Goal: Transaction & Acquisition: Book appointment/travel/reservation

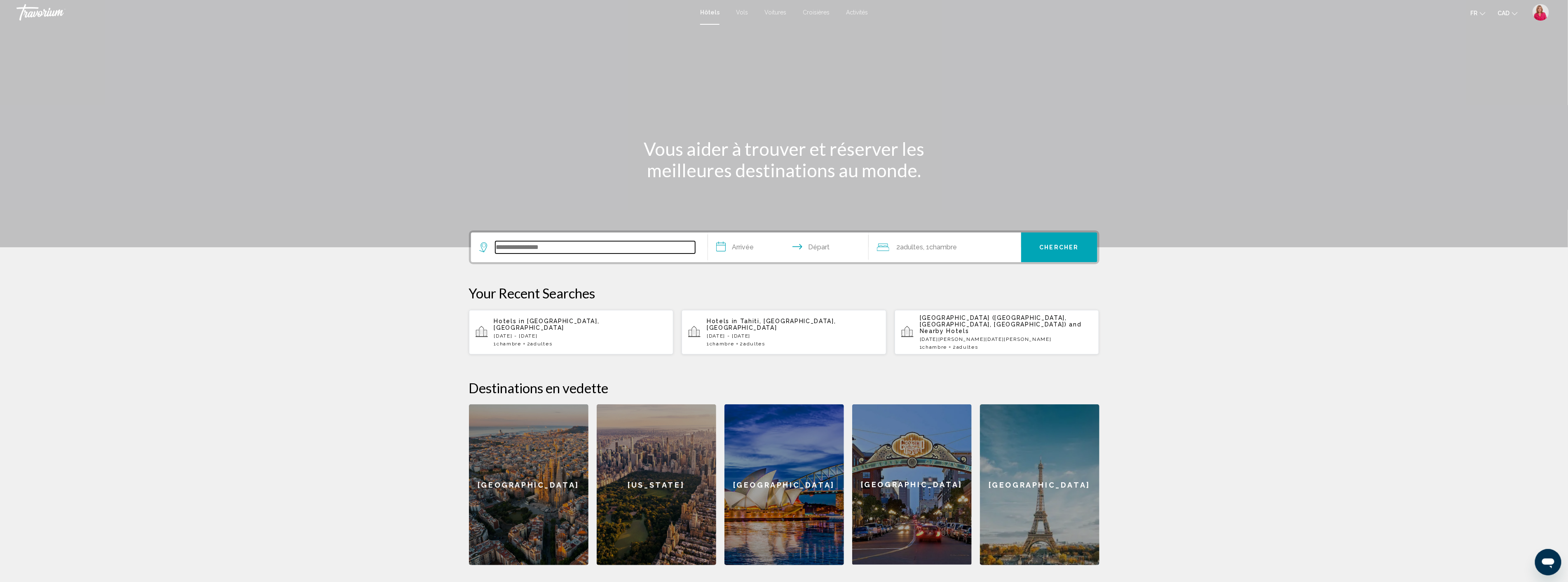
click at [527, 242] on input "Search widget" at bounding box center [595, 248] width 200 height 12
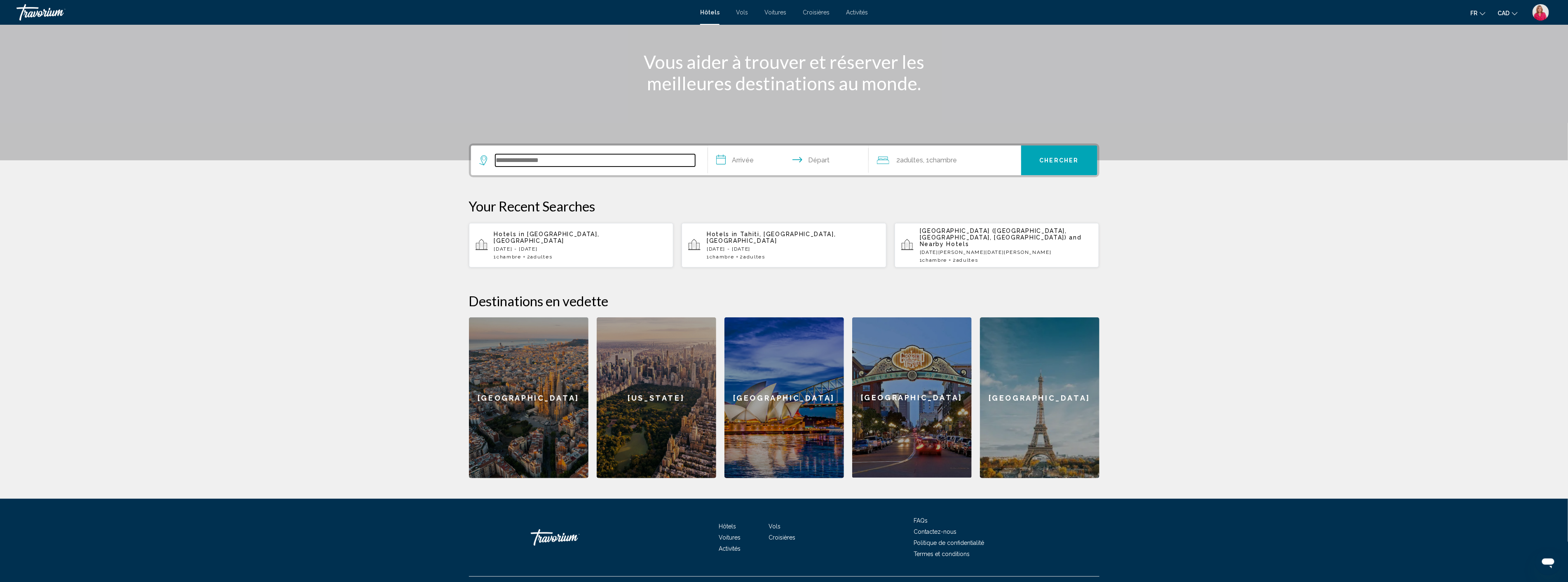
scroll to position [97, 0]
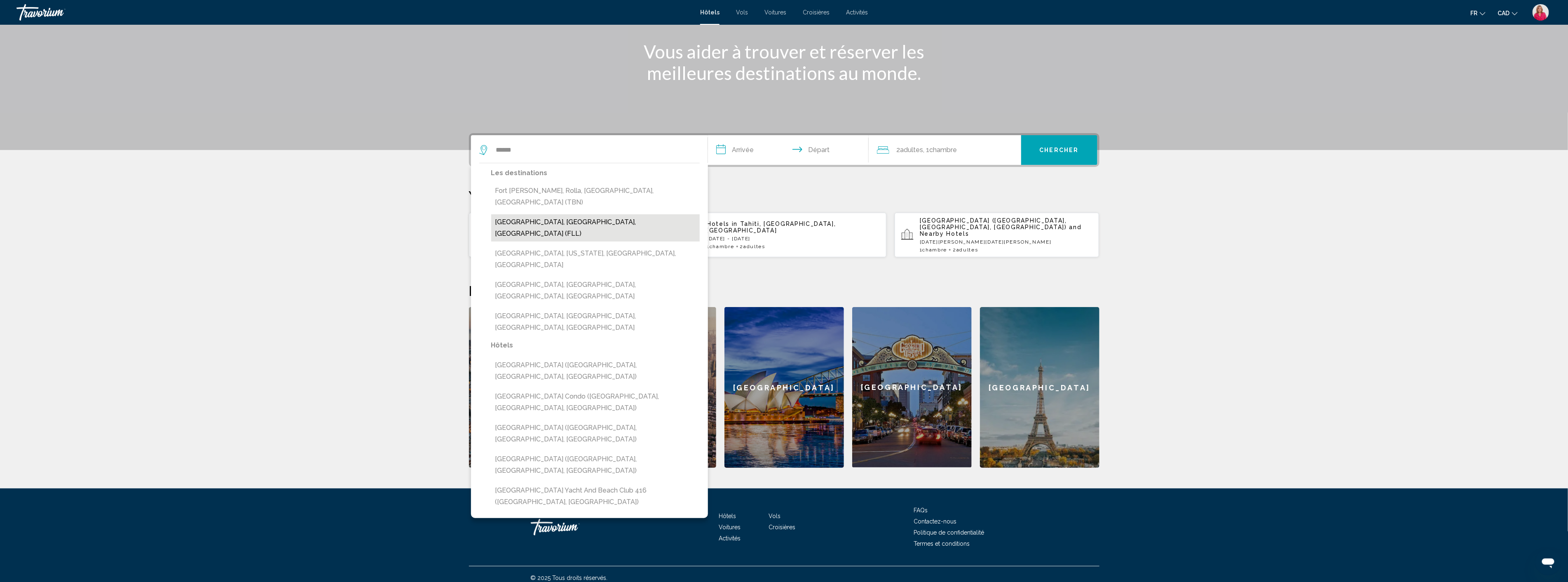
click at [573, 214] on button "[GEOGRAPHIC_DATA], [GEOGRAPHIC_DATA], [GEOGRAPHIC_DATA] (FLL)" at bounding box center [596, 227] width 209 height 27
type input "**********"
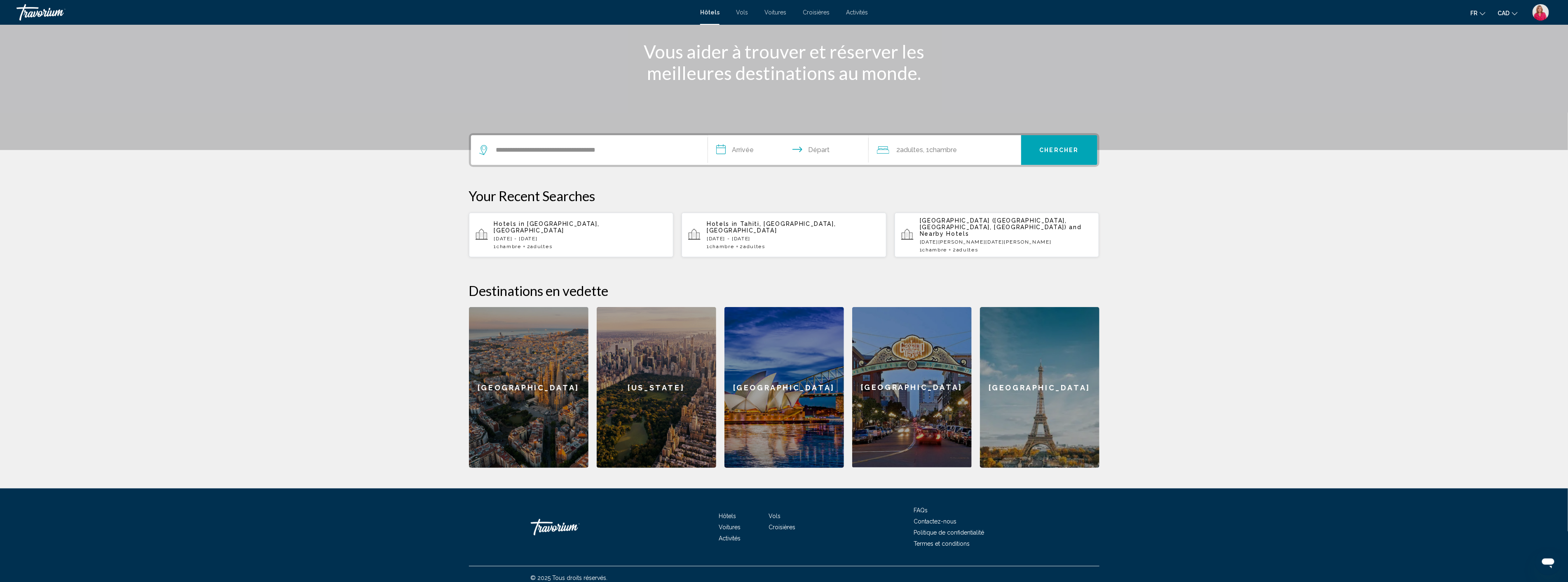
click at [745, 148] on input "**********" at bounding box center [790, 151] width 164 height 32
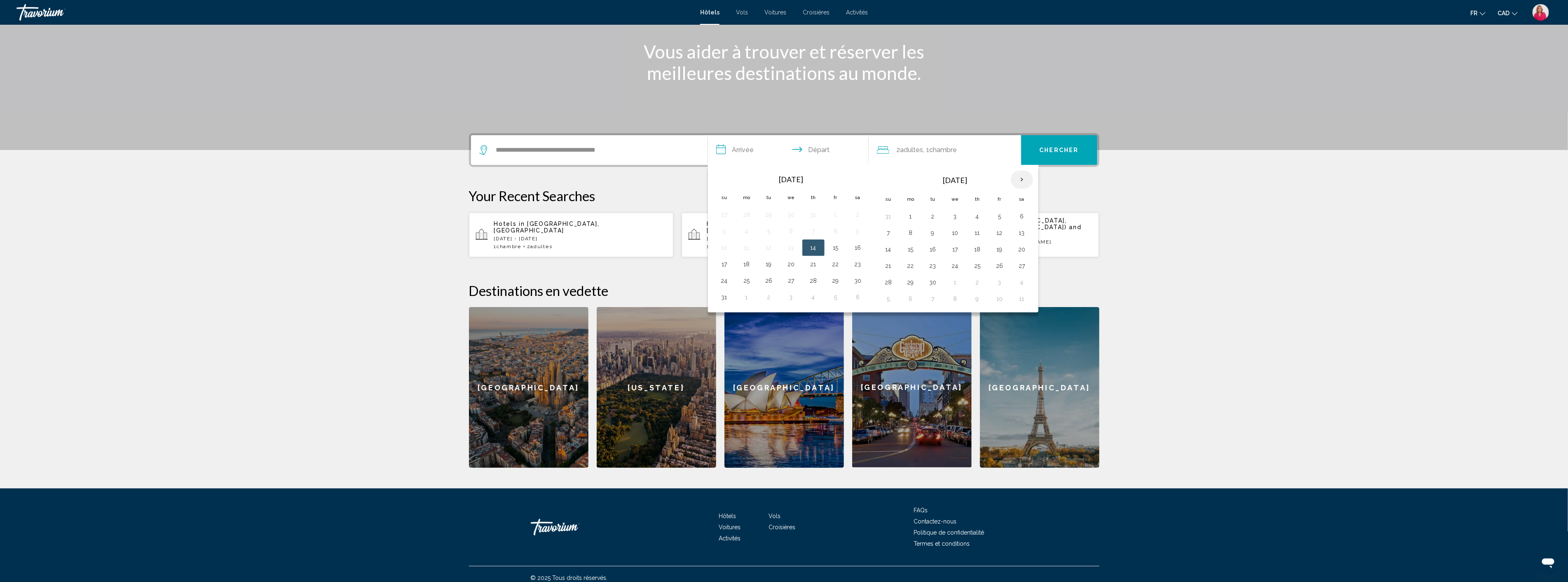
click at [1025, 183] on th "Next month" at bounding box center [1021, 179] width 22 height 18
click at [999, 214] on button "2" at bounding box center [999, 216] width 13 height 11
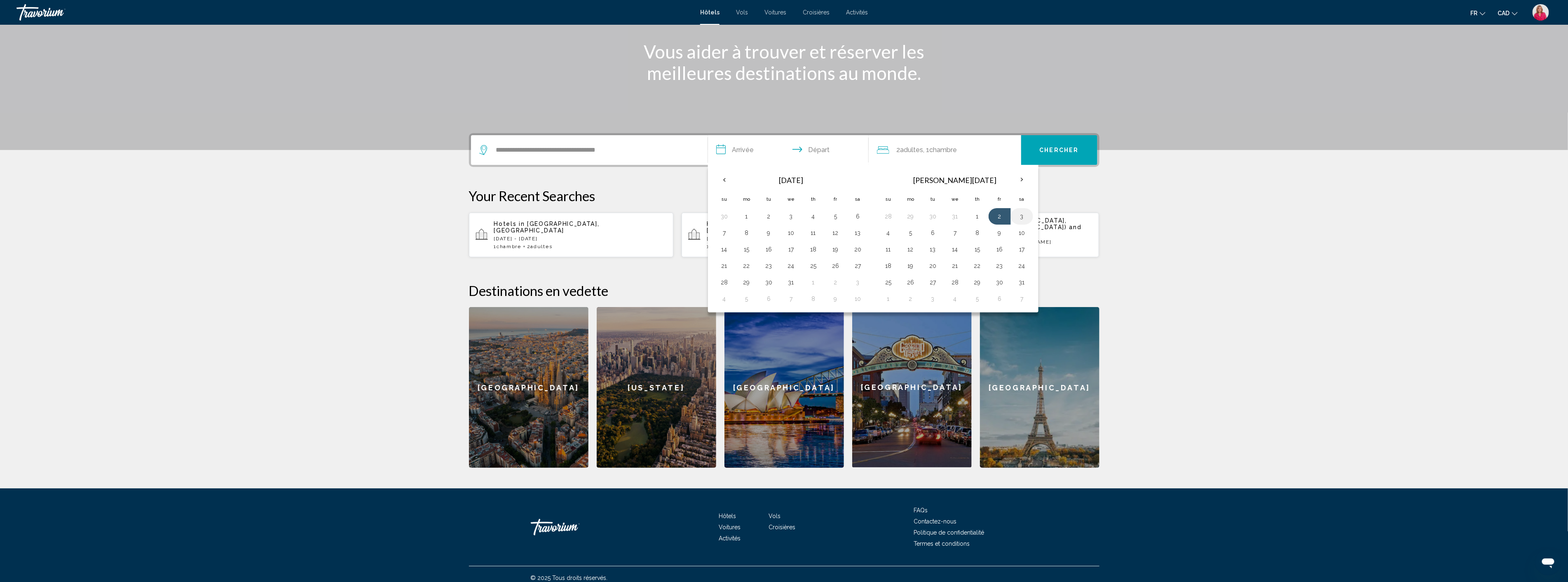
click at [1020, 215] on button "3" at bounding box center [1021, 216] width 13 height 11
type input "**********"
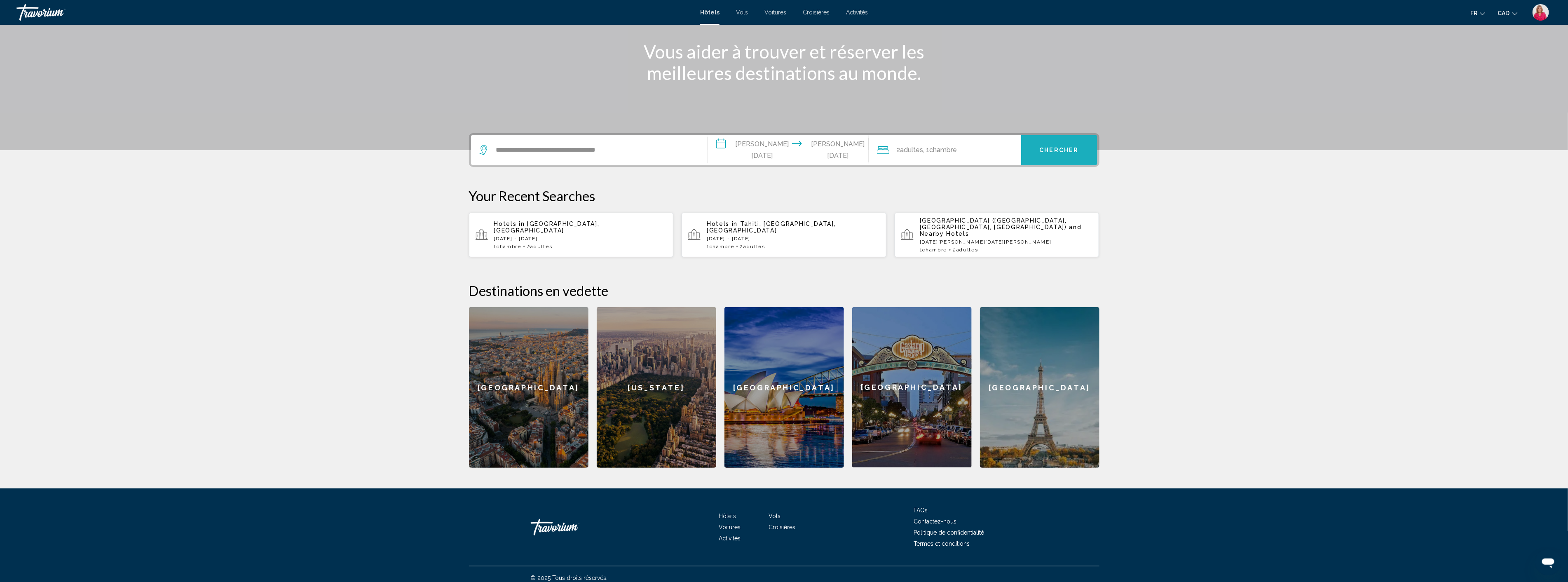
click at [1050, 147] on span "Chercher" at bounding box center [1059, 151] width 39 height 7
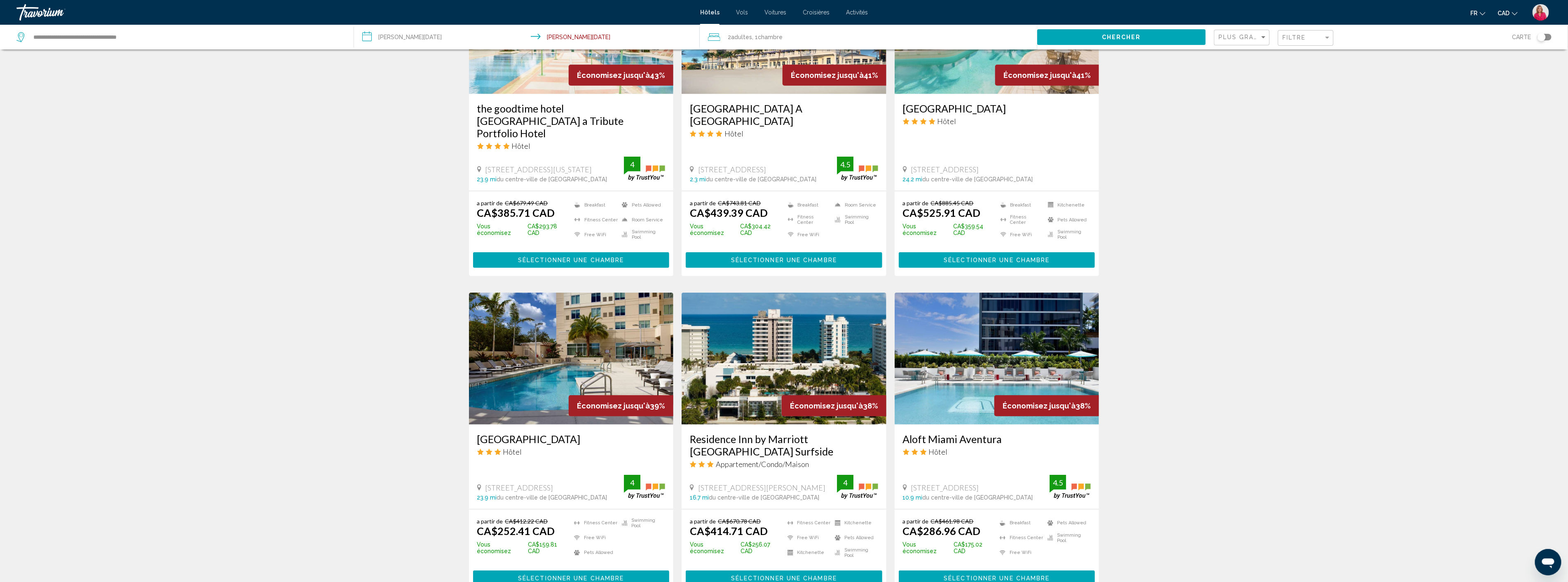
scroll to position [458, 0]
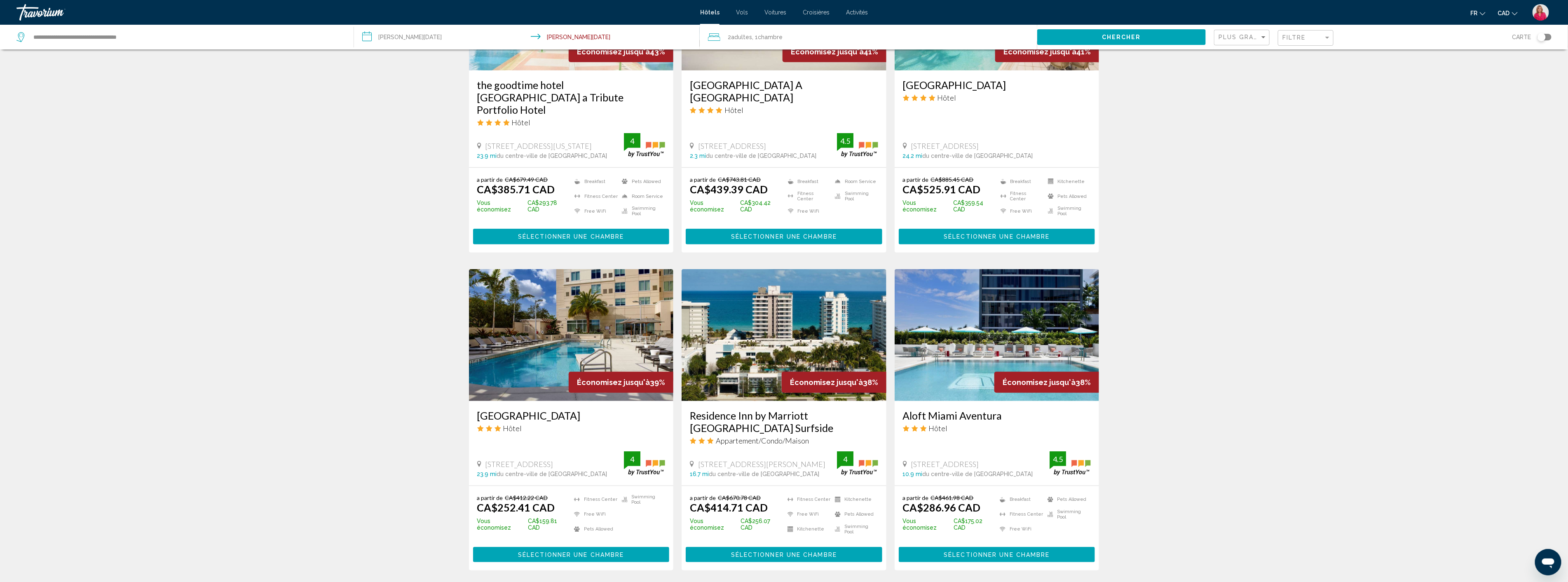
click at [525, 333] on img "Main content" at bounding box center [570, 335] width 204 height 132
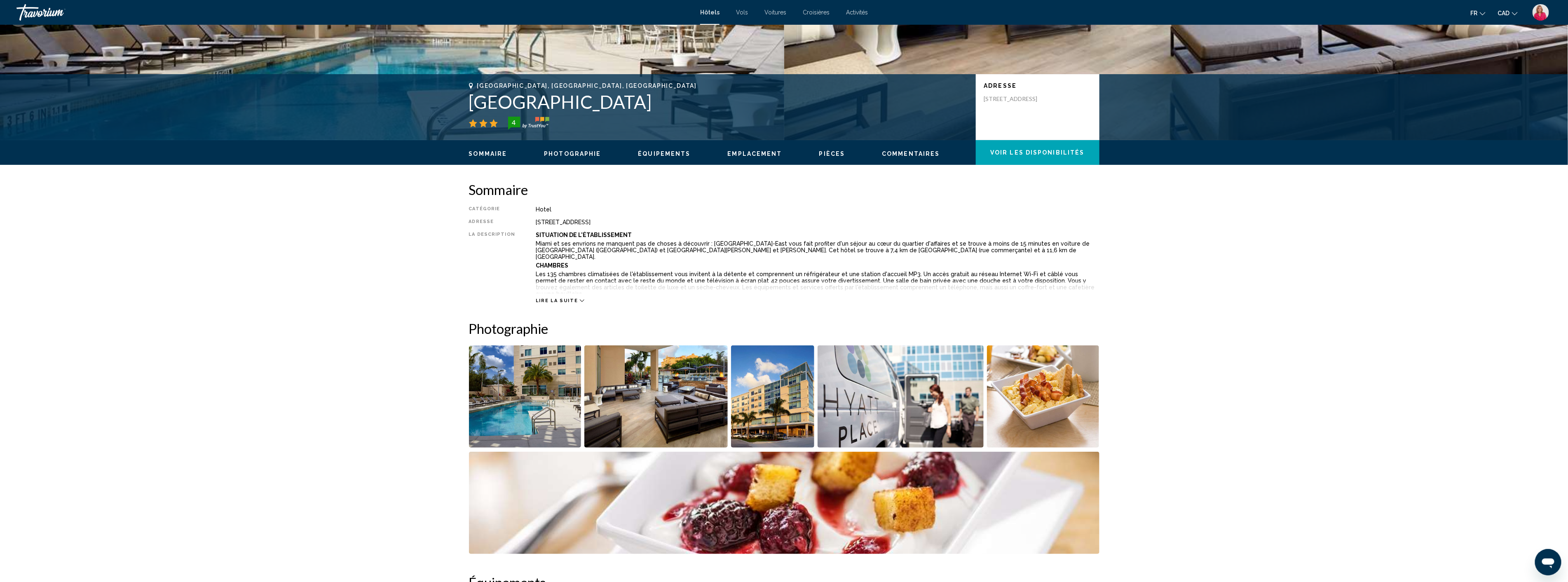
scroll to position [183, 0]
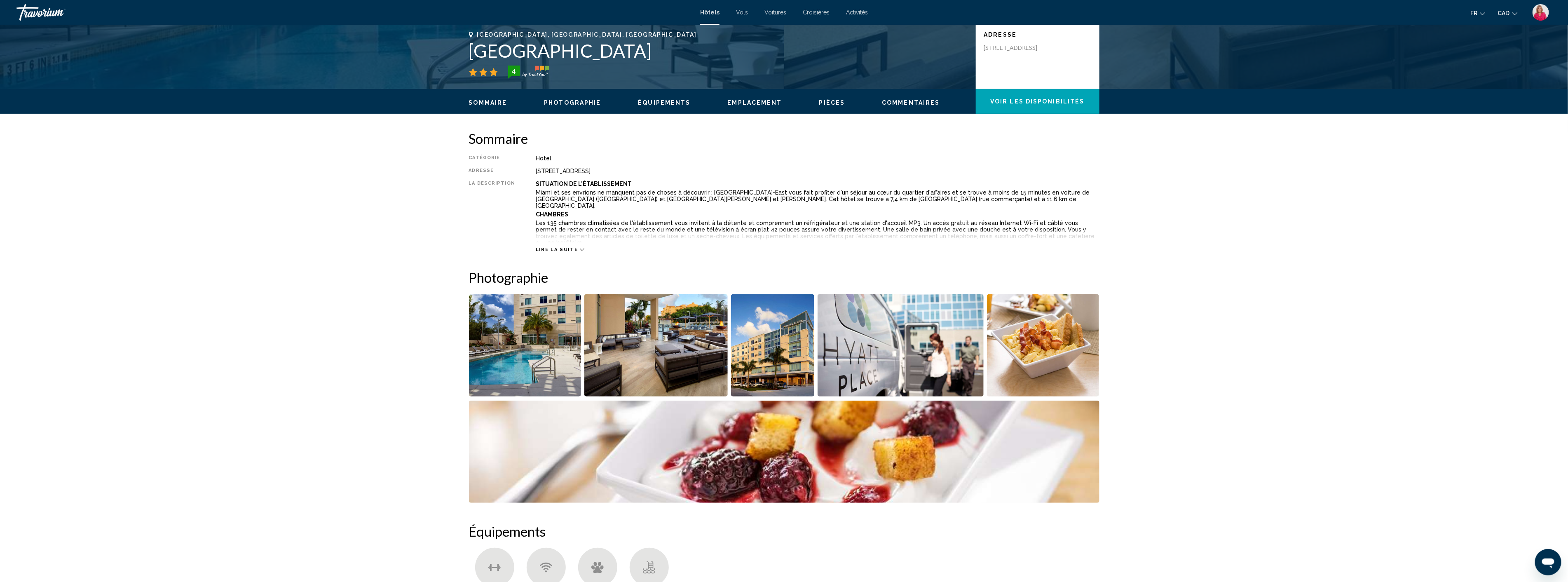
click at [690, 358] on img "Open full-screen image slider" at bounding box center [655, 345] width 143 height 102
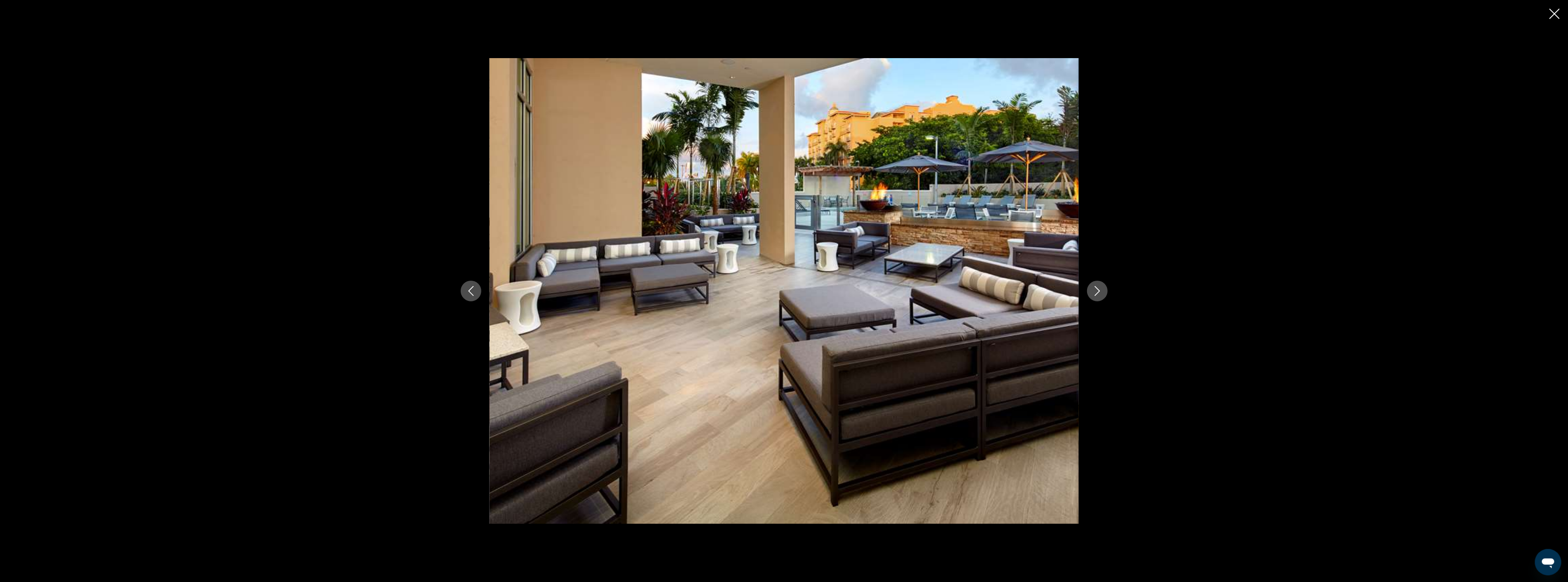
click at [1091, 289] on button "Next image" at bounding box center [1097, 291] width 20 height 20
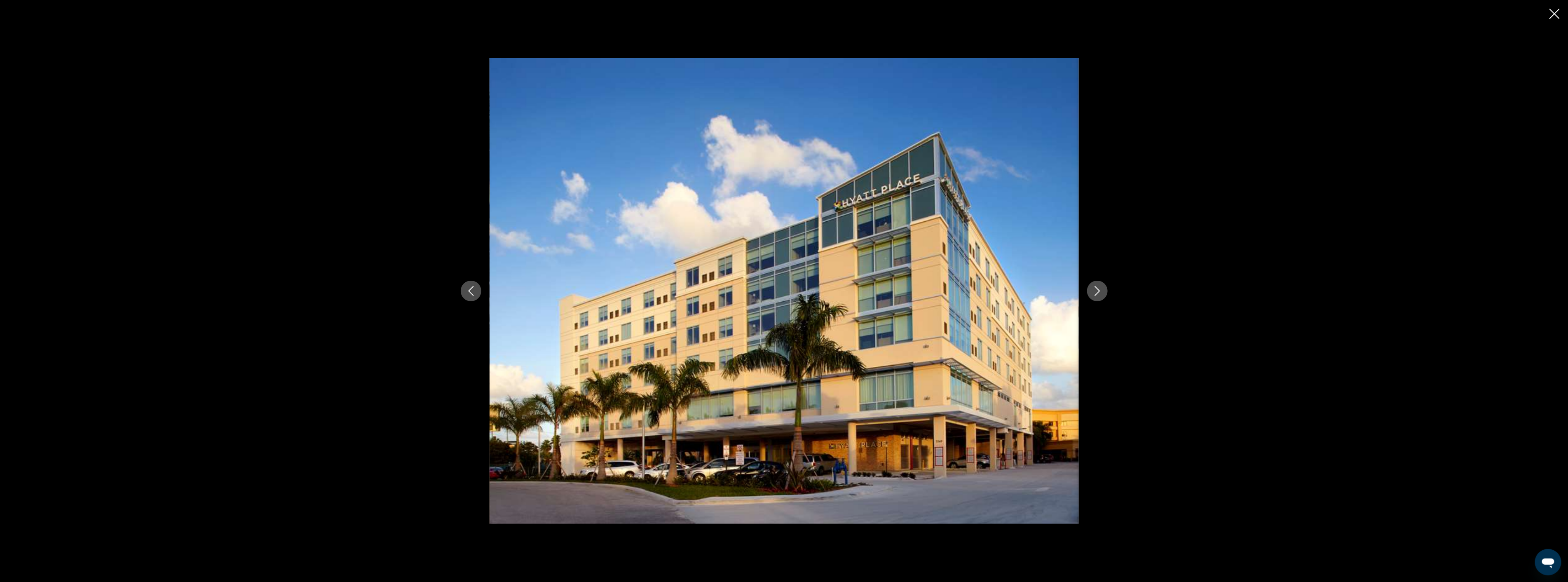
click at [1091, 289] on button "Next image" at bounding box center [1097, 291] width 20 height 20
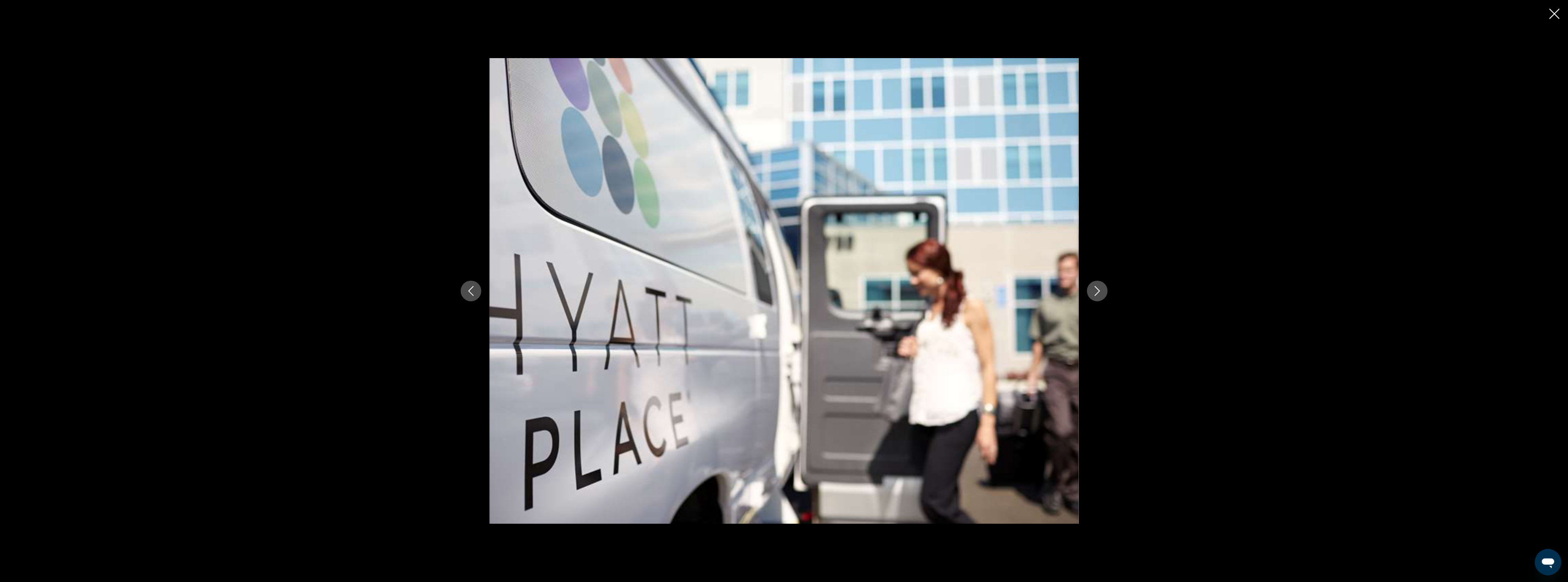
click at [1091, 289] on button "Next image" at bounding box center [1097, 291] width 20 height 20
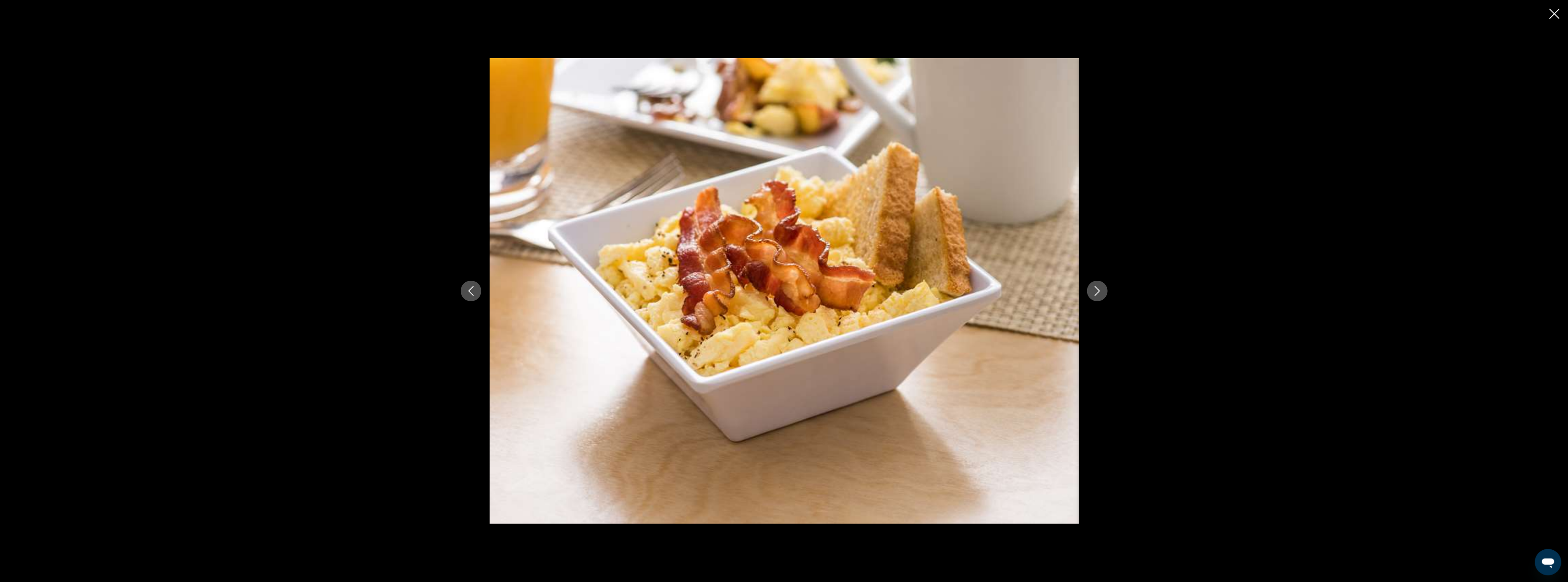
click at [1091, 289] on button "Next image" at bounding box center [1097, 291] width 20 height 20
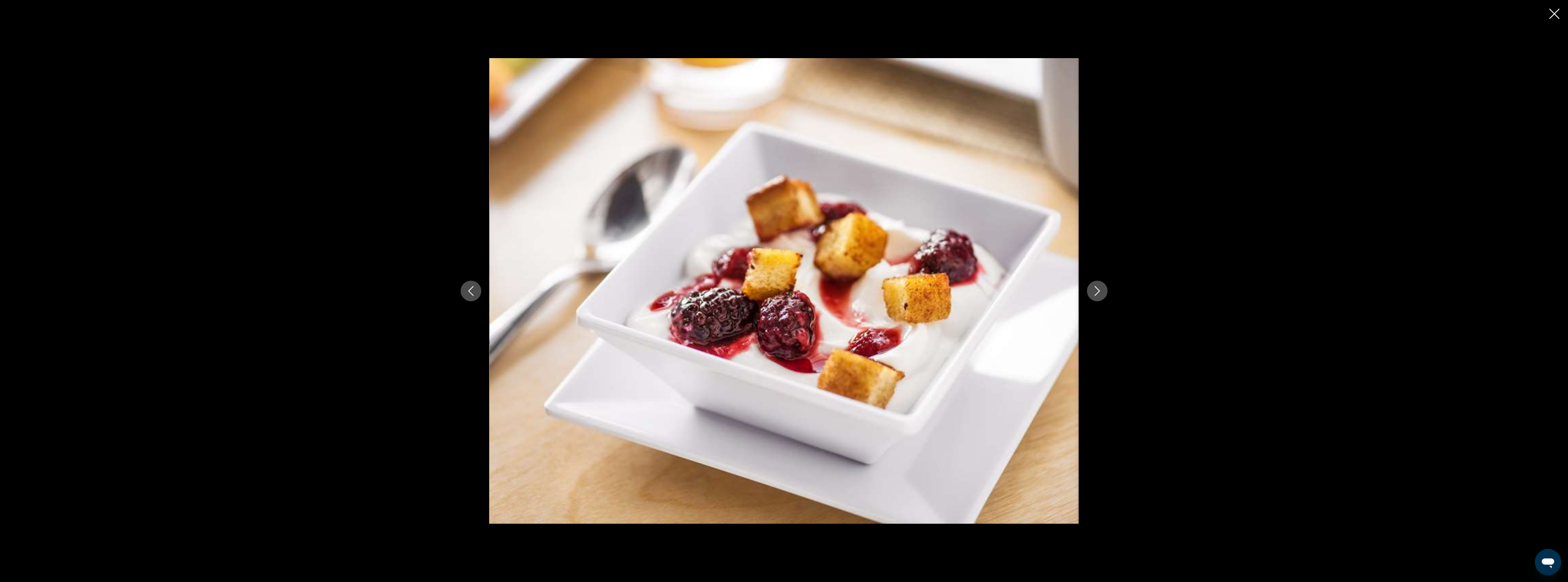
click at [1091, 289] on button "Next image" at bounding box center [1097, 291] width 20 height 20
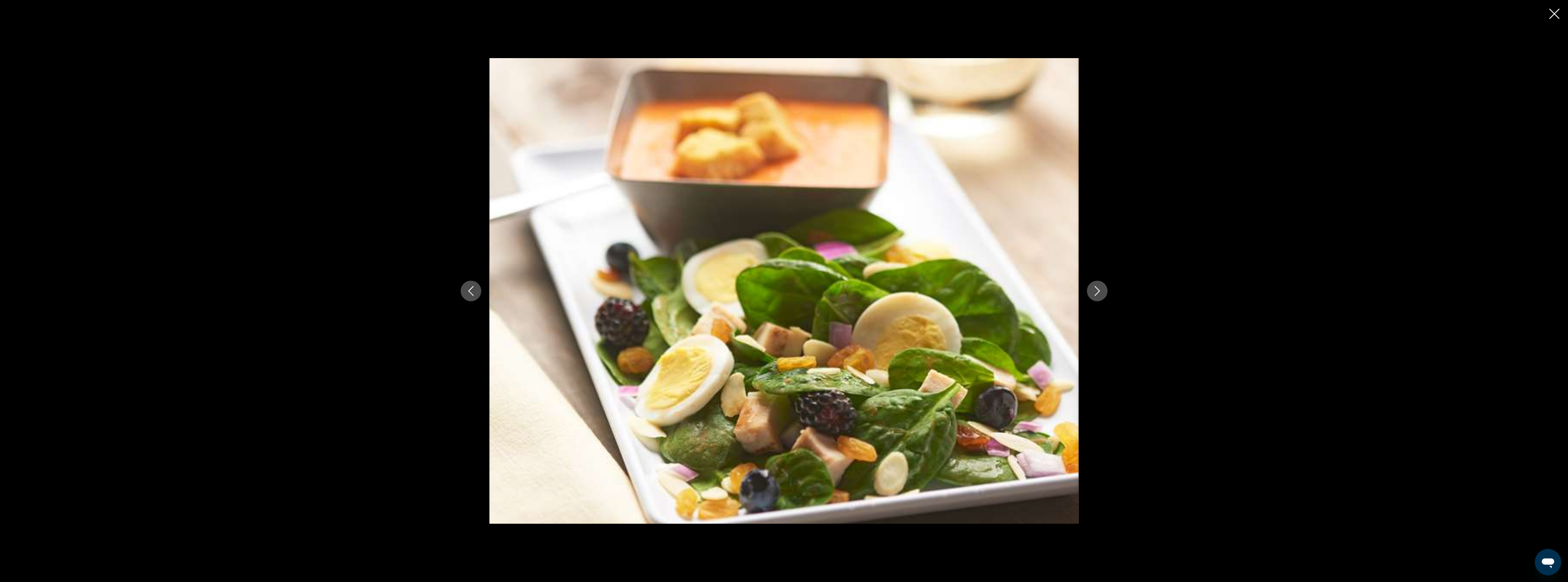
click at [1091, 289] on button "Next image" at bounding box center [1097, 291] width 20 height 20
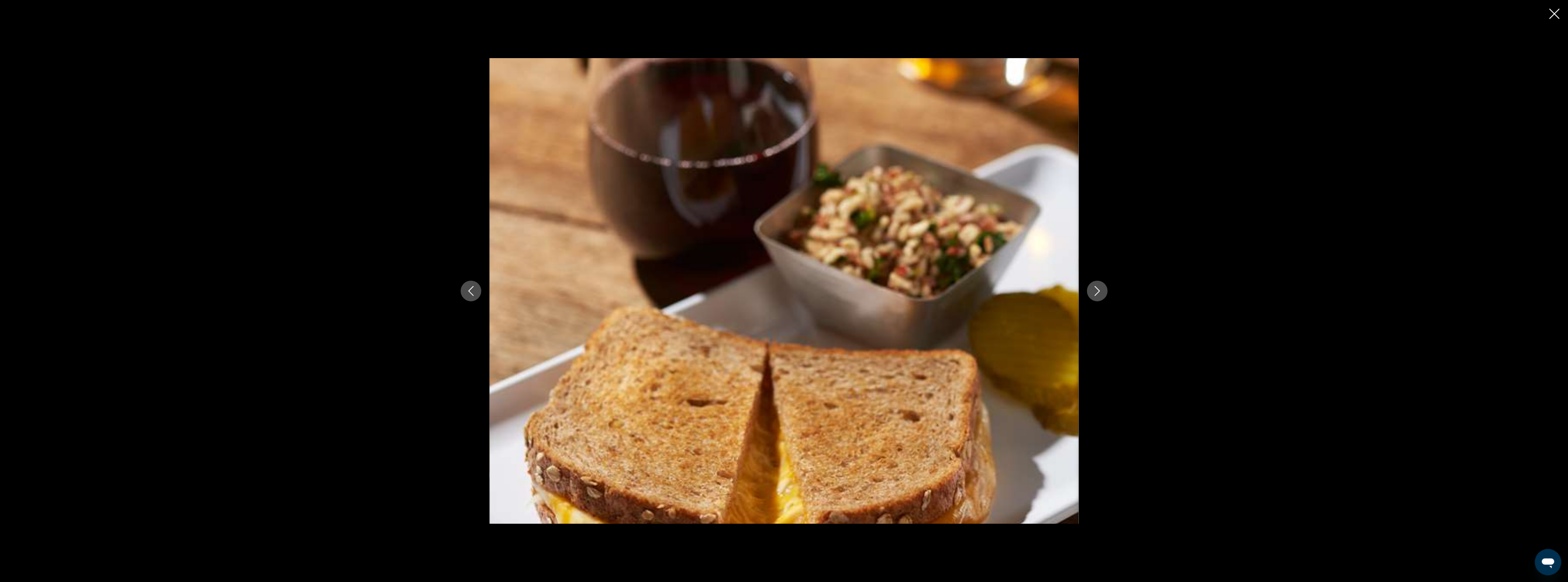
click at [1091, 289] on button "Next image" at bounding box center [1097, 291] width 20 height 20
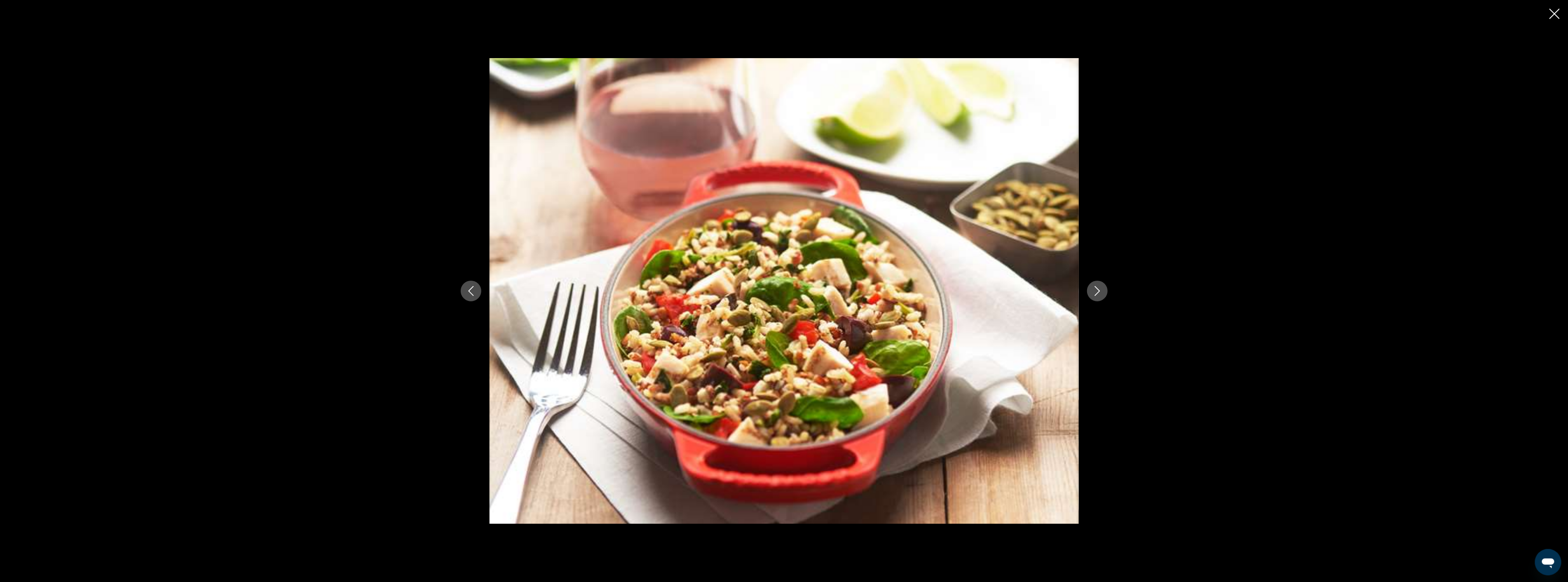
click at [1091, 289] on button "Next image" at bounding box center [1097, 291] width 20 height 20
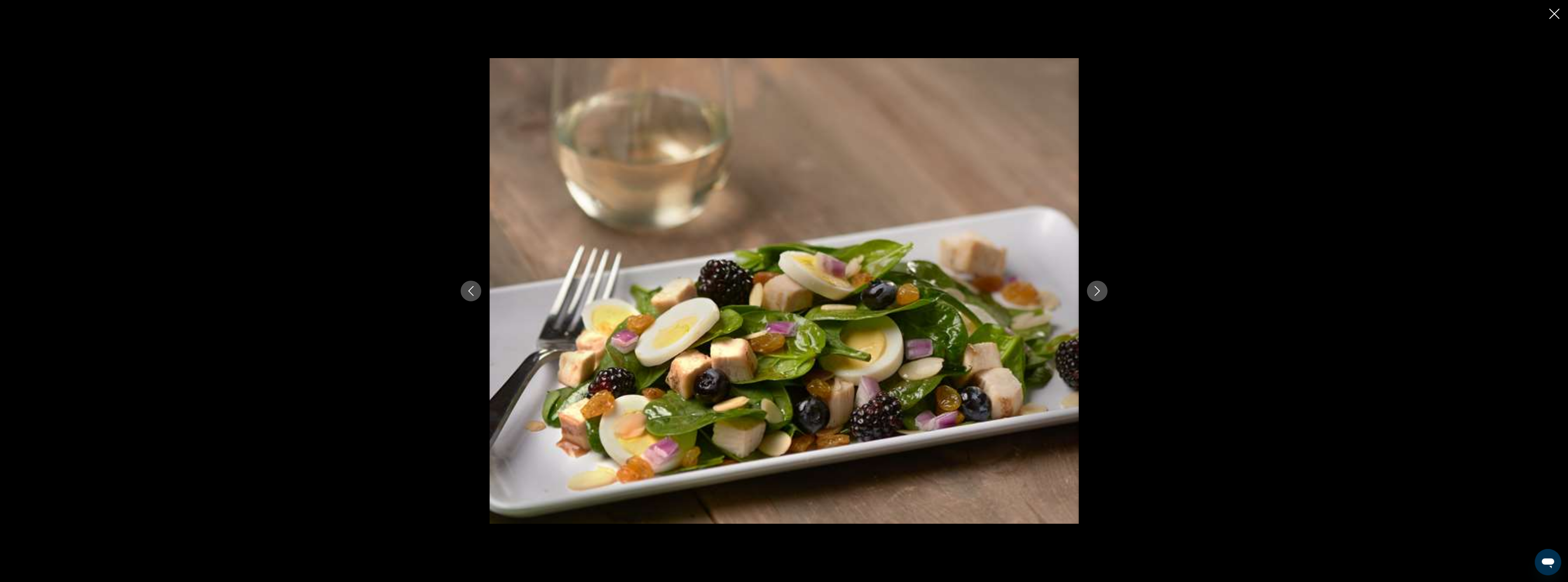
click at [1091, 289] on button "Next image" at bounding box center [1097, 291] width 20 height 20
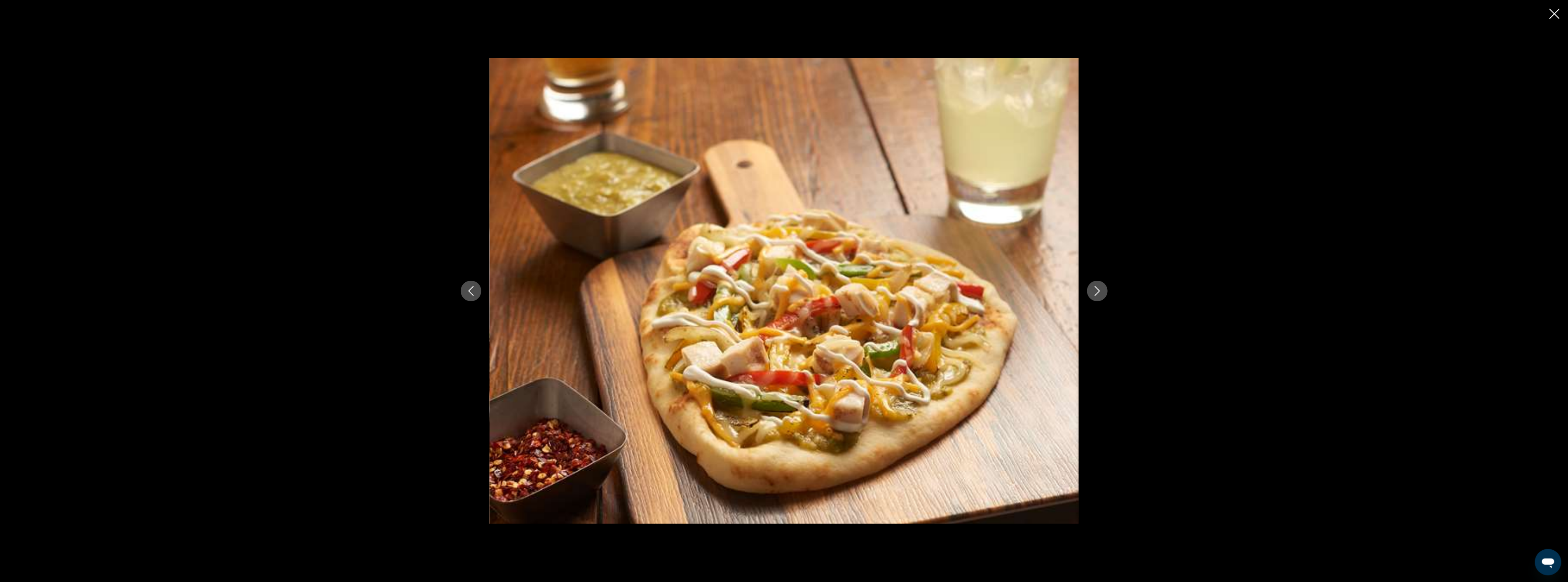
click at [1091, 289] on button "Next image" at bounding box center [1097, 291] width 20 height 20
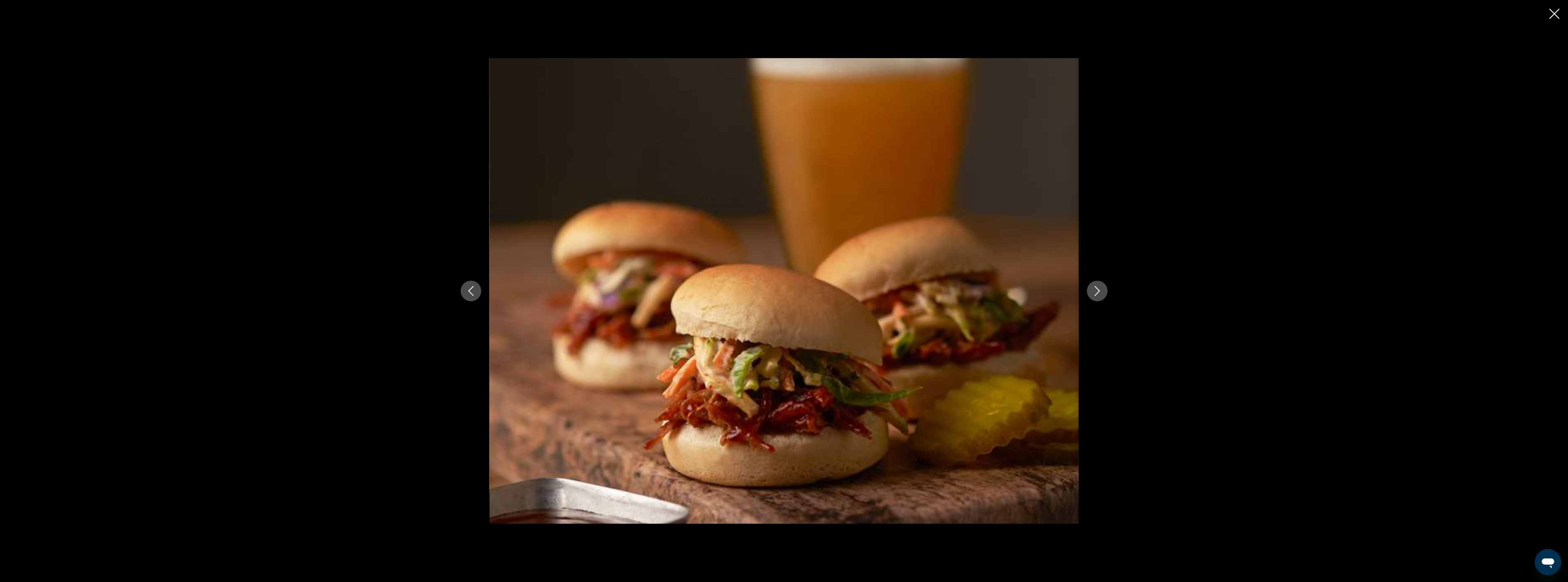
click at [1091, 289] on button "Next image" at bounding box center [1097, 291] width 20 height 20
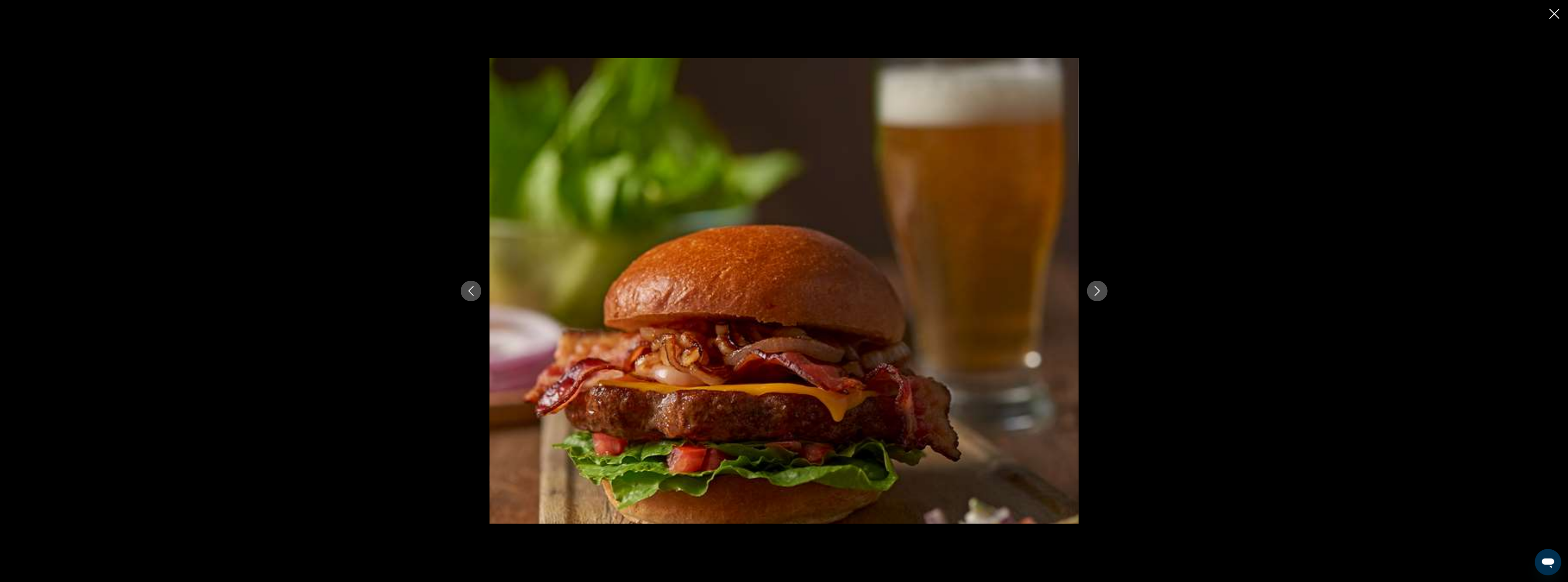
click at [1091, 289] on button "Next image" at bounding box center [1097, 291] width 20 height 20
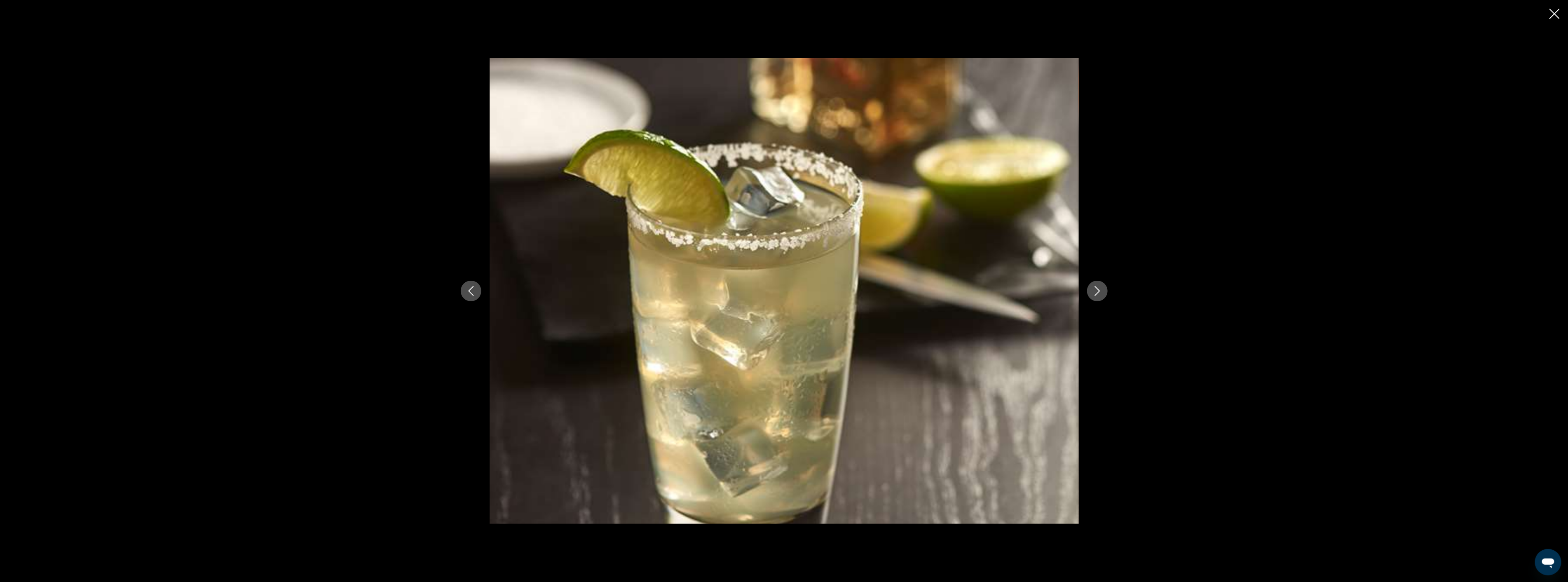
click at [1091, 289] on button "Next image" at bounding box center [1097, 291] width 20 height 20
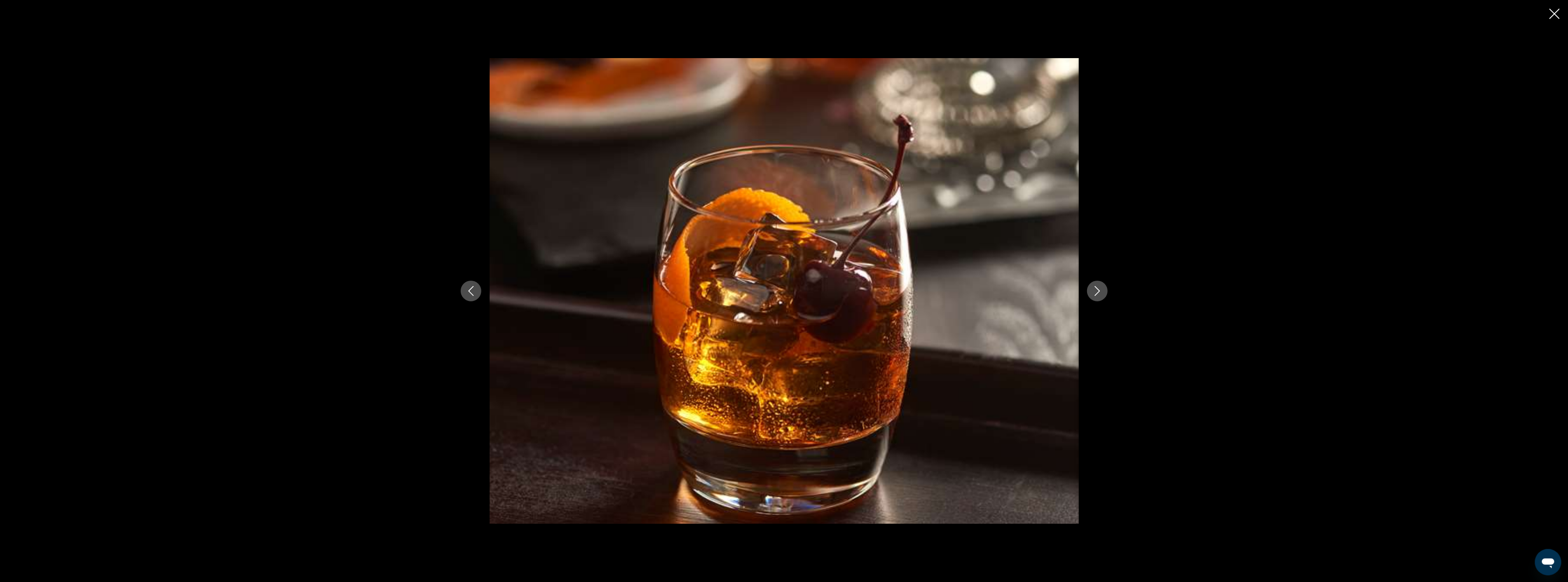
click at [1091, 289] on button "Next image" at bounding box center [1097, 291] width 20 height 20
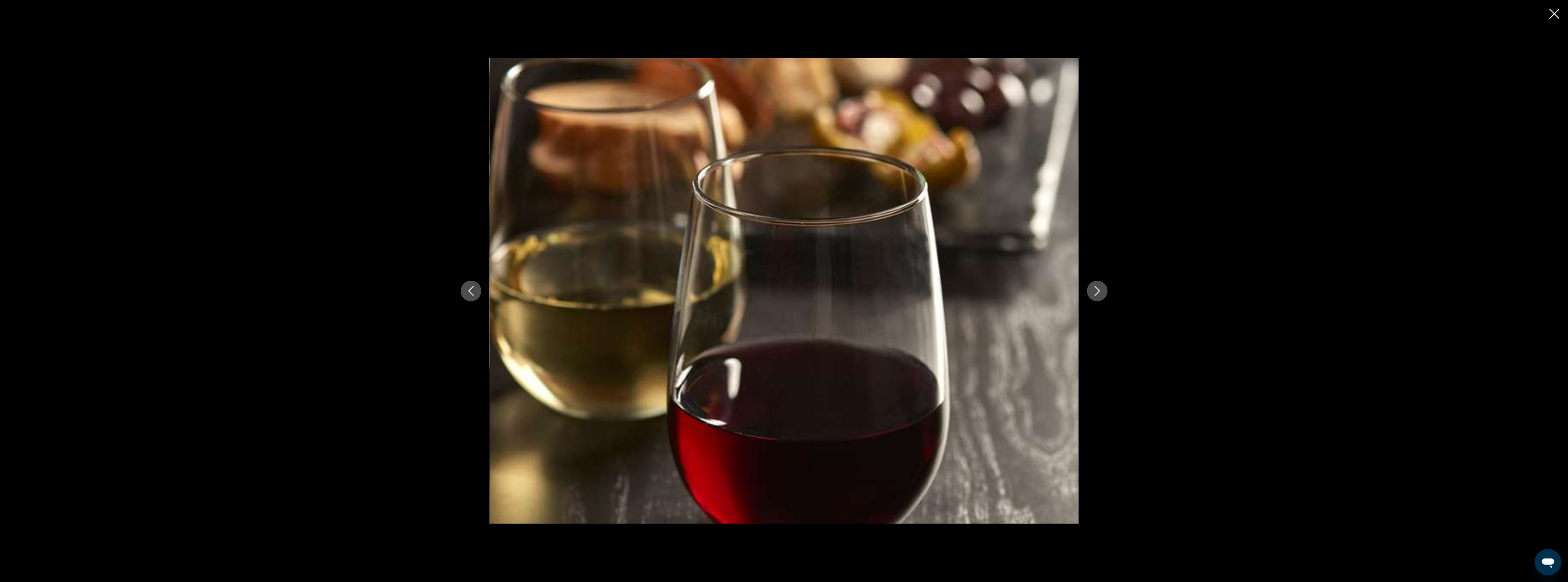
click at [1091, 289] on button "Next image" at bounding box center [1097, 291] width 20 height 20
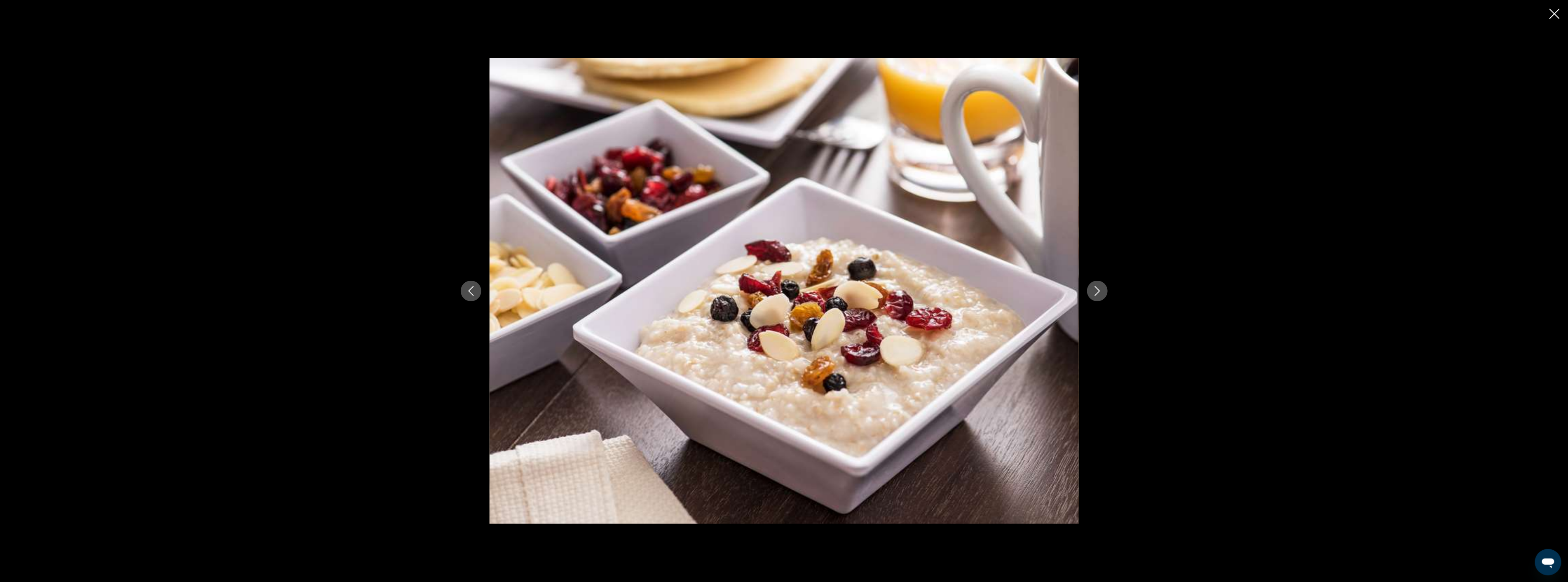
click at [1556, 14] on icon "Close slideshow" at bounding box center [1555, 14] width 11 height 11
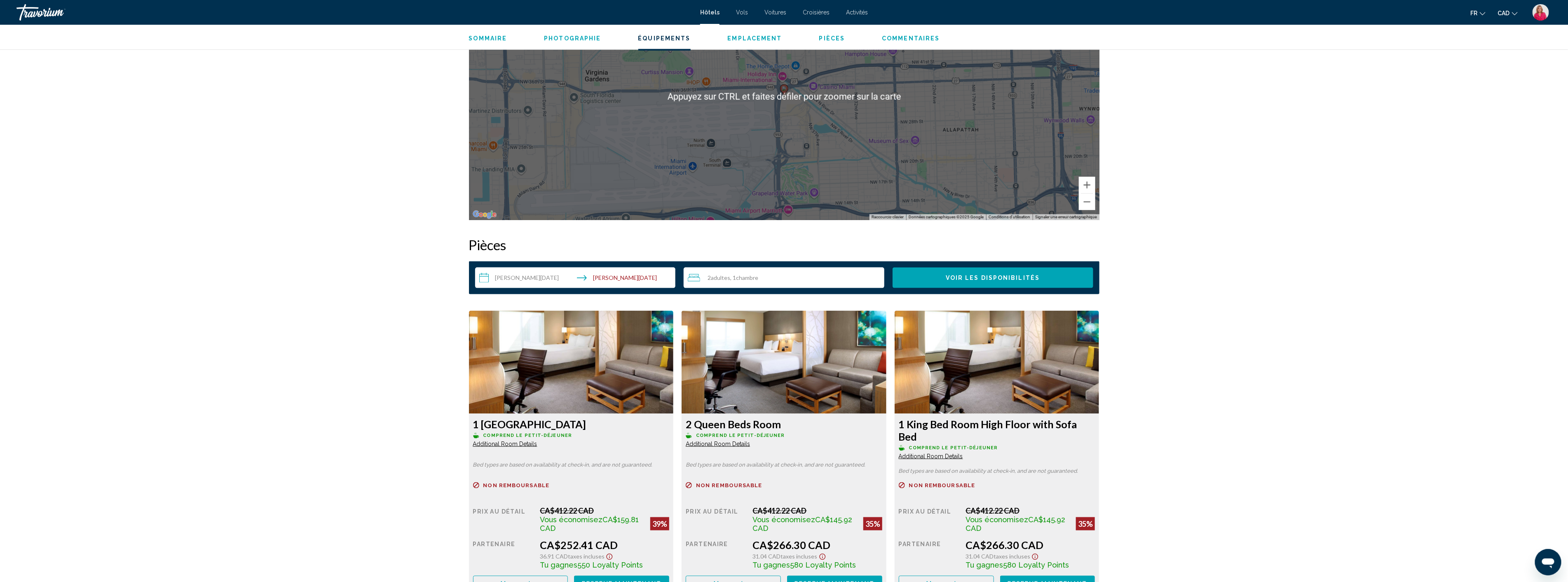
scroll to position [870, 0]
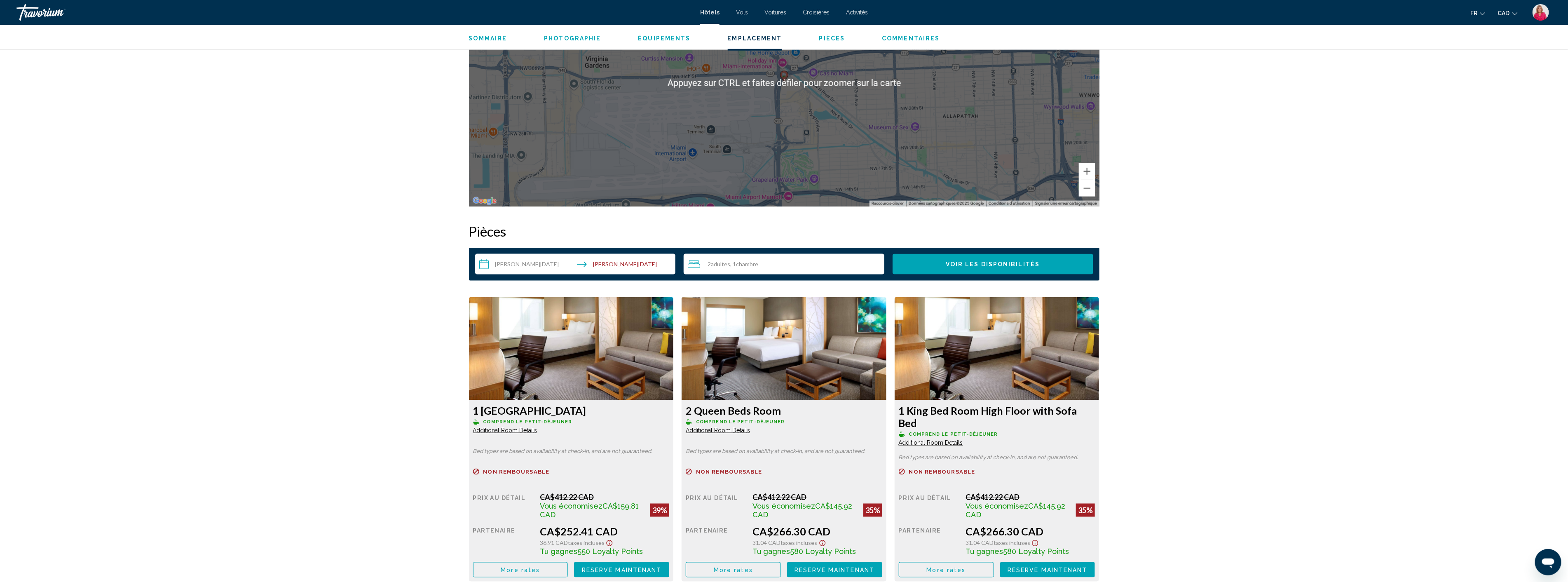
click at [674, 346] on img "Main content" at bounding box center [570, 348] width 204 height 103
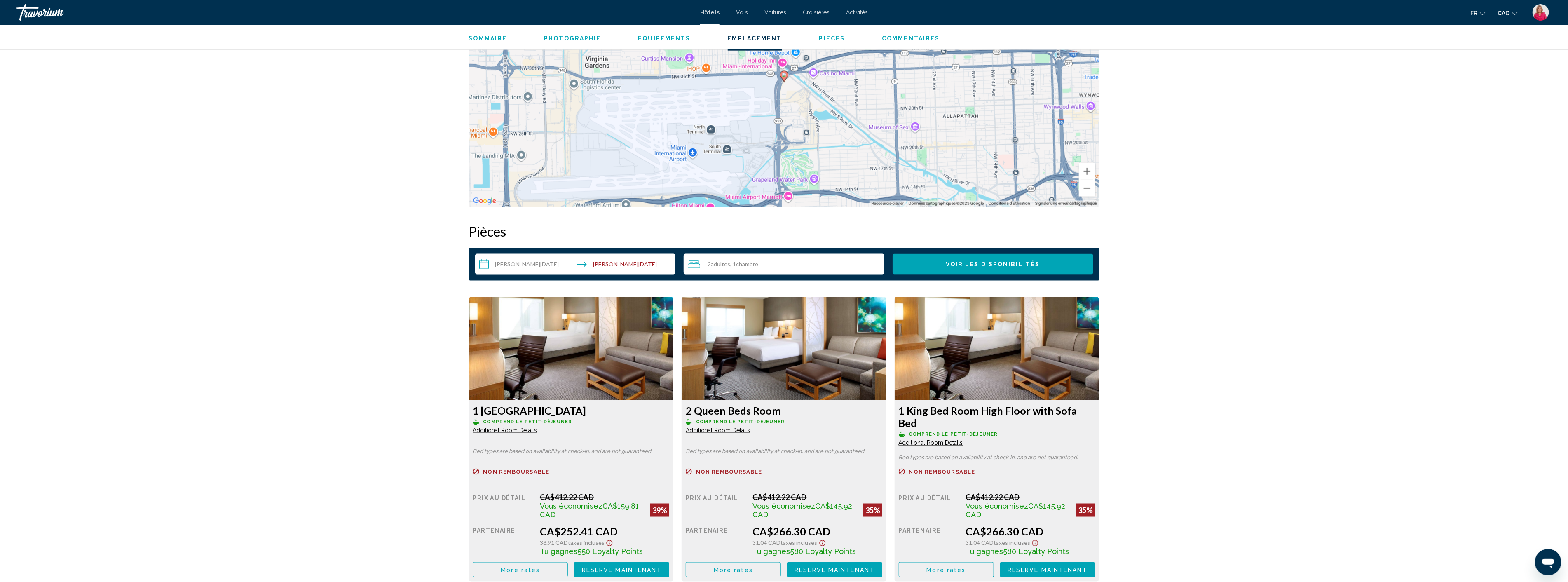
click at [674, 346] on img "Main content" at bounding box center [570, 348] width 204 height 103
click at [548, 355] on img "Main content" at bounding box center [570, 348] width 204 height 103
click at [556, 347] on img "Main content" at bounding box center [570, 348] width 204 height 103
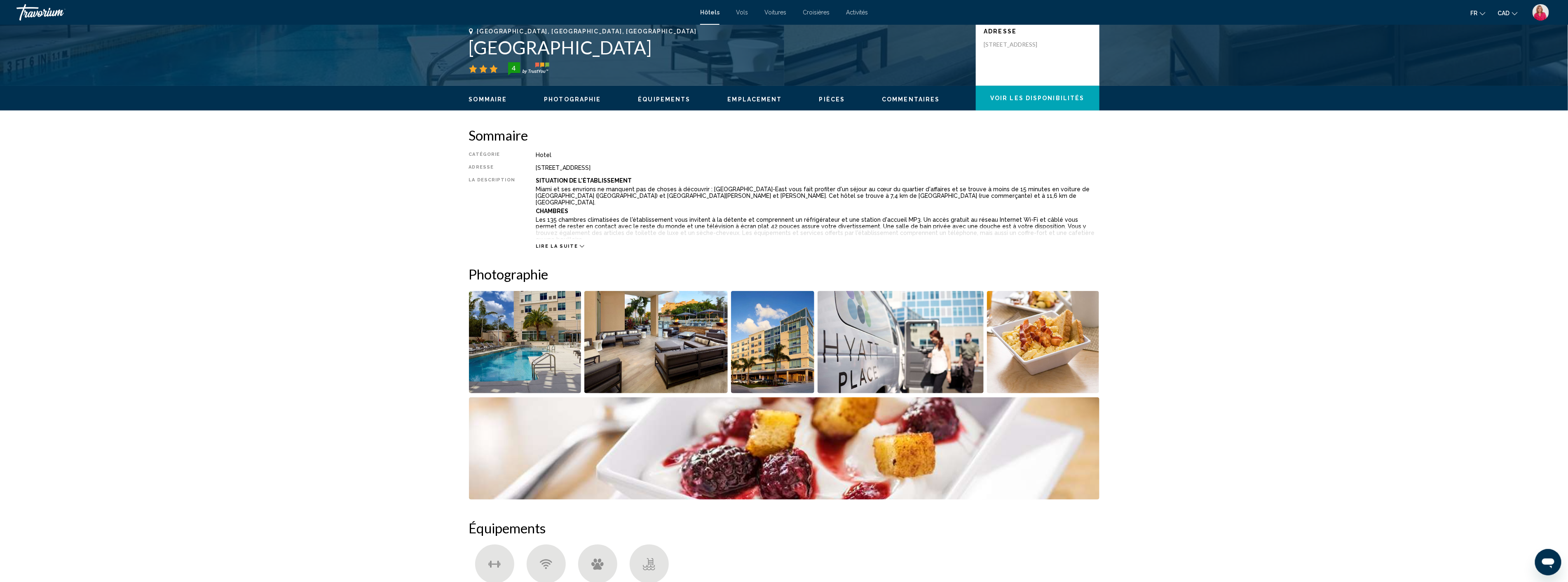
scroll to position [183, 0]
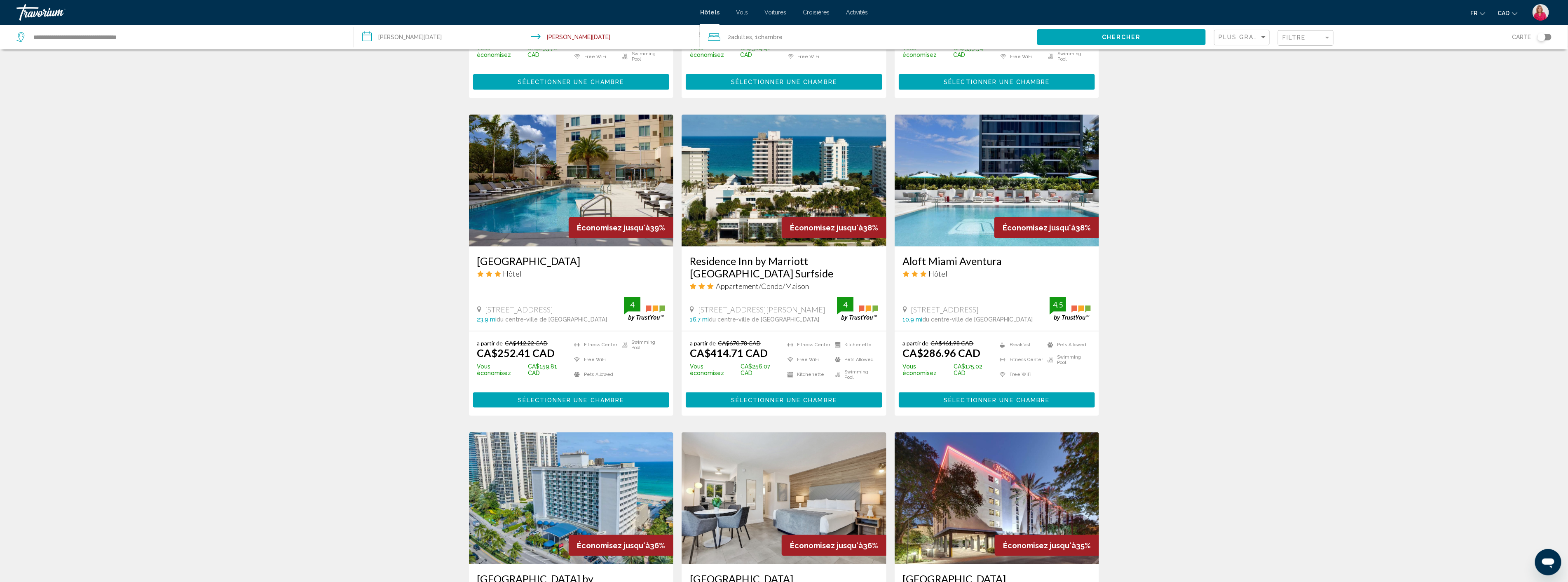
scroll to position [686, 0]
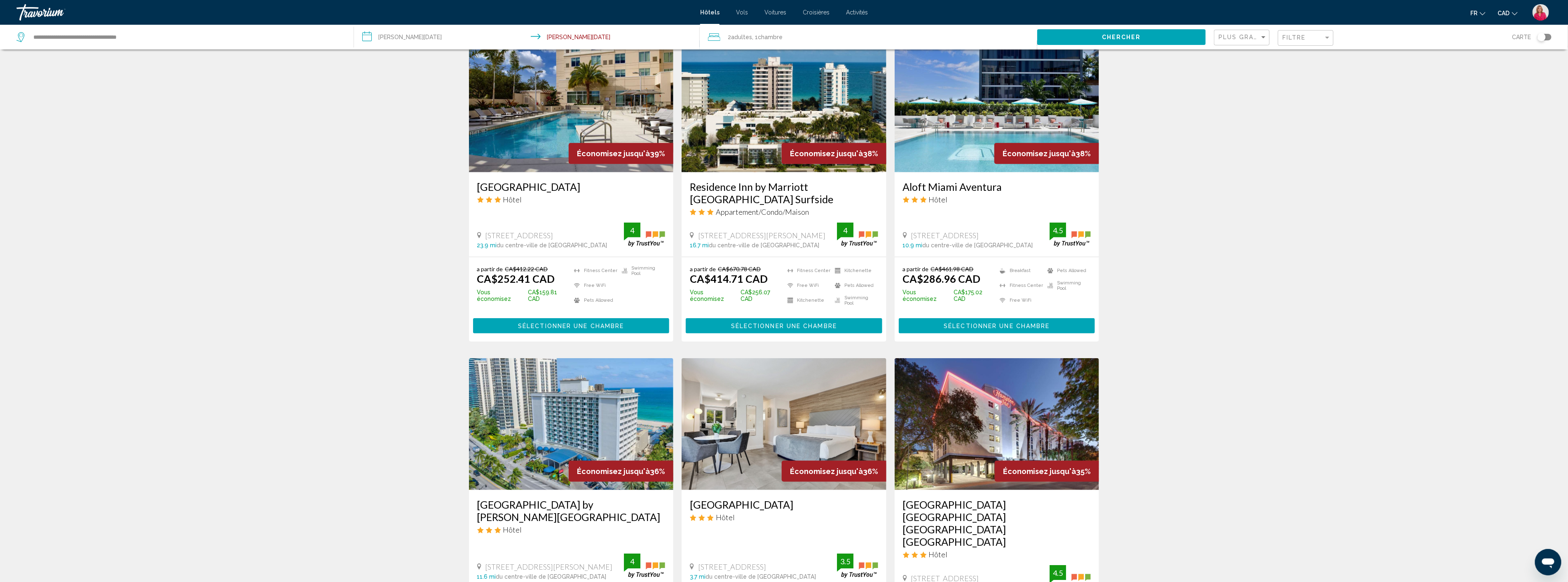
click at [576, 391] on img "Main content" at bounding box center [570, 424] width 204 height 132
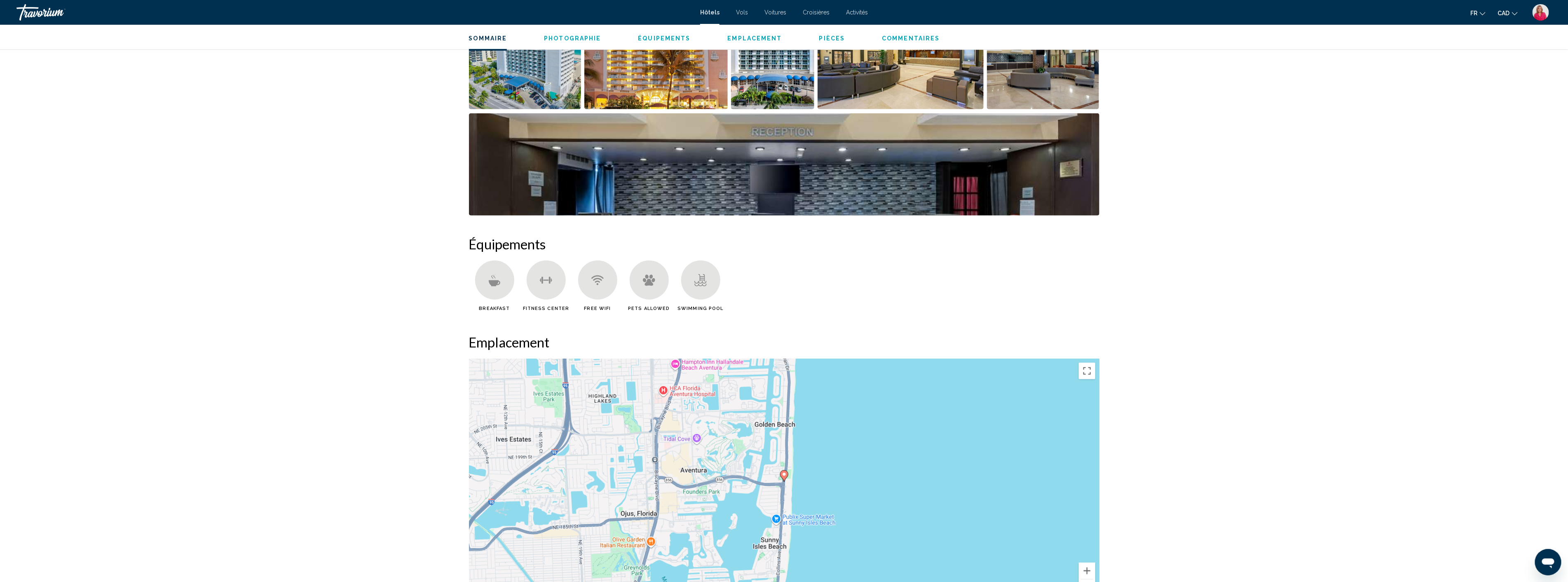
scroll to position [504, 0]
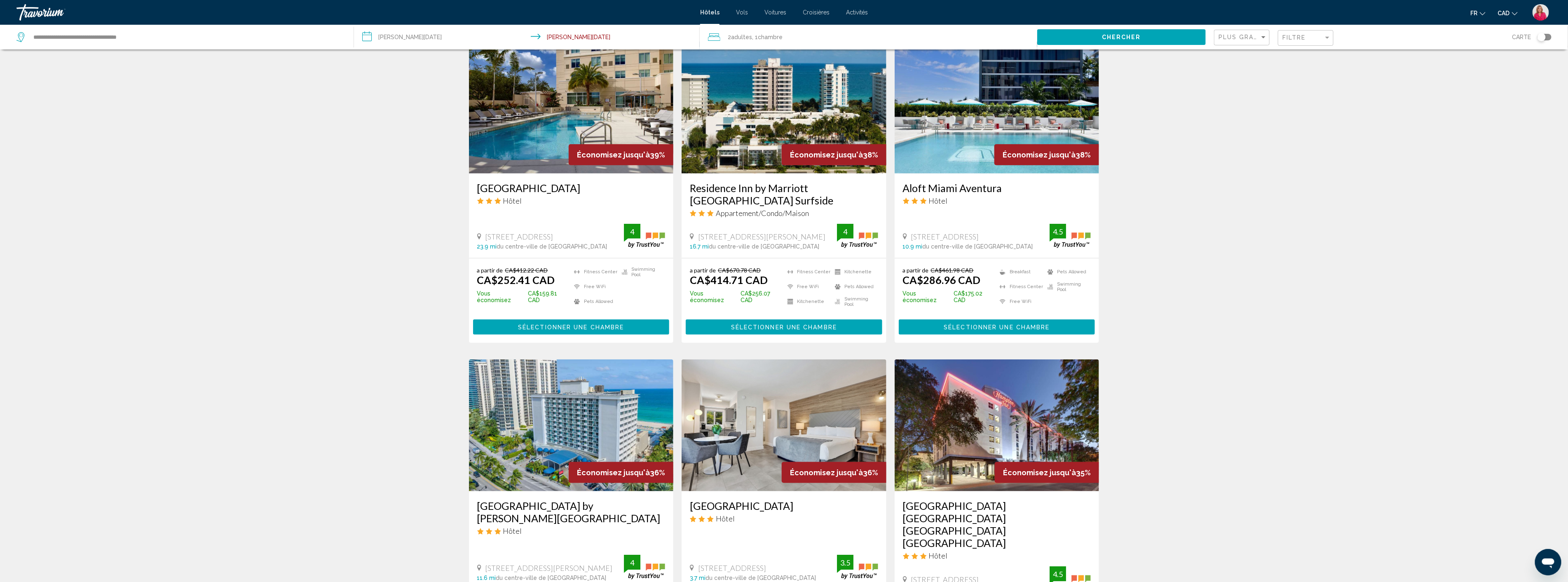
scroll to position [686, 0]
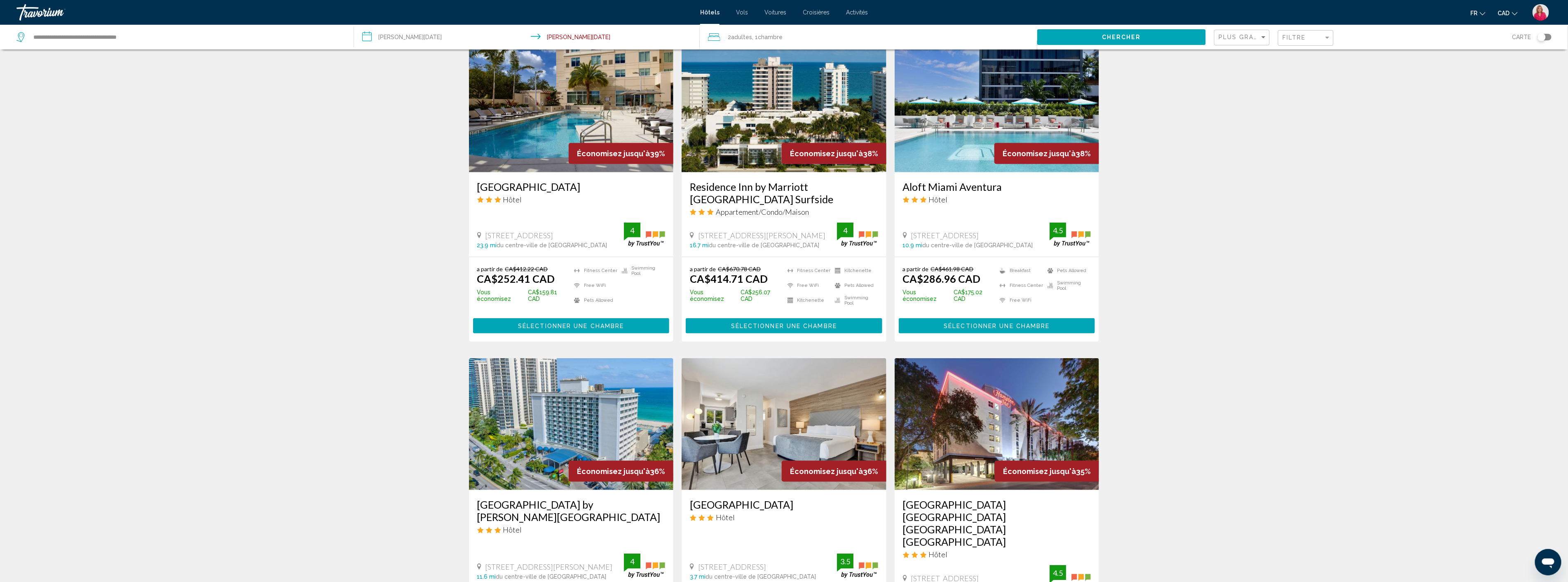
click at [791, 394] on img "Main content" at bounding box center [784, 424] width 204 height 132
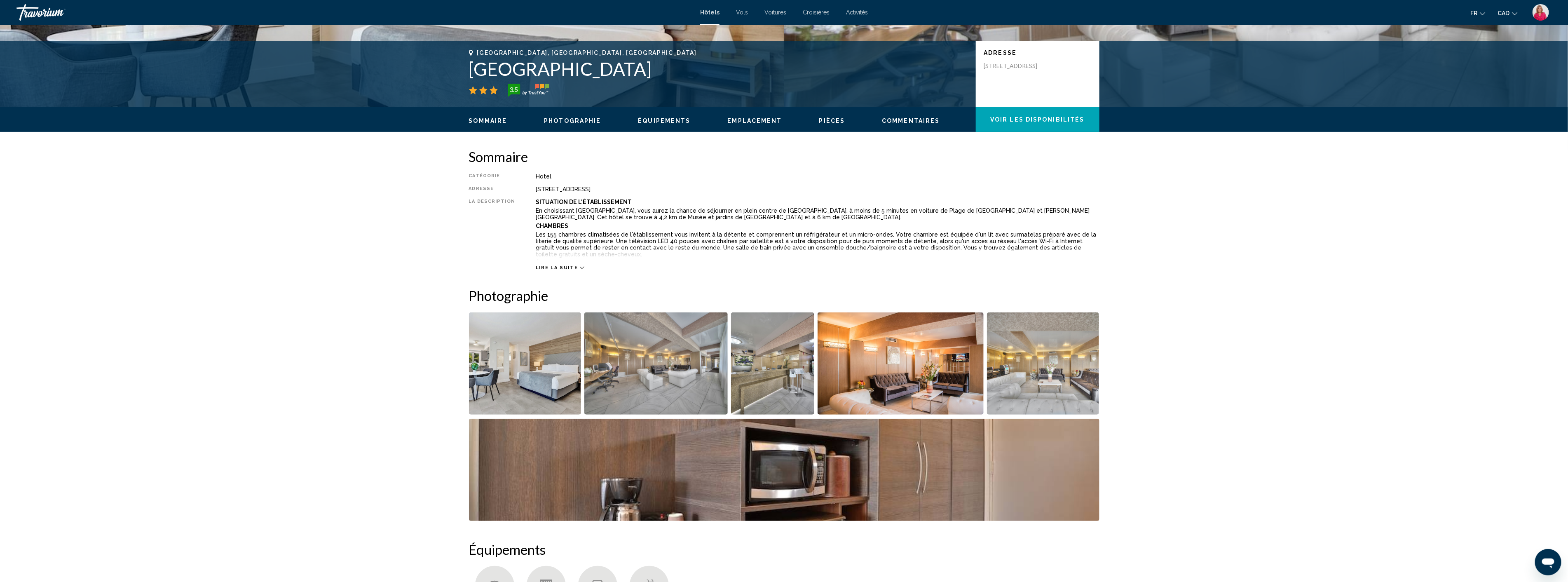
scroll to position [183, 0]
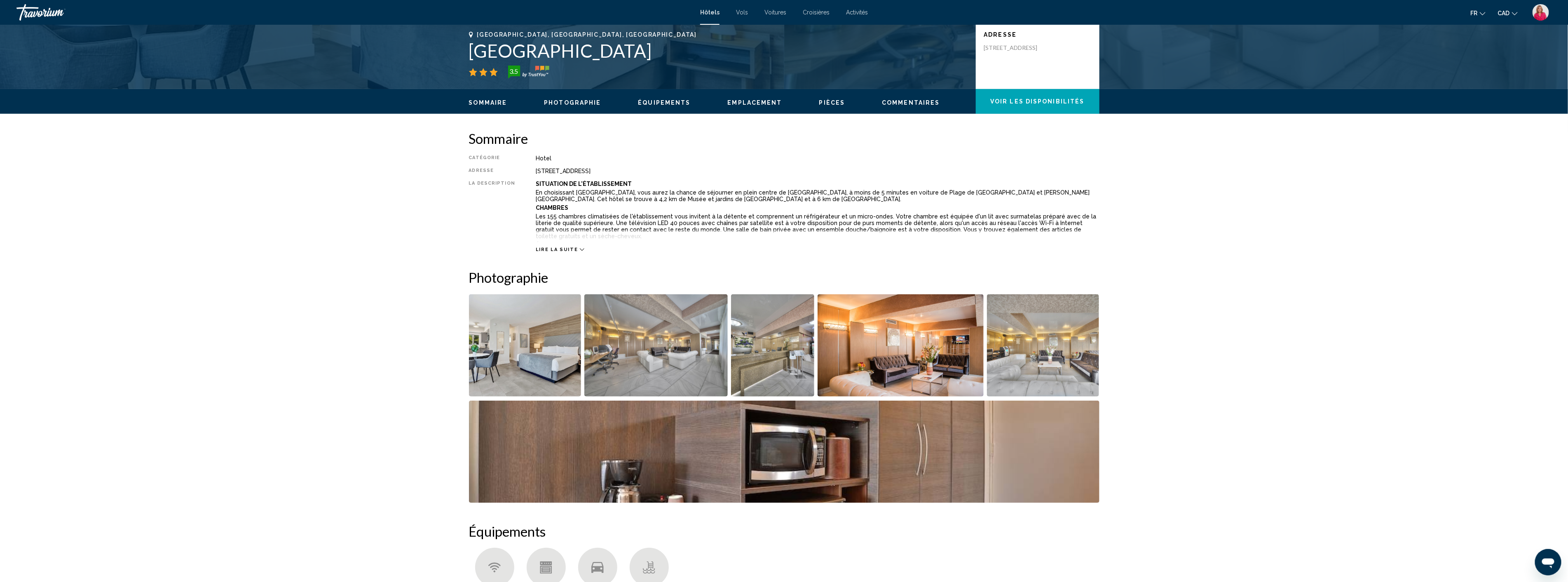
click at [649, 365] on img "Open full-screen image slider" at bounding box center [655, 345] width 143 height 102
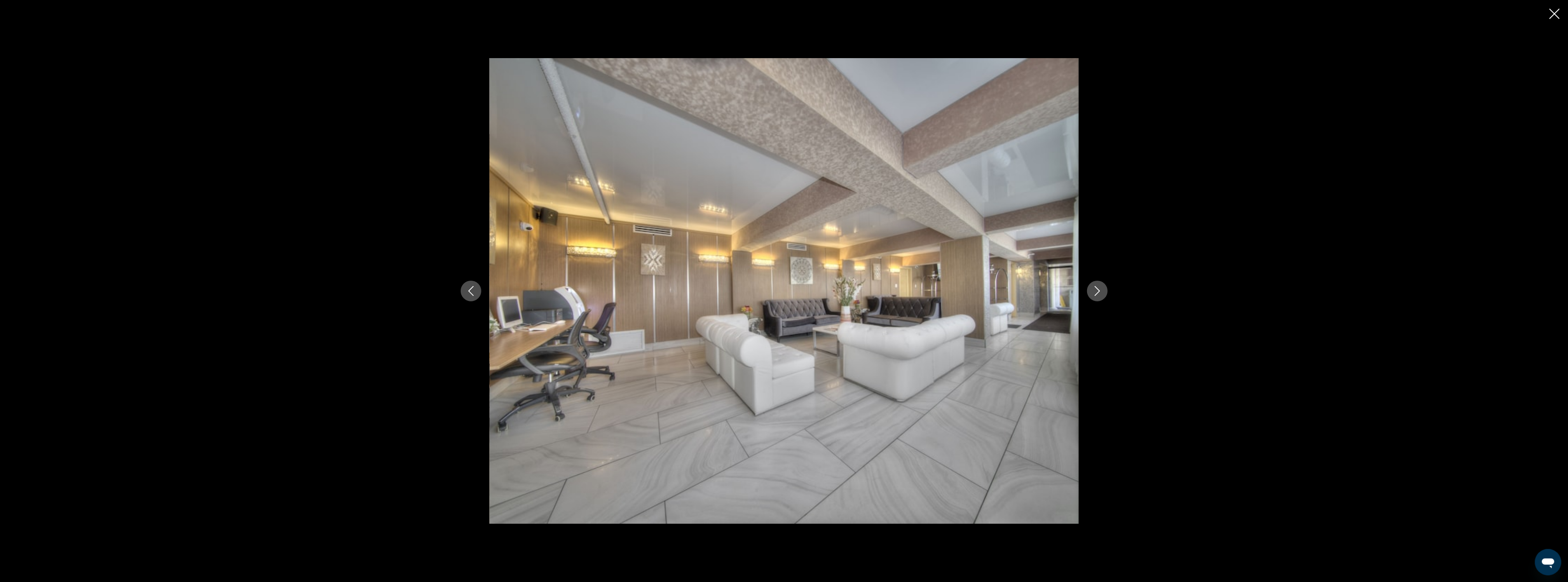
click at [1094, 290] on icon "Next image" at bounding box center [1097, 291] width 10 height 10
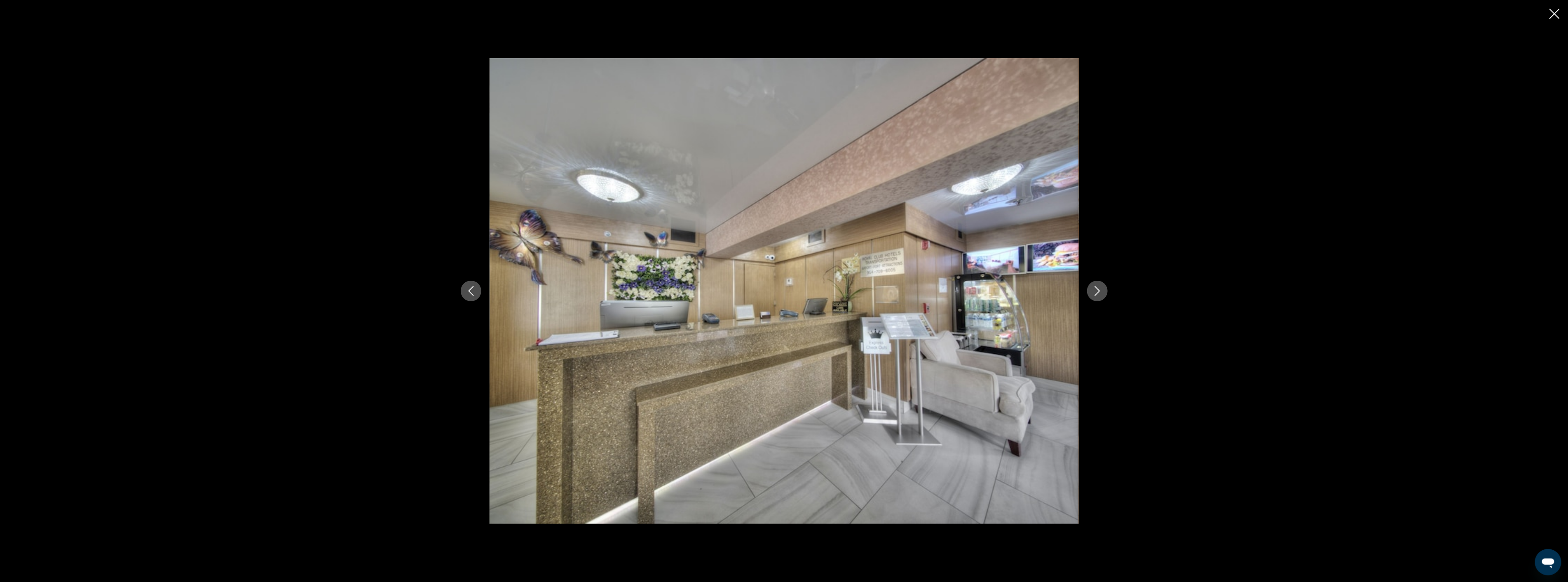
click at [1094, 290] on icon "Next image" at bounding box center [1097, 291] width 10 height 10
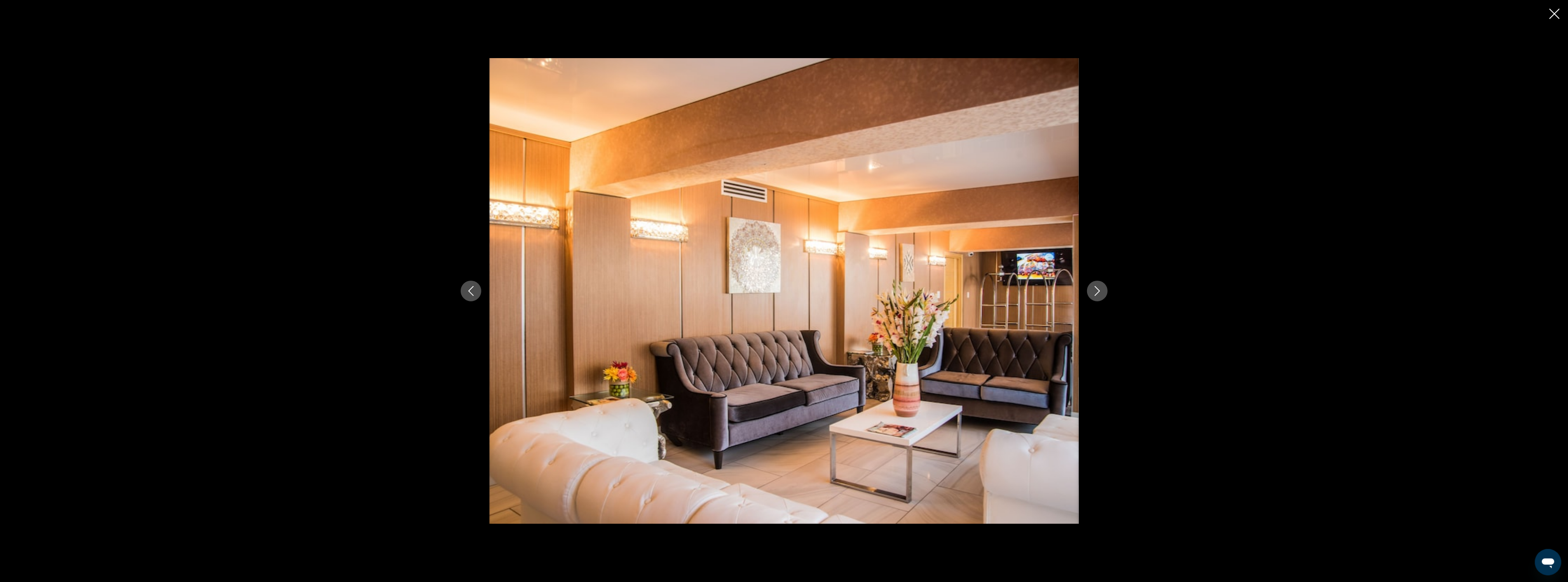
click at [1094, 290] on icon "Next image" at bounding box center [1097, 291] width 10 height 10
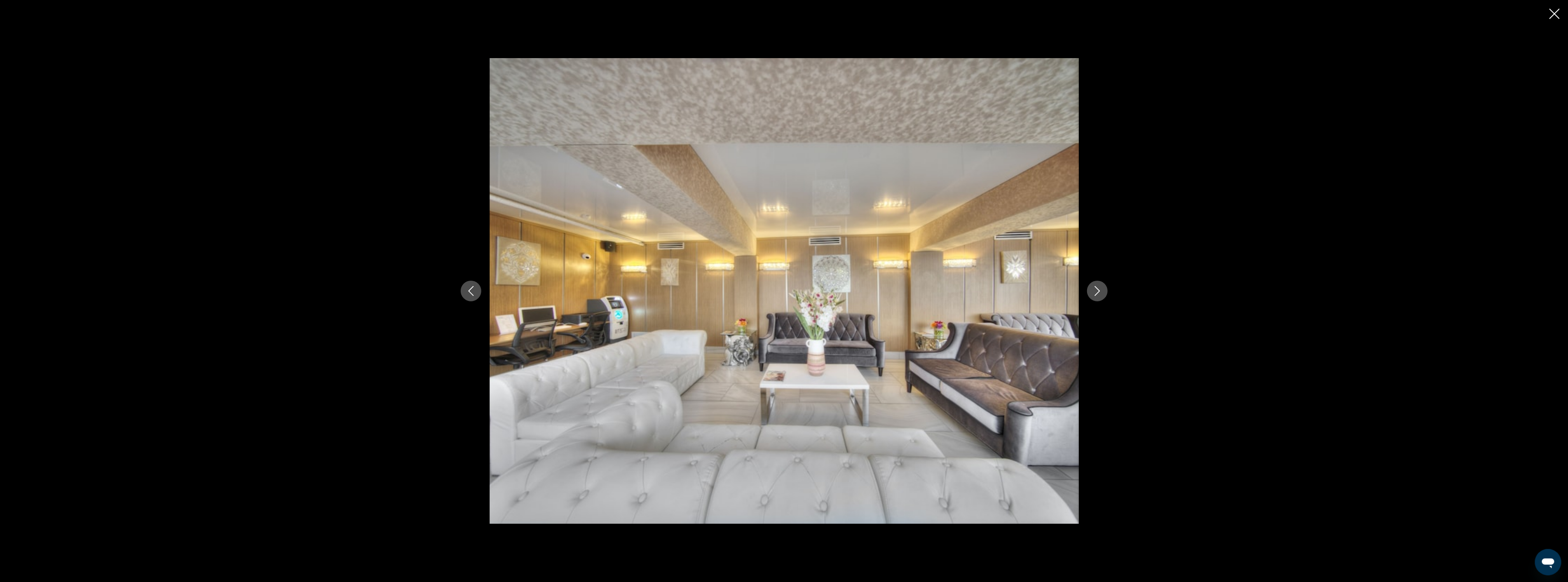
click at [1094, 290] on icon "Next image" at bounding box center [1097, 291] width 10 height 10
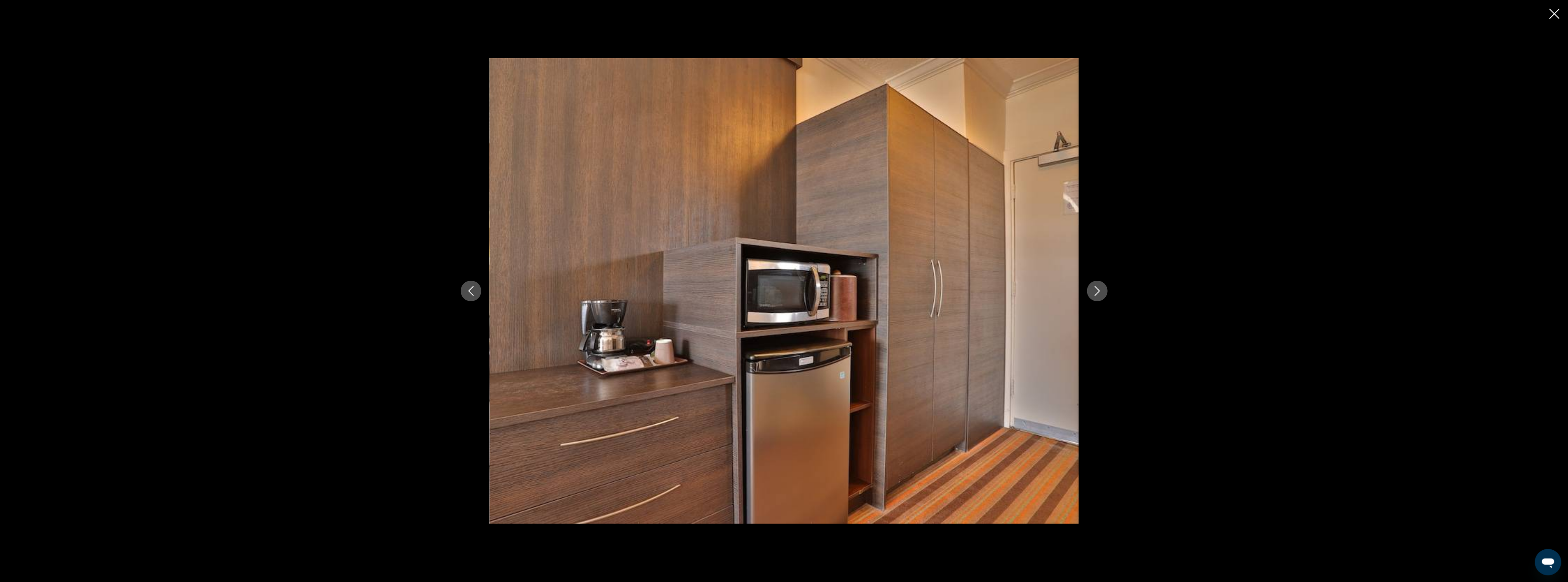
click at [1094, 290] on icon "Next image" at bounding box center [1097, 291] width 10 height 10
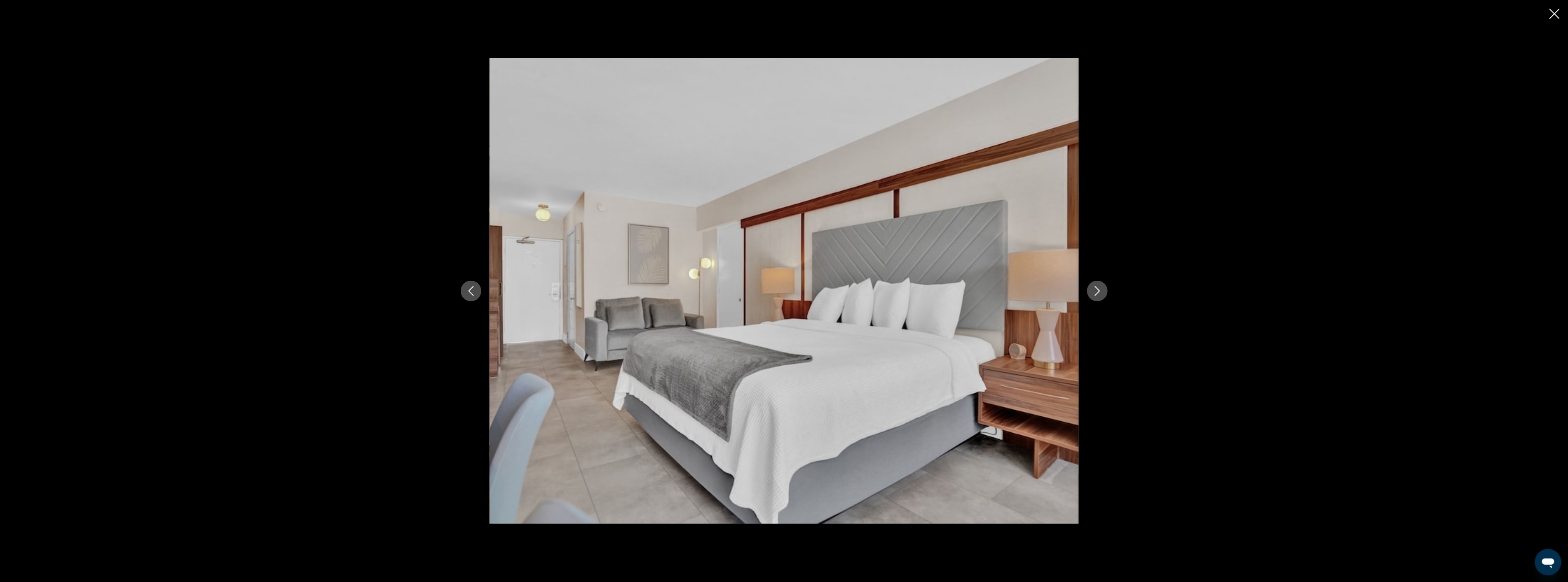
click at [1094, 290] on icon "Next image" at bounding box center [1097, 291] width 10 height 10
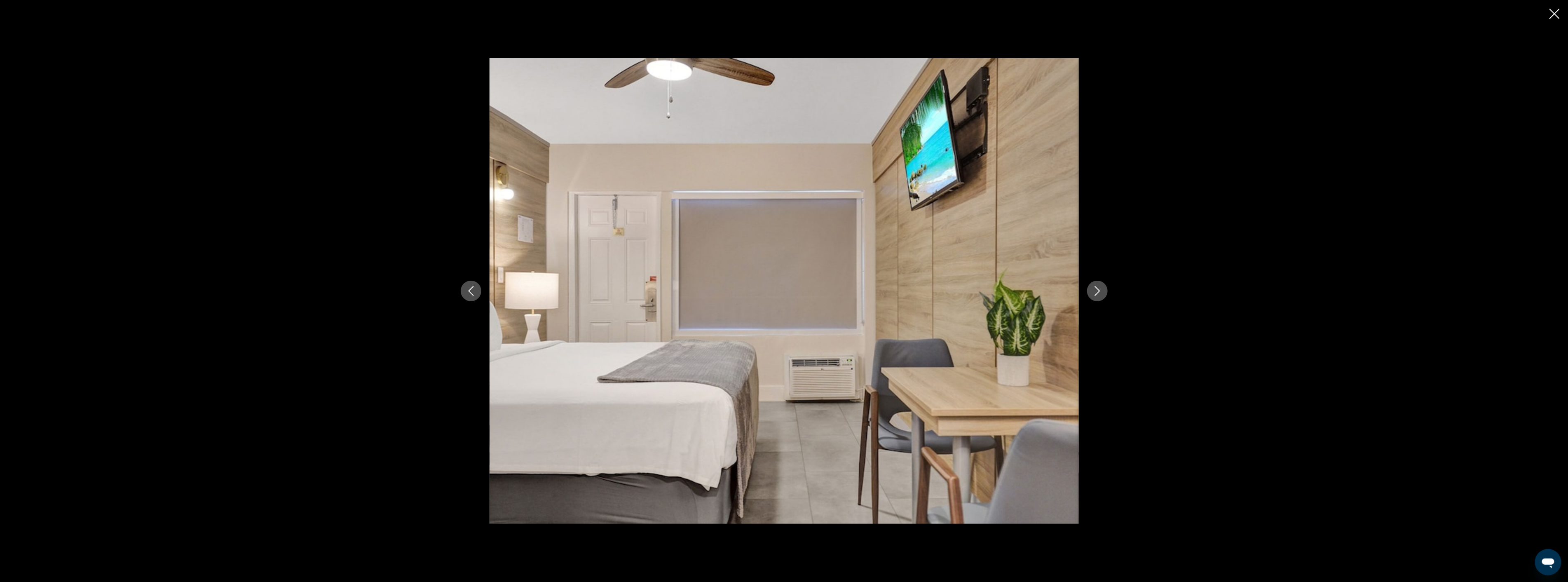
click at [1094, 290] on icon "Next image" at bounding box center [1097, 291] width 10 height 10
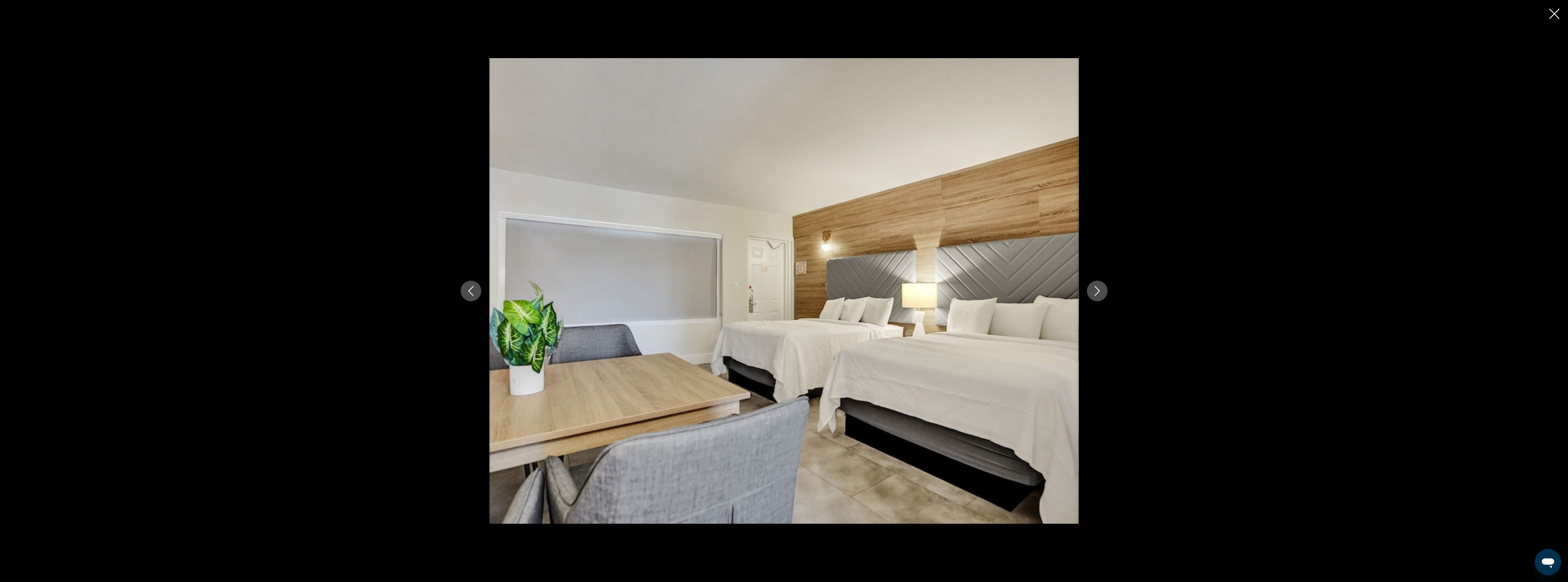
click at [1094, 290] on icon "Next image" at bounding box center [1097, 291] width 10 height 10
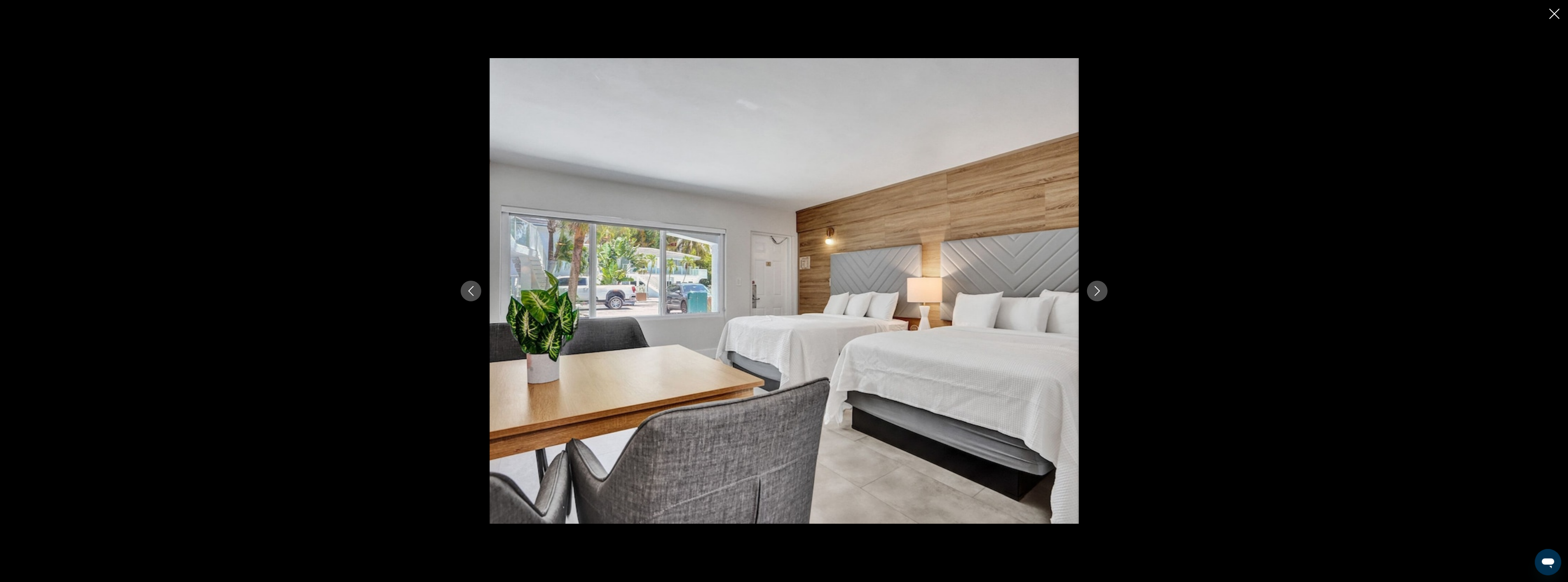
click at [1554, 11] on icon "Close slideshow" at bounding box center [1555, 14] width 11 height 11
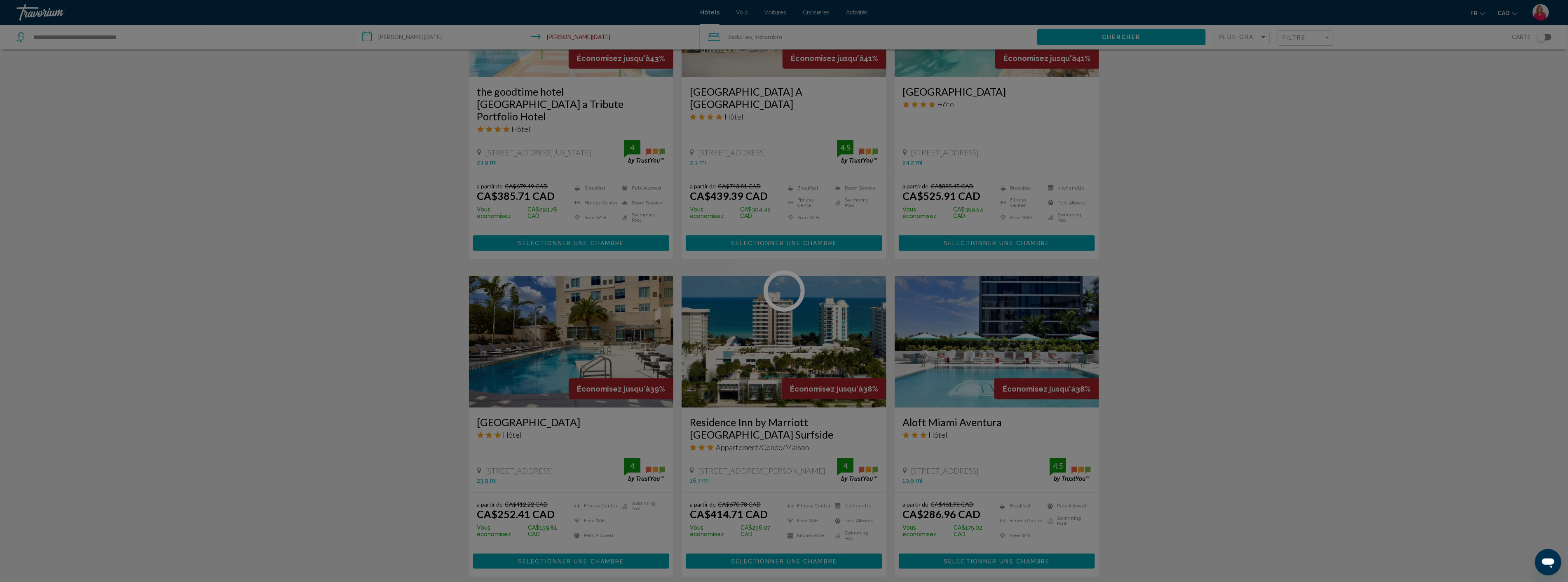
scroll to position [504, 0]
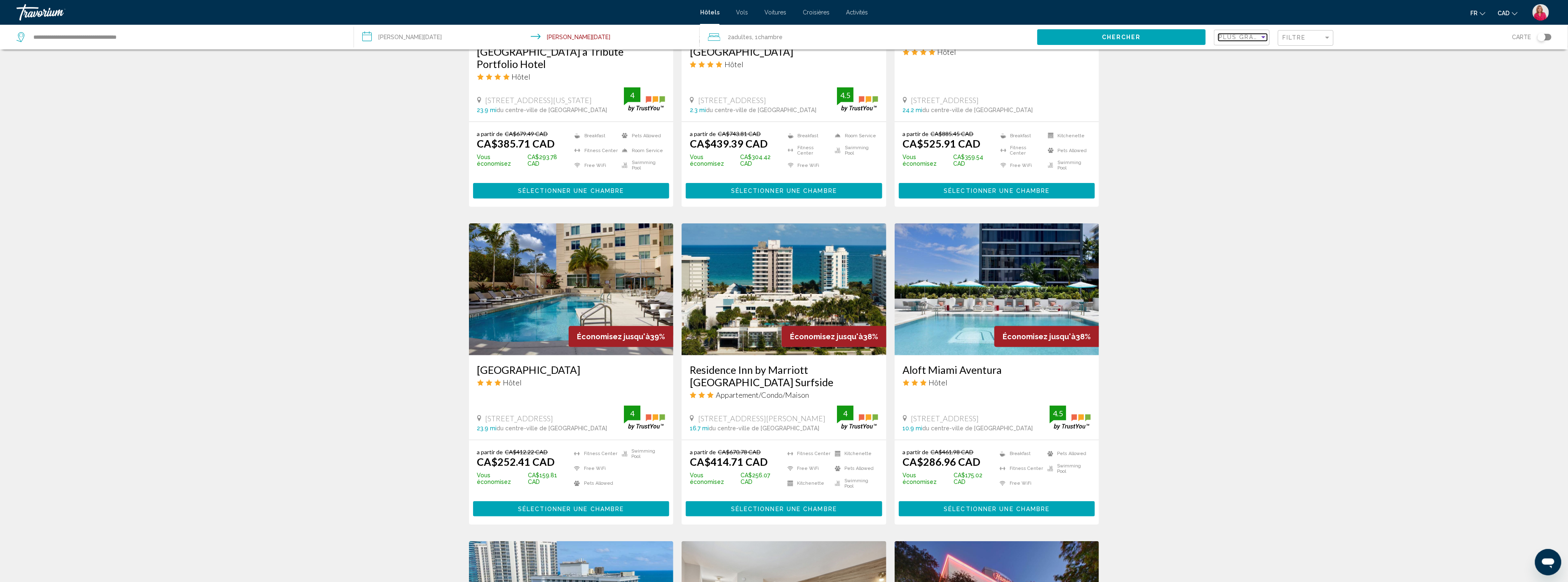
click at [1245, 37] on span "Plus grandes économies" at bounding box center [1268, 38] width 98 height 7
click at [1244, 68] on span "Prix le plus bas" at bounding box center [1237, 72] width 38 height 7
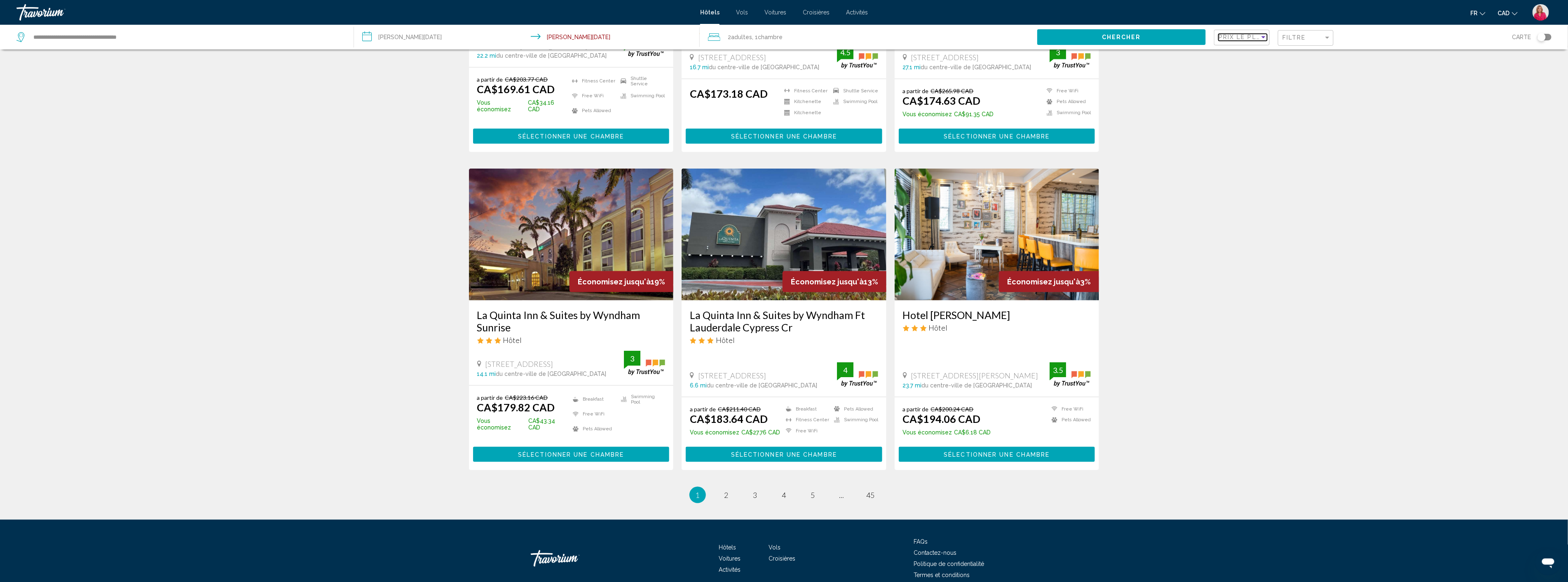
scroll to position [831, 0]
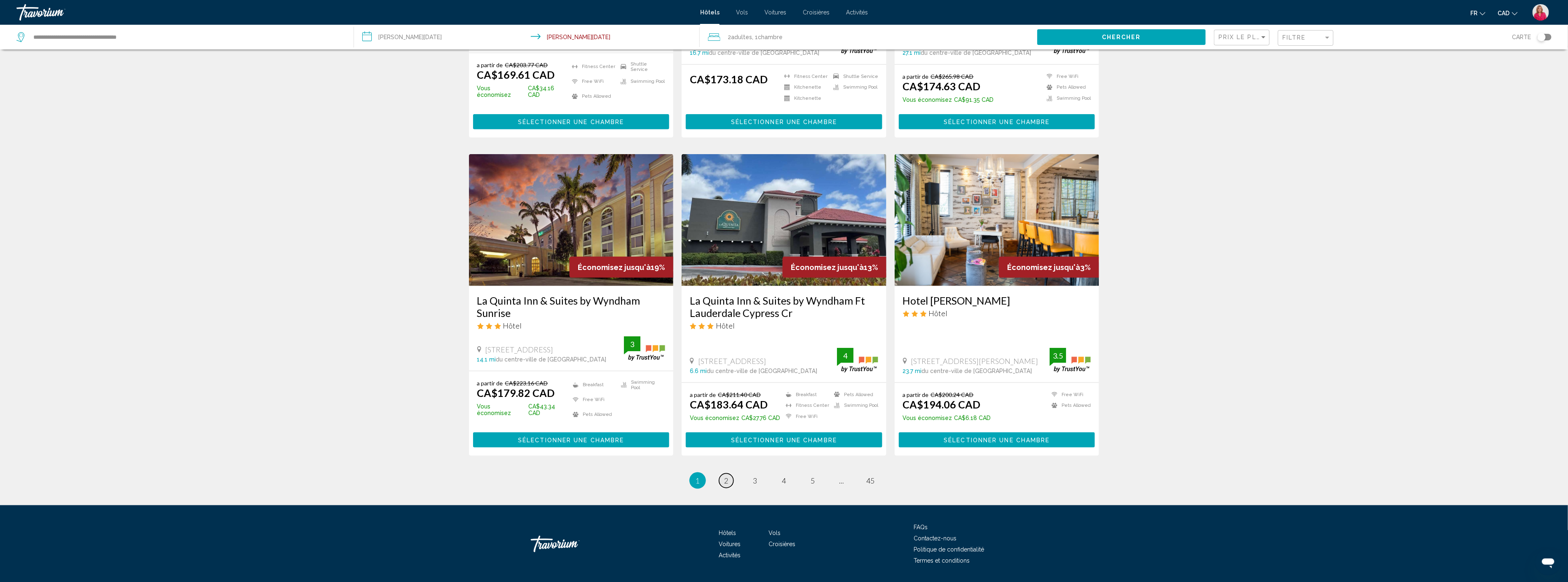
click at [725, 476] on span "2" at bounding box center [727, 480] width 4 height 9
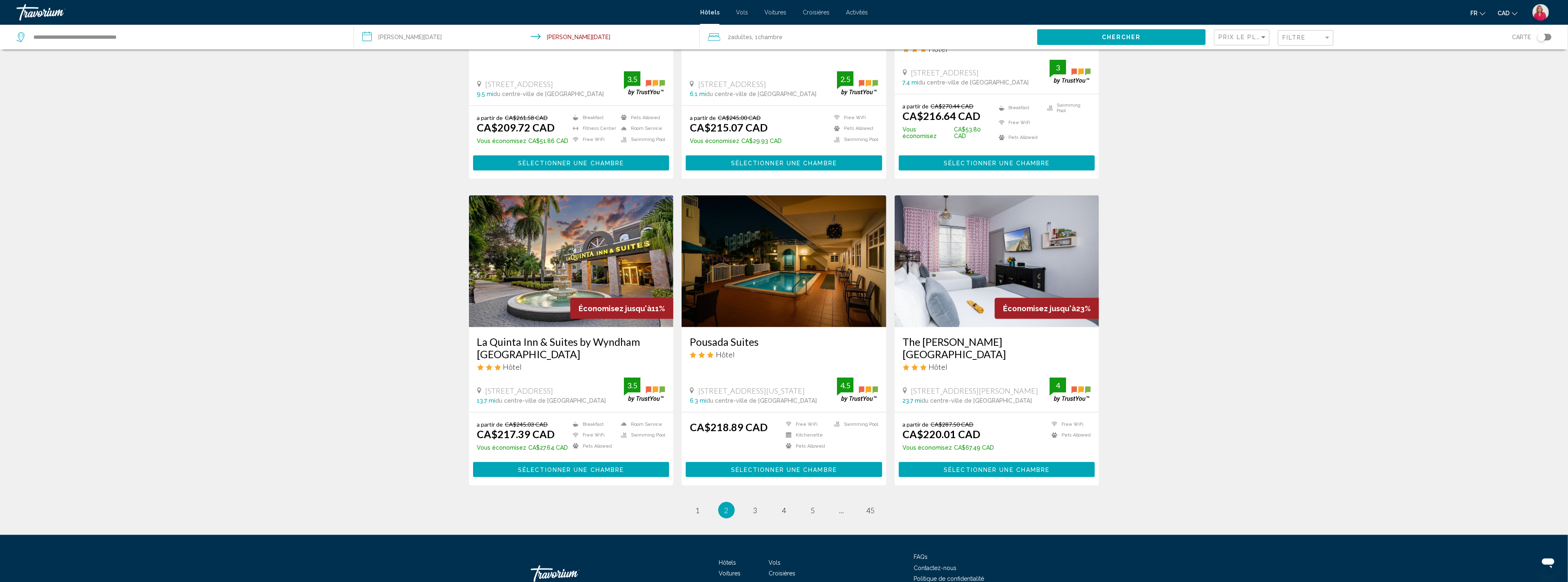
scroll to position [856, 0]
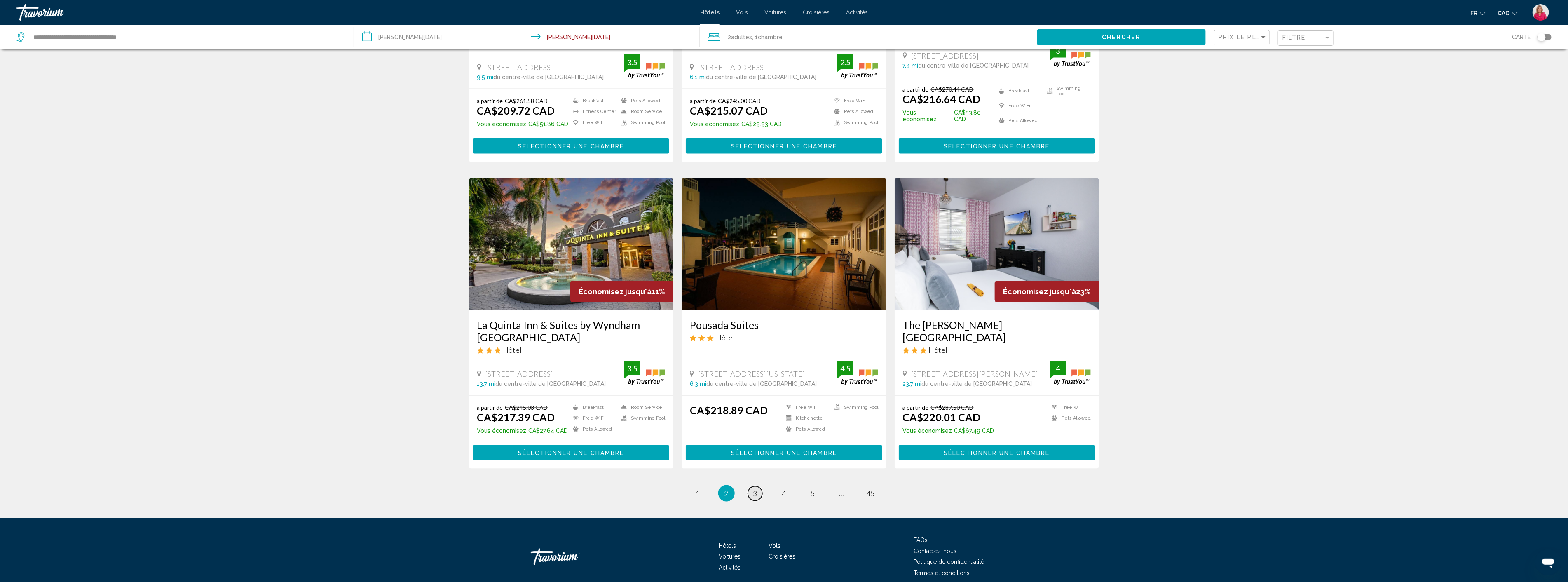
click at [756, 489] on span "3" at bounding box center [755, 493] width 4 height 9
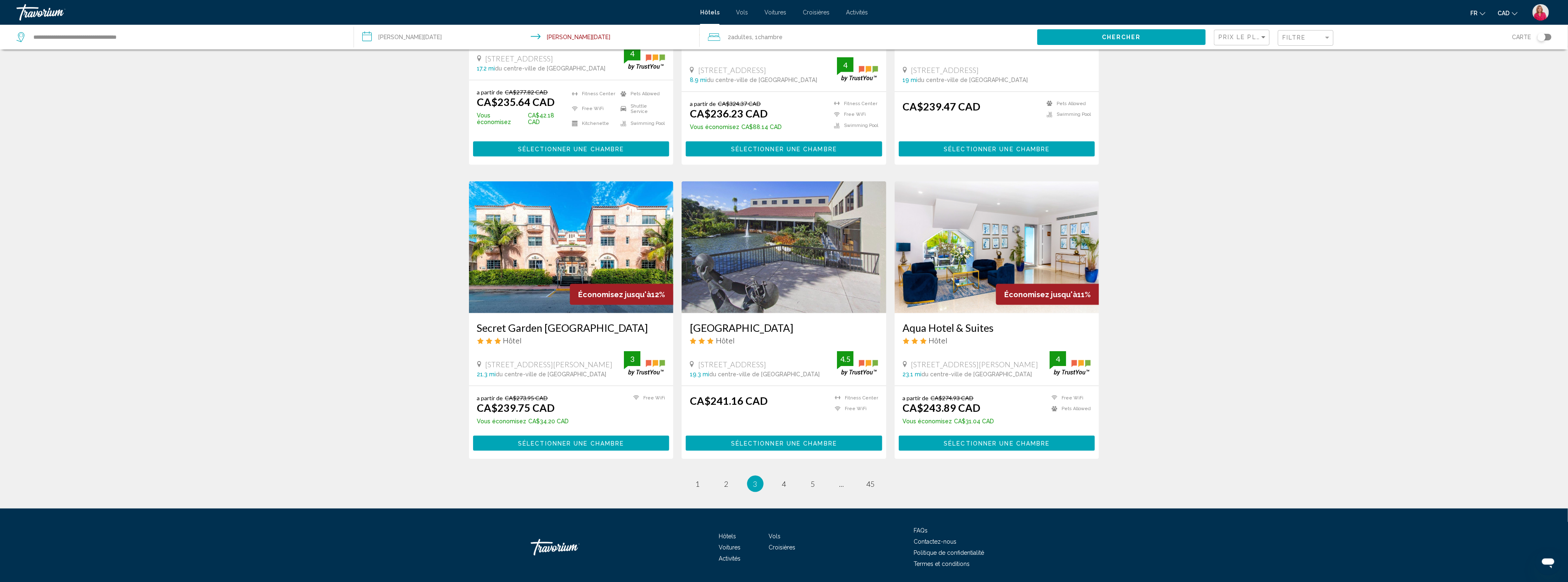
scroll to position [844, 0]
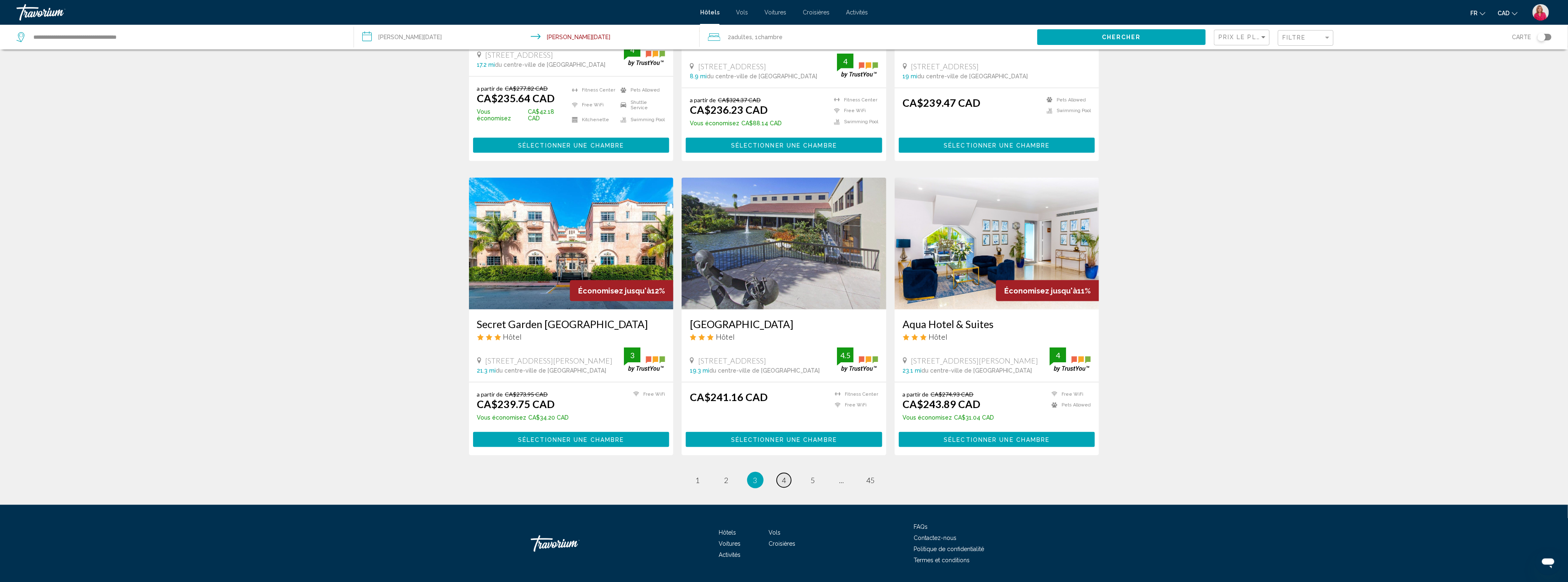
click at [781, 473] on link "page 4" at bounding box center [784, 480] width 14 height 14
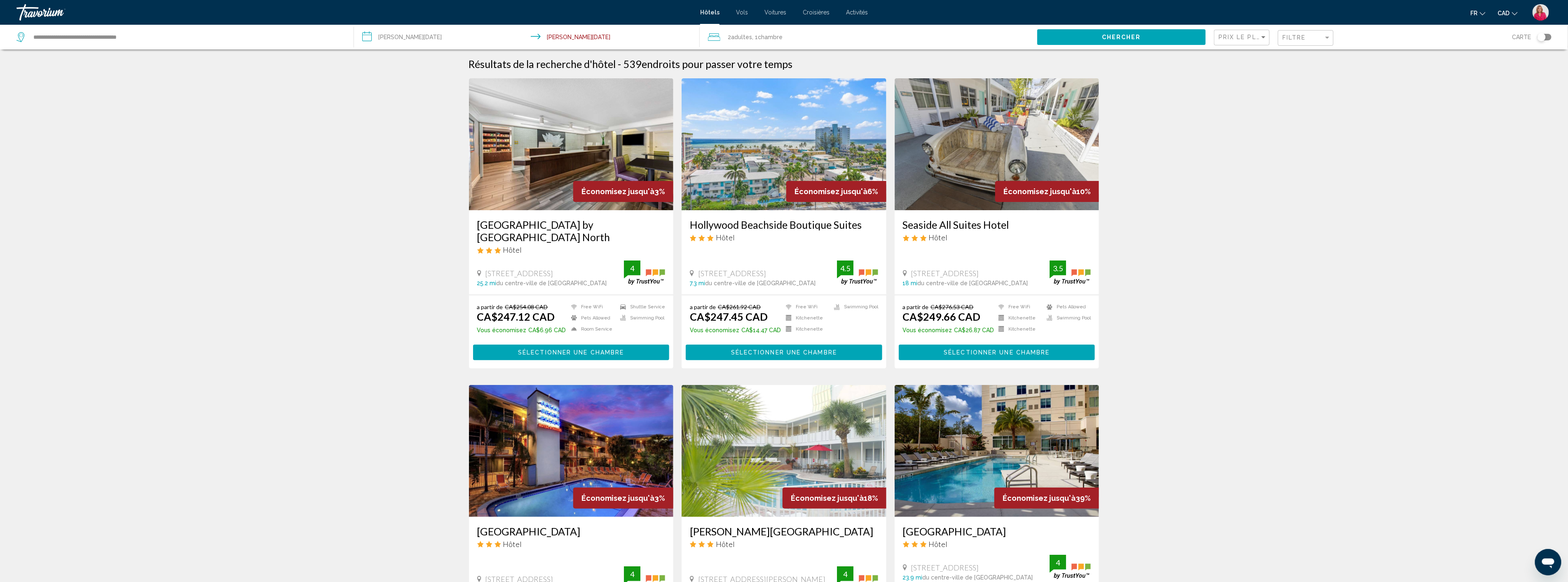
click at [760, 182] on img "Main content" at bounding box center [784, 144] width 204 height 132
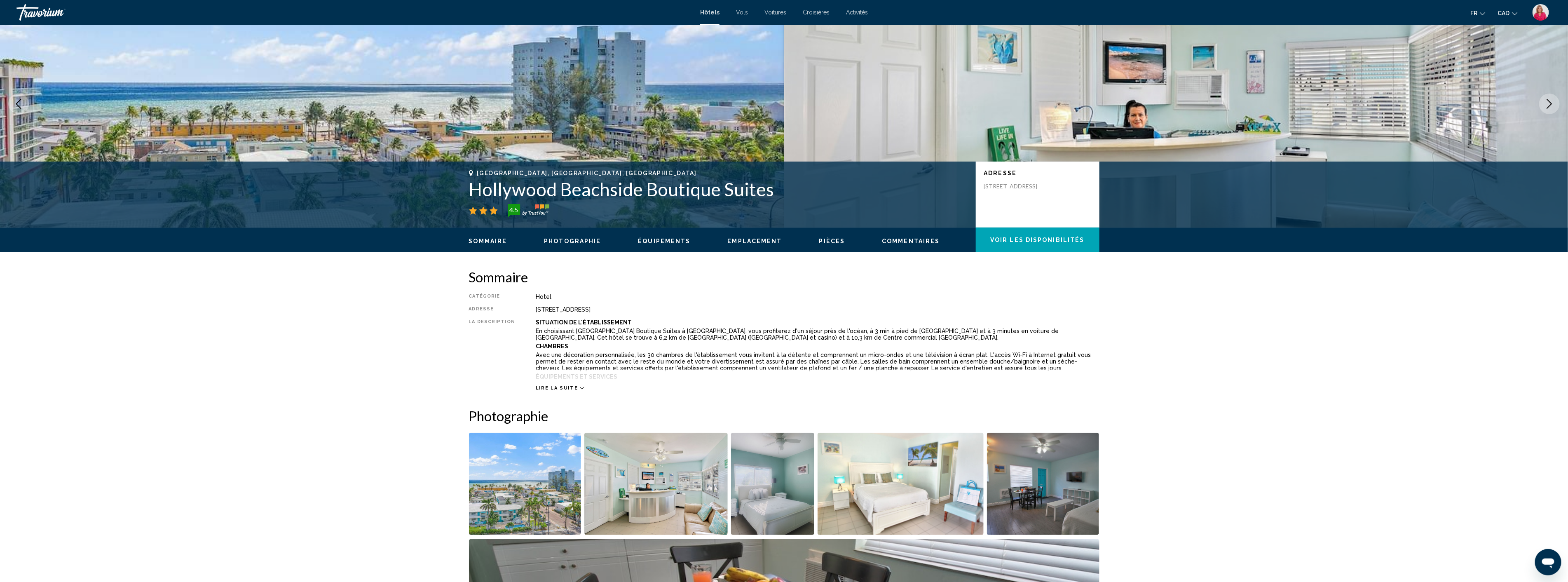
scroll to position [46, 0]
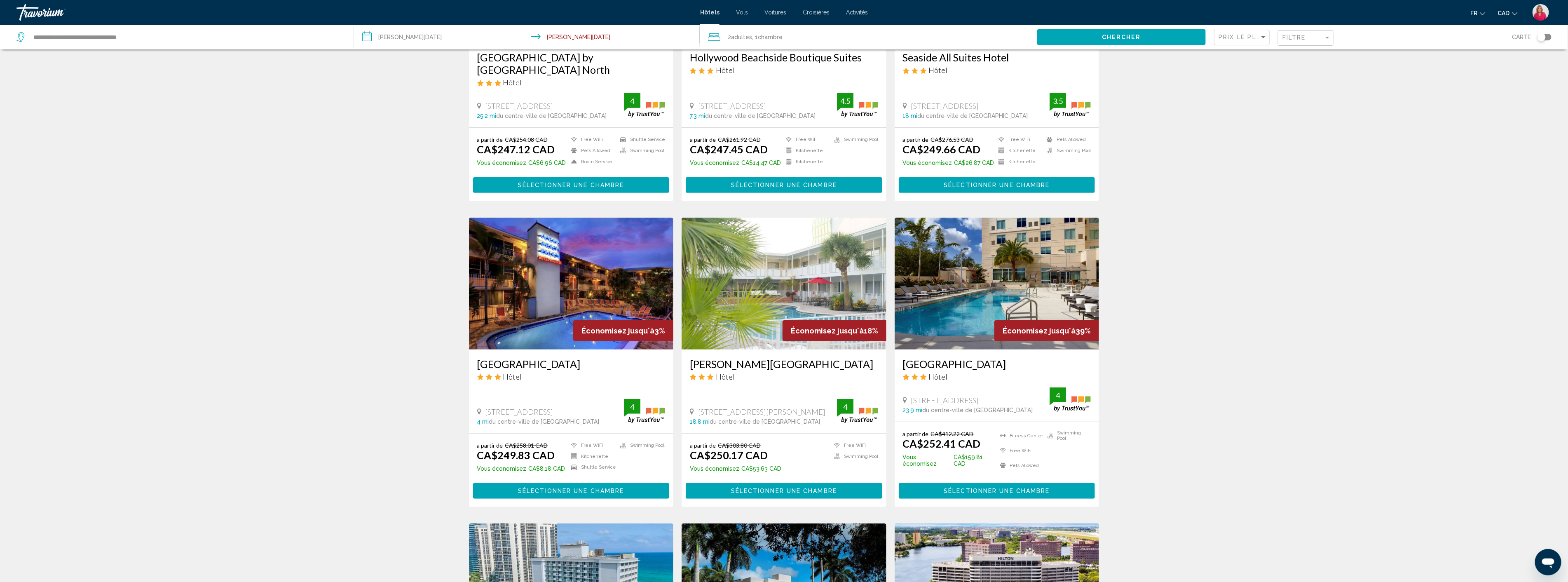
scroll to position [183, 0]
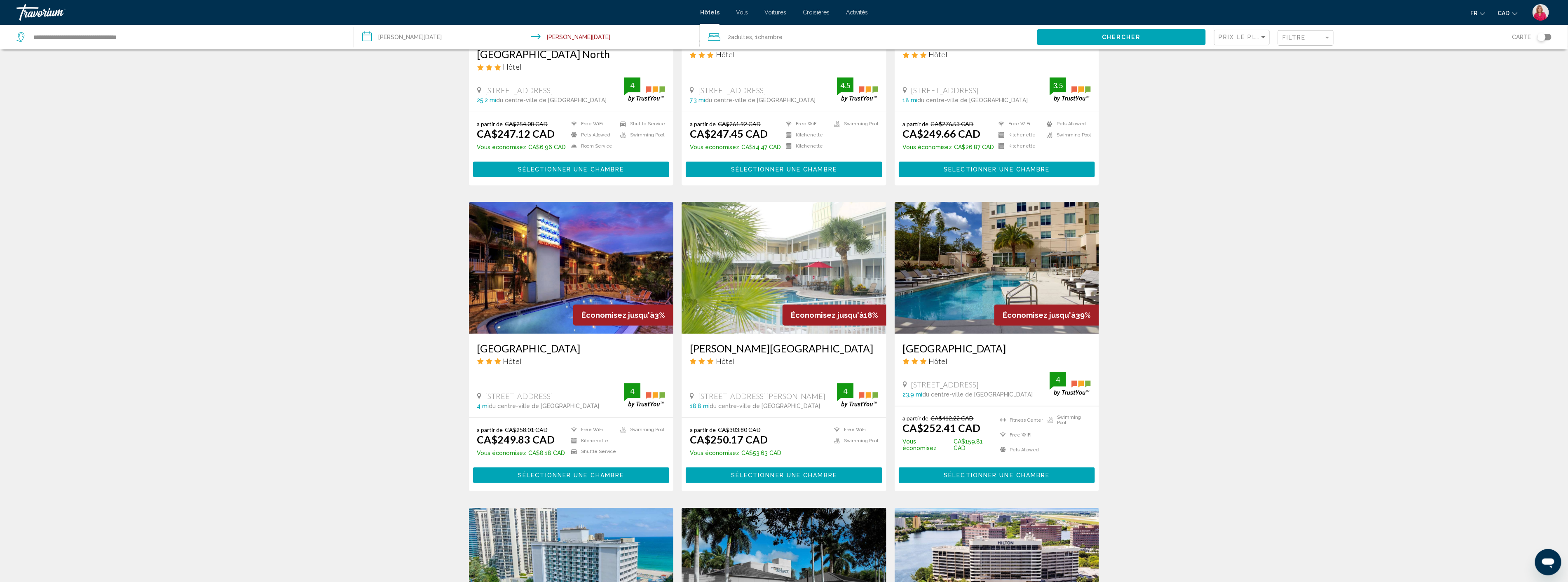
click at [567, 290] on img "Main content" at bounding box center [570, 268] width 204 height 132
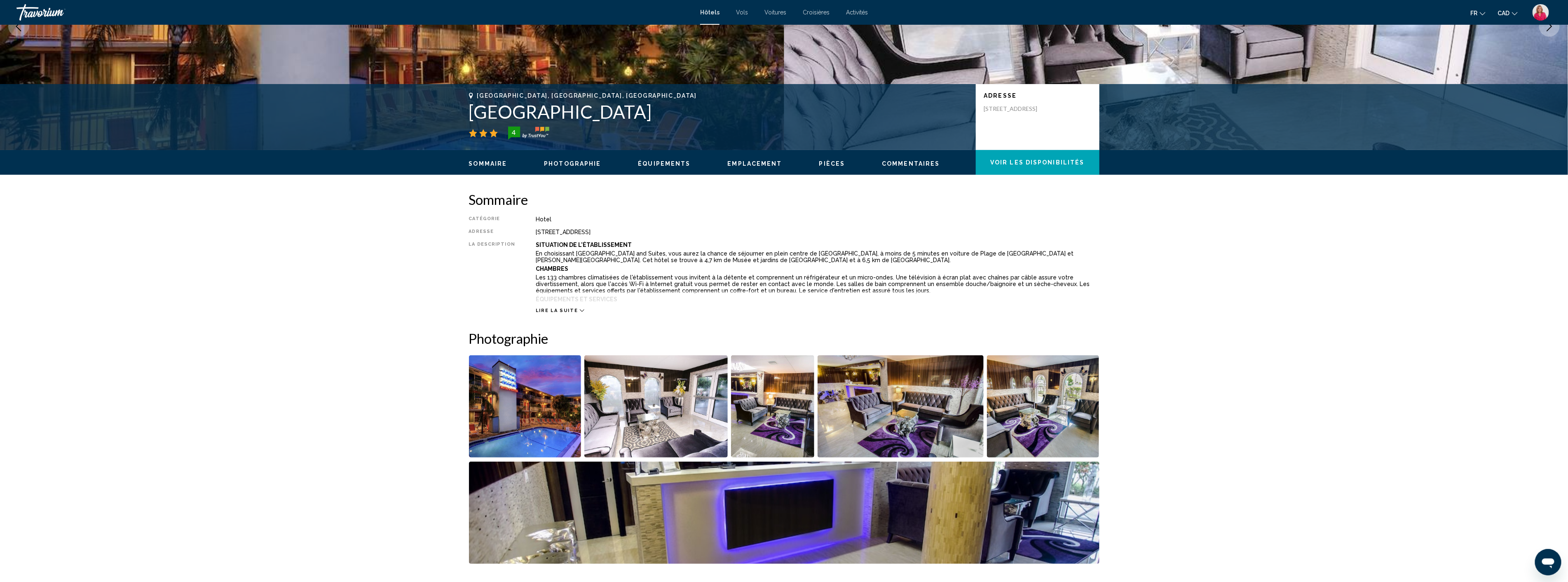
scroll to position [137, 0]
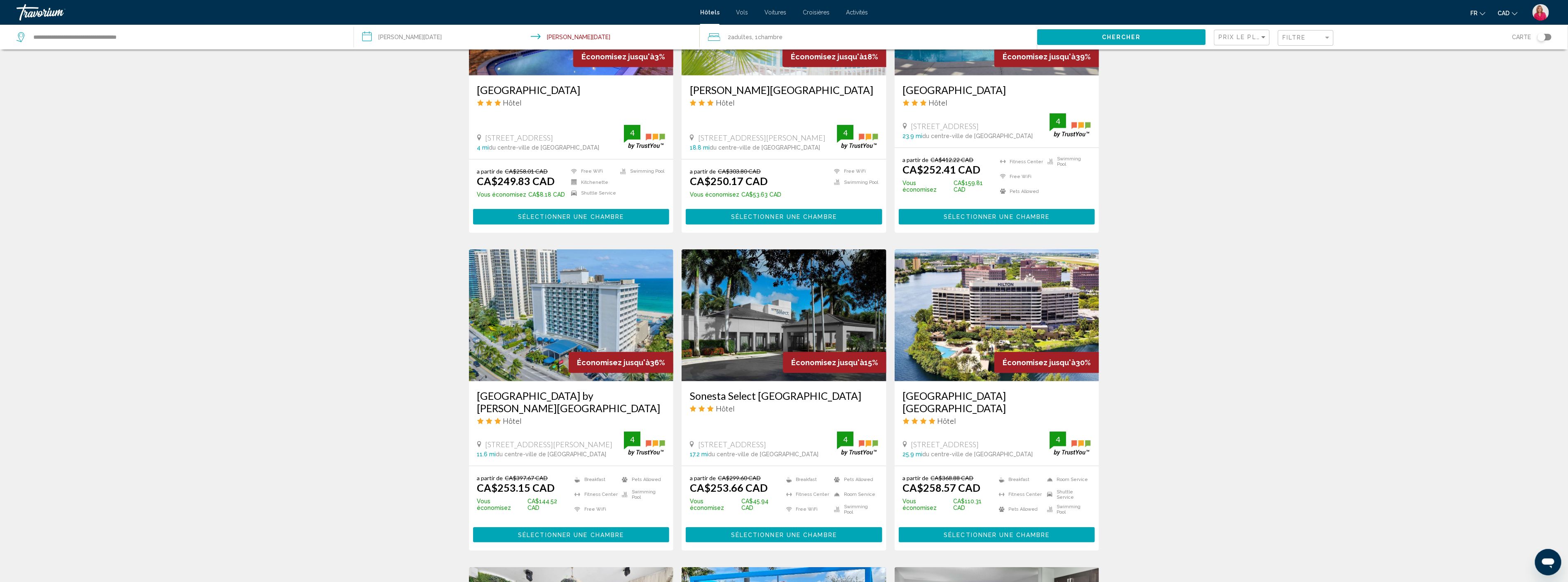
scroll to position [458, 0]
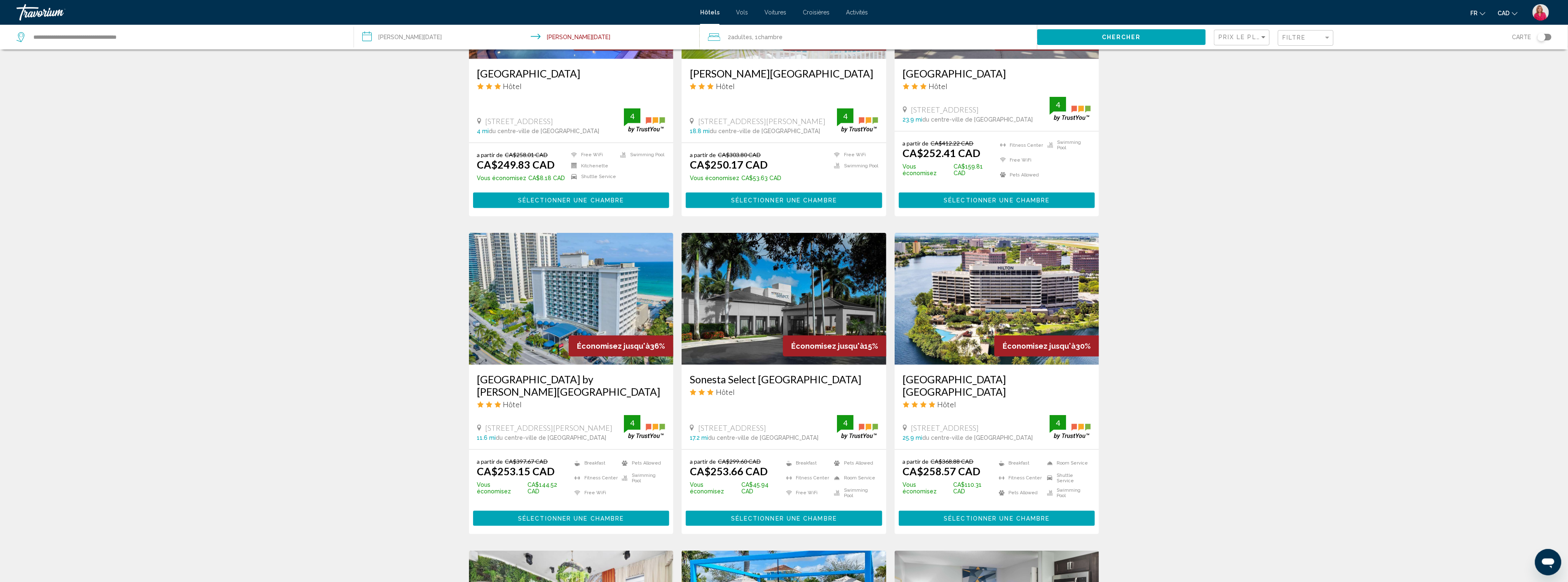
click at [577, 308] on img "Main content" at bounding box center [570, 298] width 204 height 132
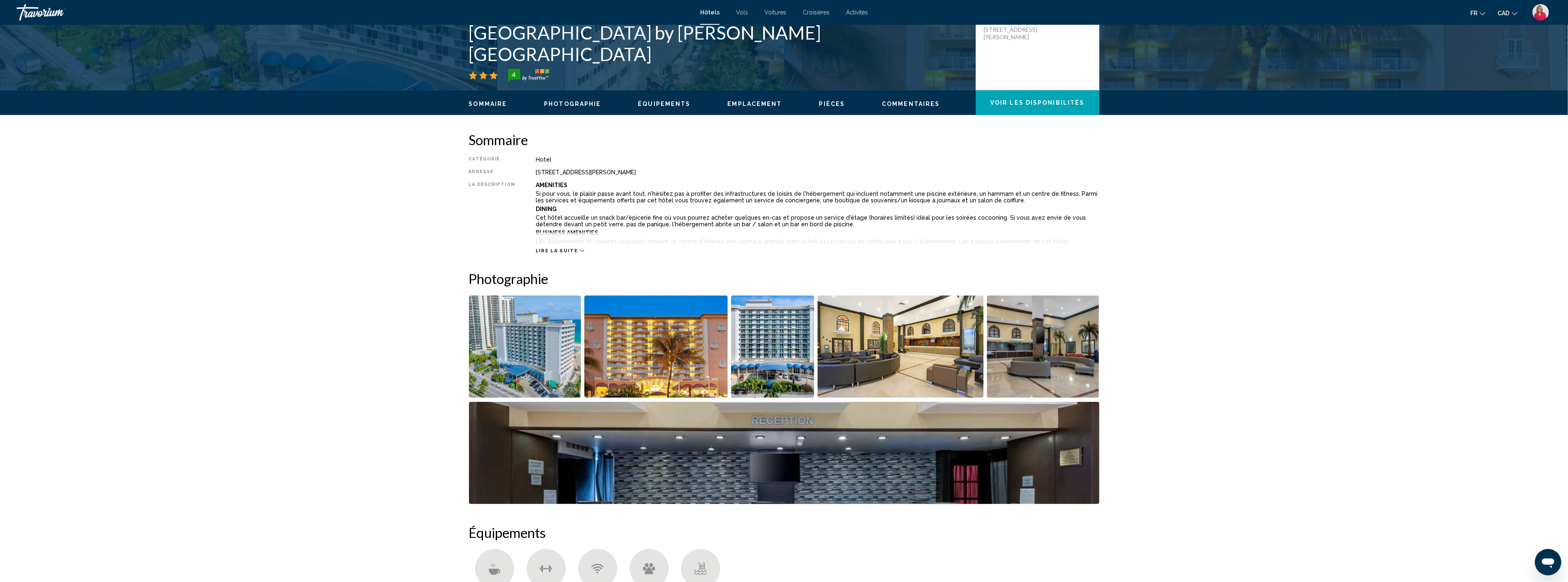
scroll to position [229, 0]
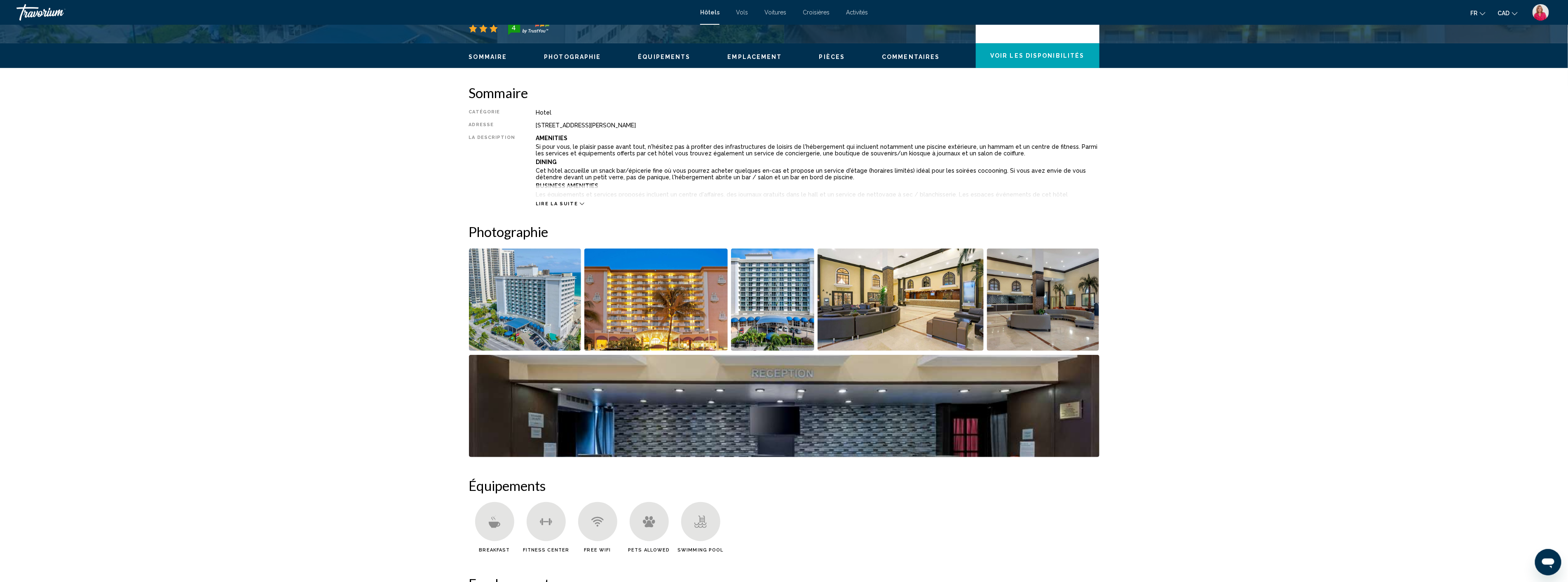
click at [880, 299] on img "Open full-screen image slider" at bounding box center [900, 299] width 166 height 102
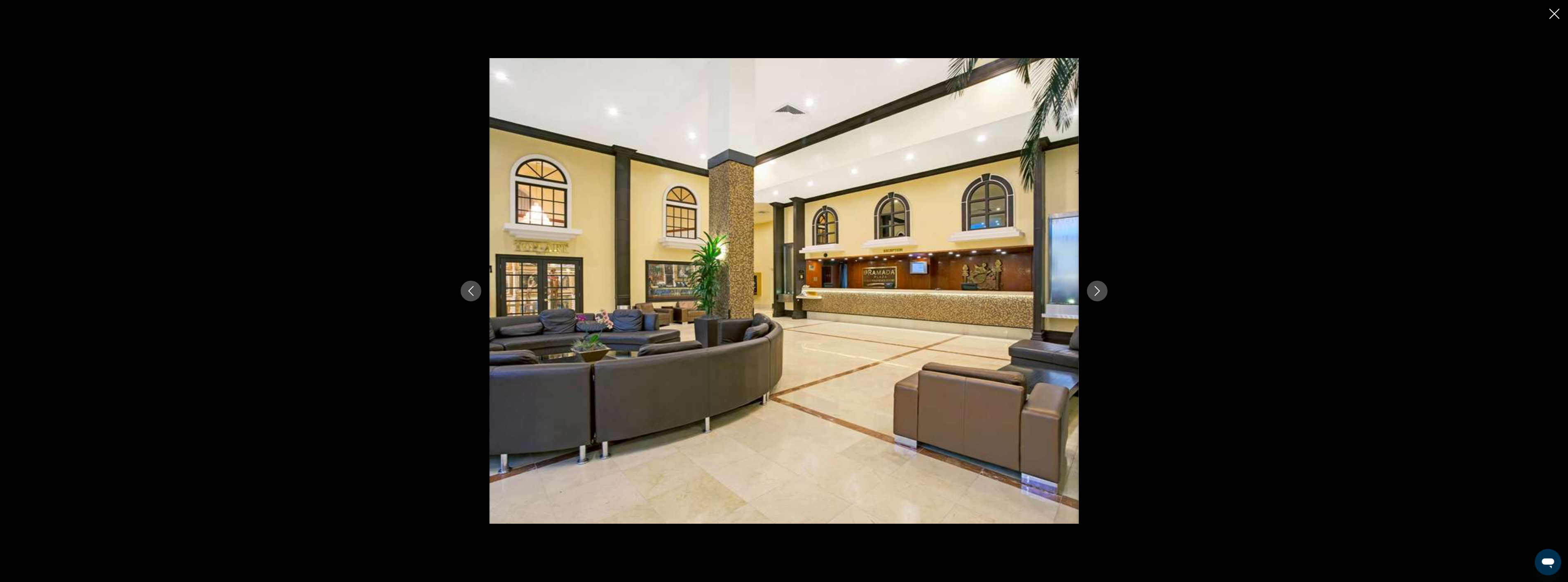
click at [1102, 294] on icon "Next image" at bounding box center [1097, 291] width 10 height 10
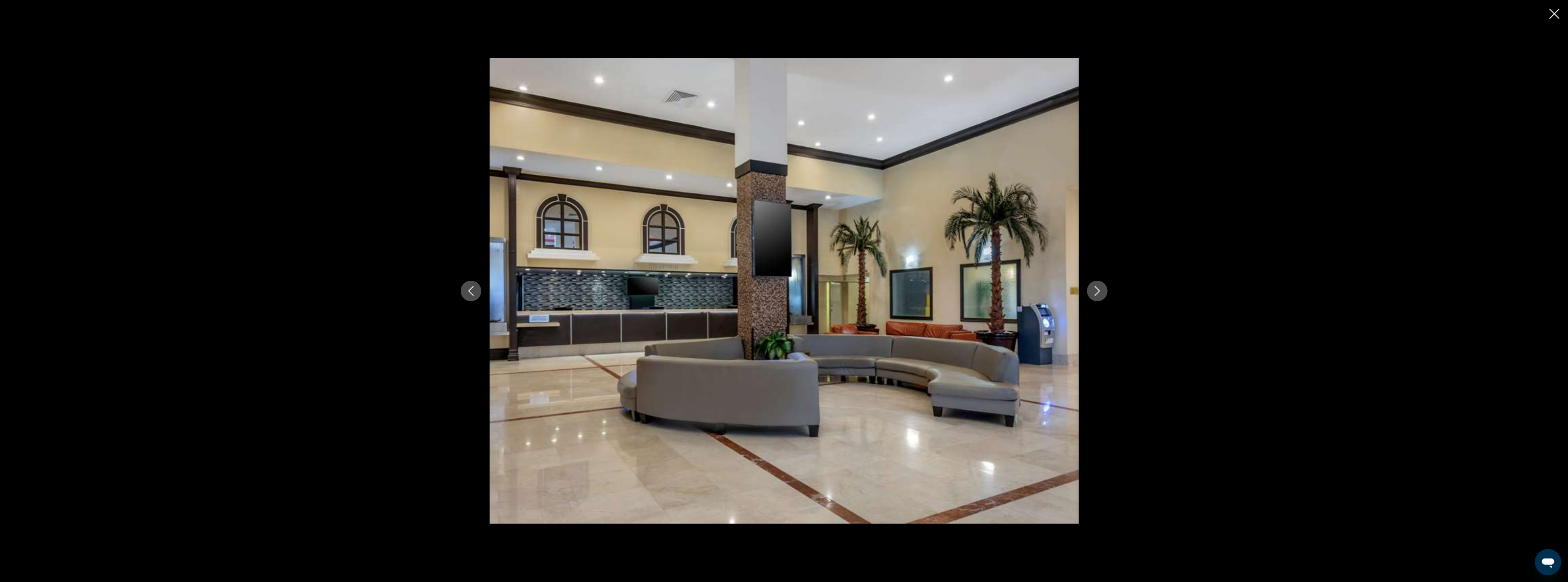
click at [1102, 294] on icon "Next image" at bounding box center [1097, 291] width 10 height 10
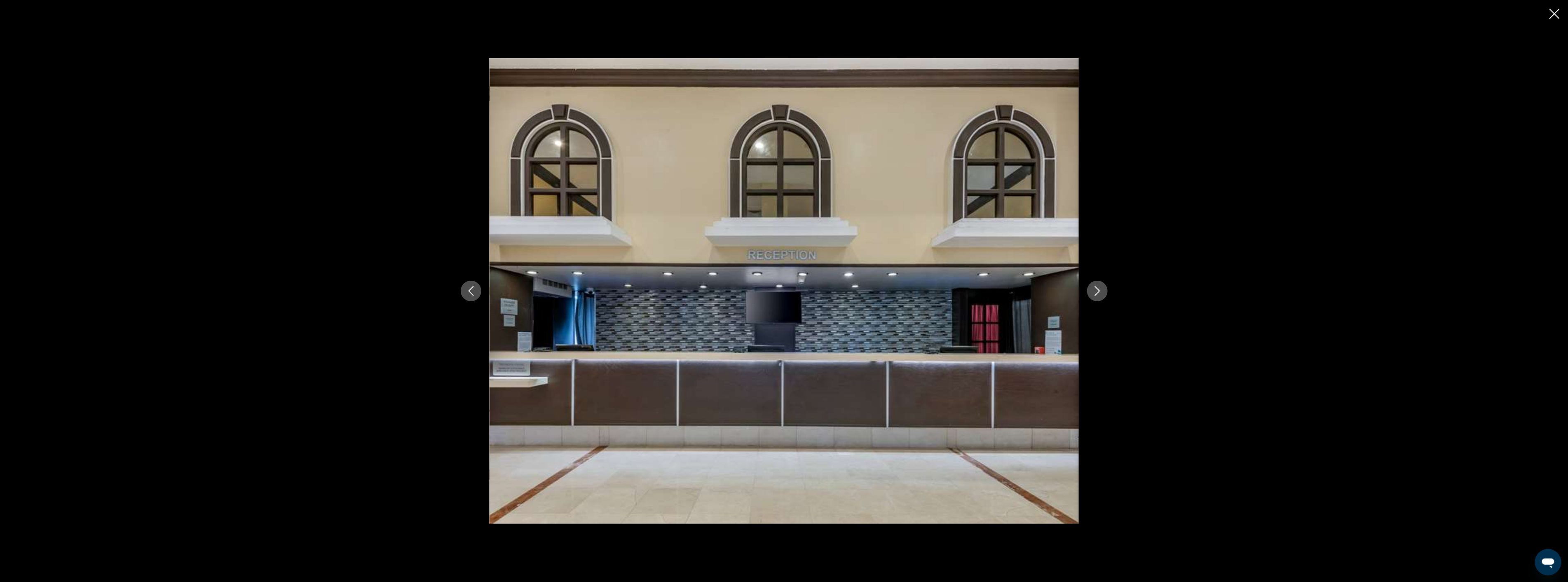
click at [1102, 294] on icon "Next image" at bounding box center [1097, 291] width 10 height 10
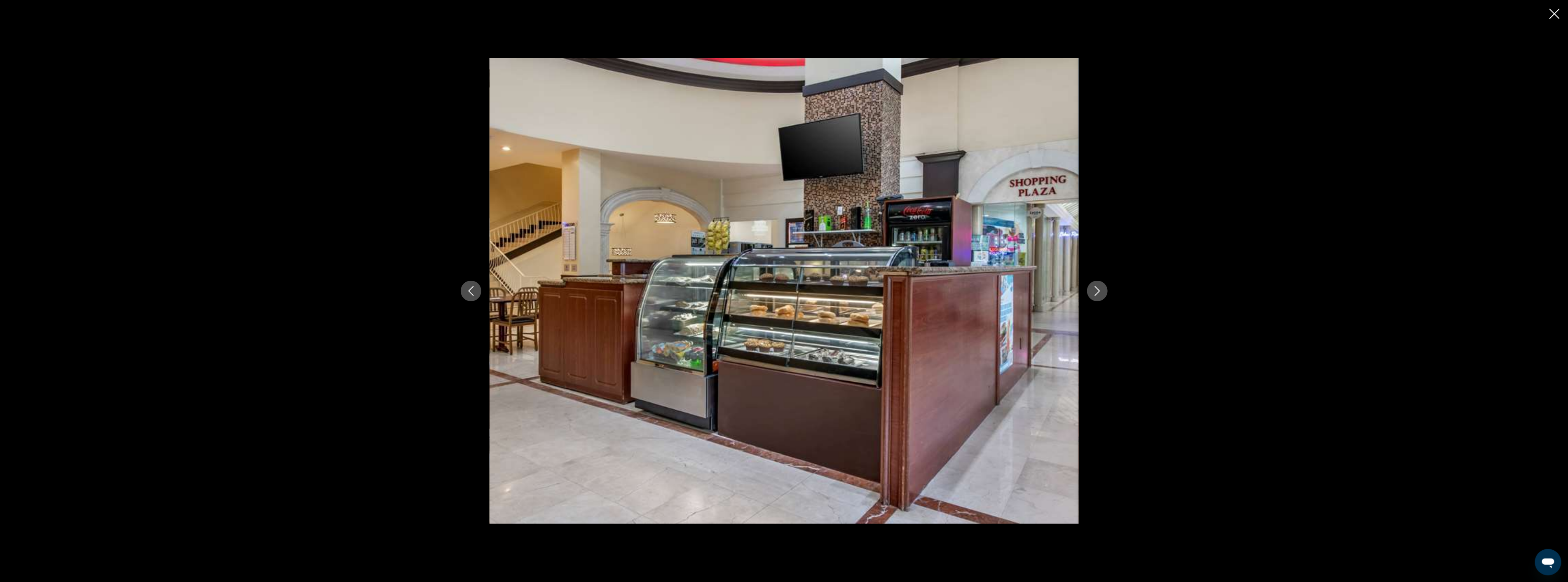
click at [1102, 294] on icon "Next image" at bounding box center [1097, 291] width 10 height 10
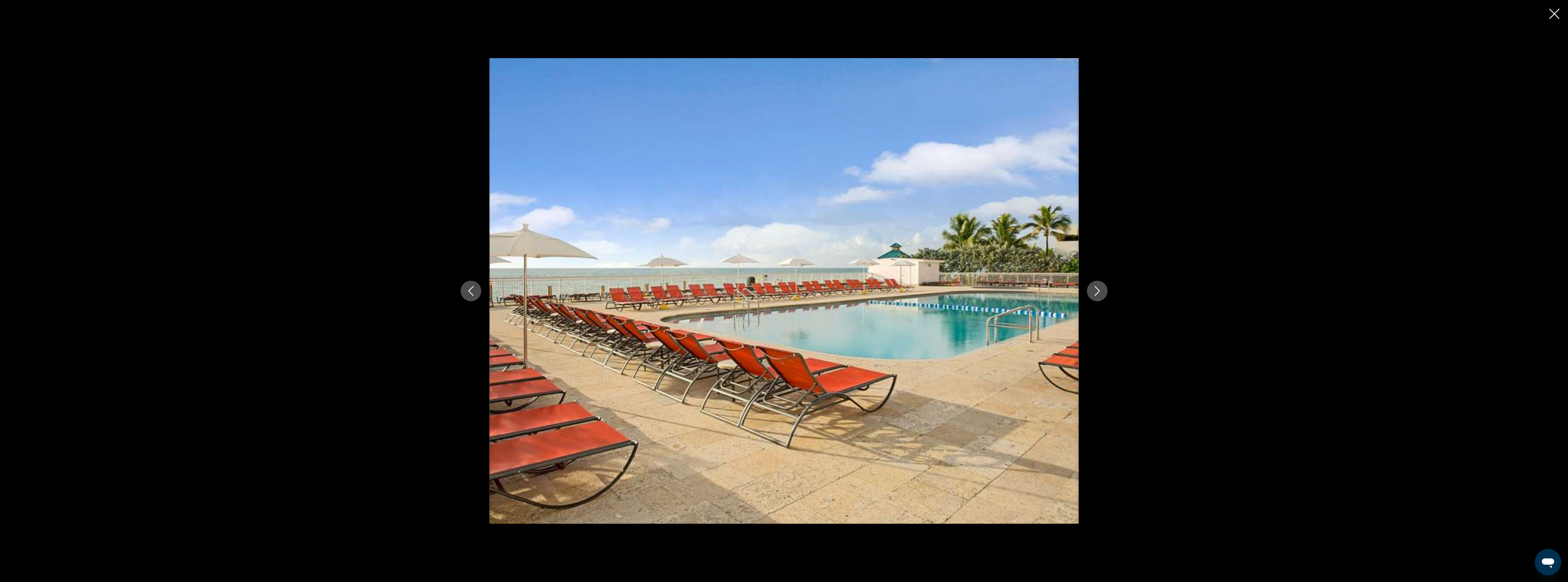
click at [1102, 294] on icon "Next image" at bounding box center [1097, 291] width 10 height 10
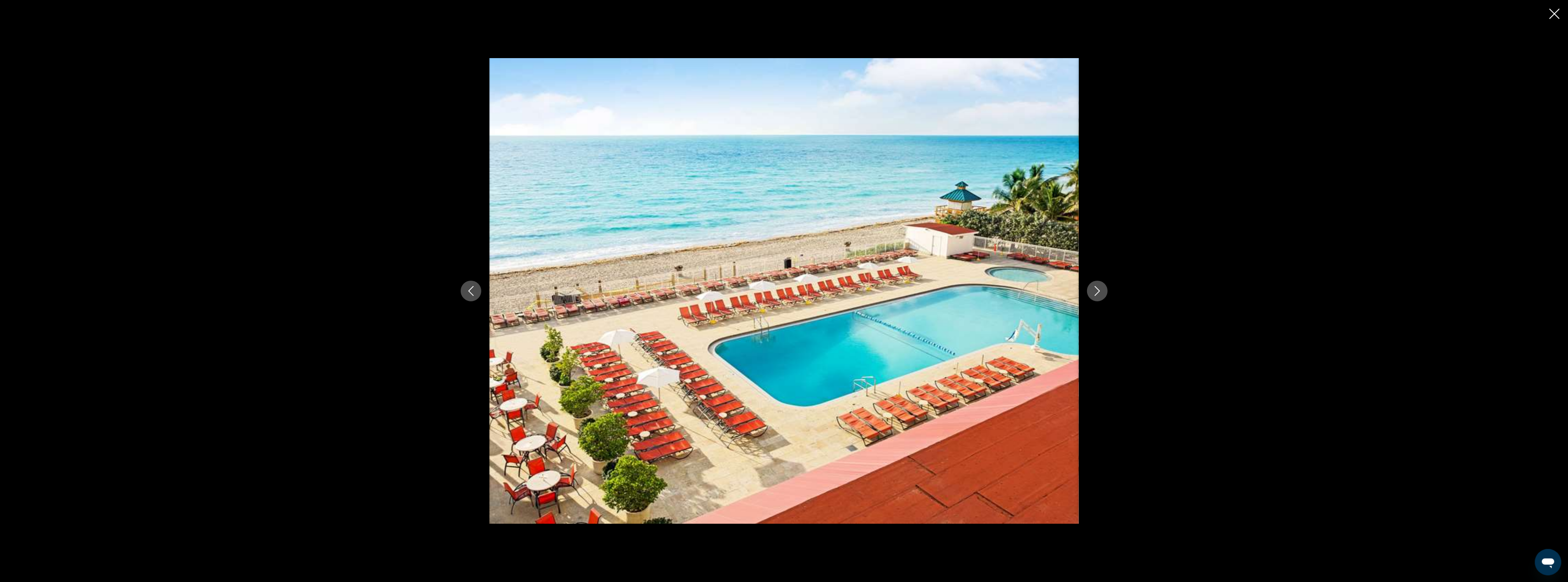
click at [1102, 294] on icon "Next image" at bounding box center [1097, 291] width 10 height 10
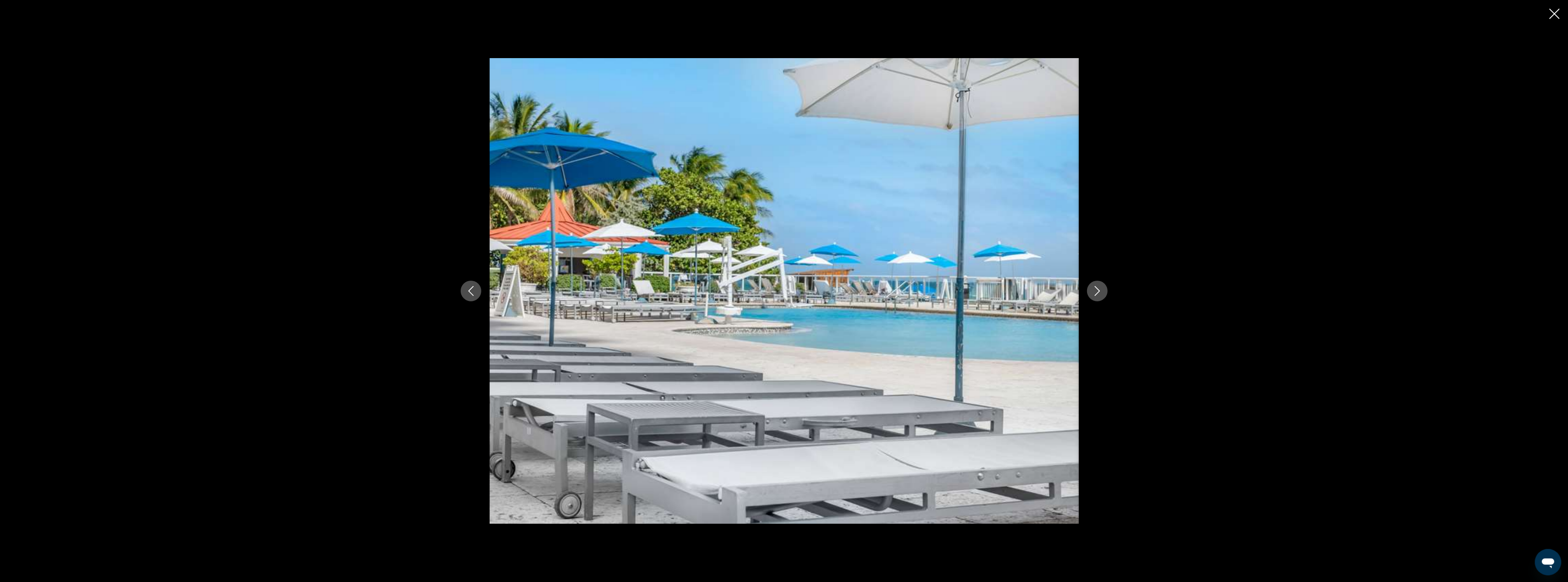
click at [1102, 294] on icon "Next image" at bounding box center [1097, 291] width 10 height 10
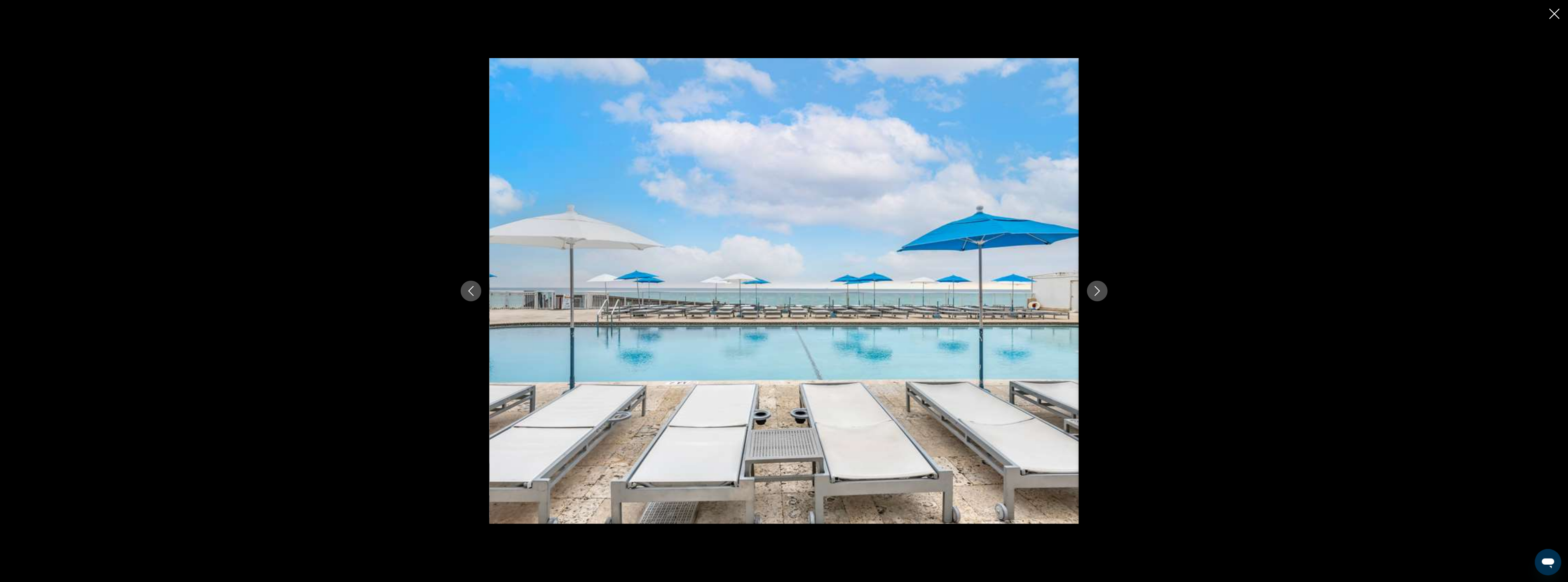
click at [1102, 294] on icon "Next image" at bounding box center [1097, 291] width 10 height 10
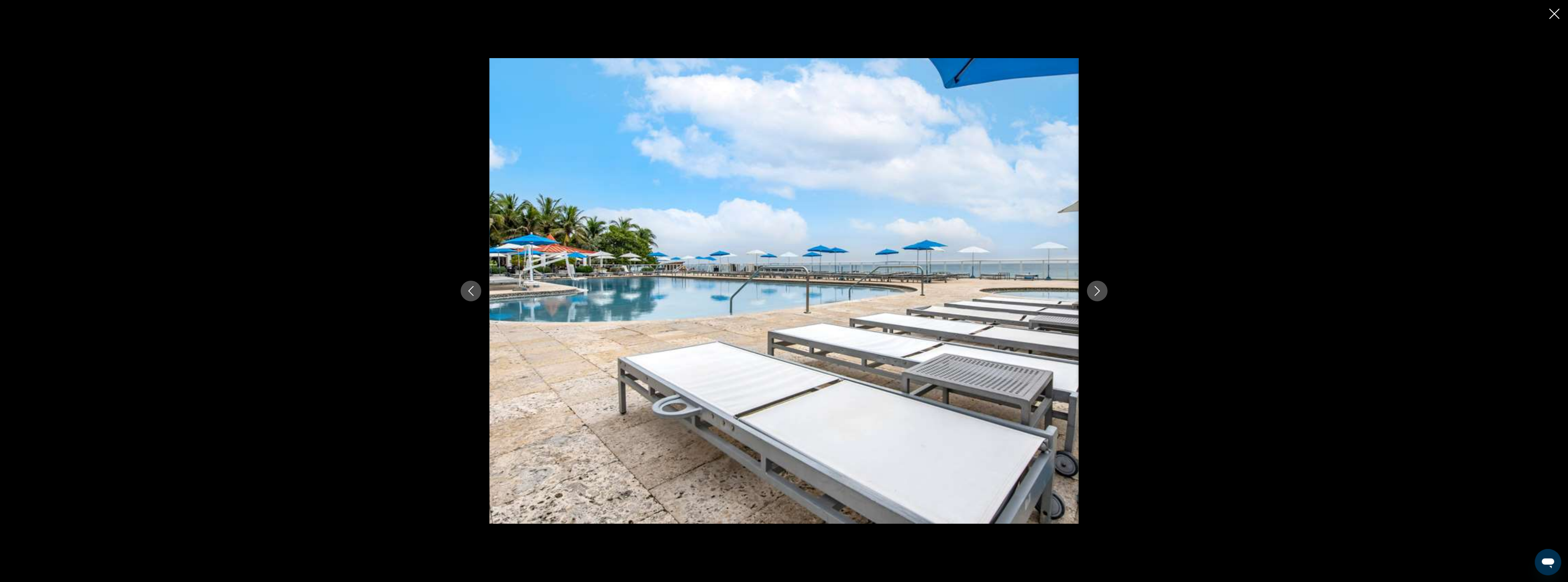
click at [1102, 294] on icon "Next image" at bounding box center [1097, 291] width 10 height 10
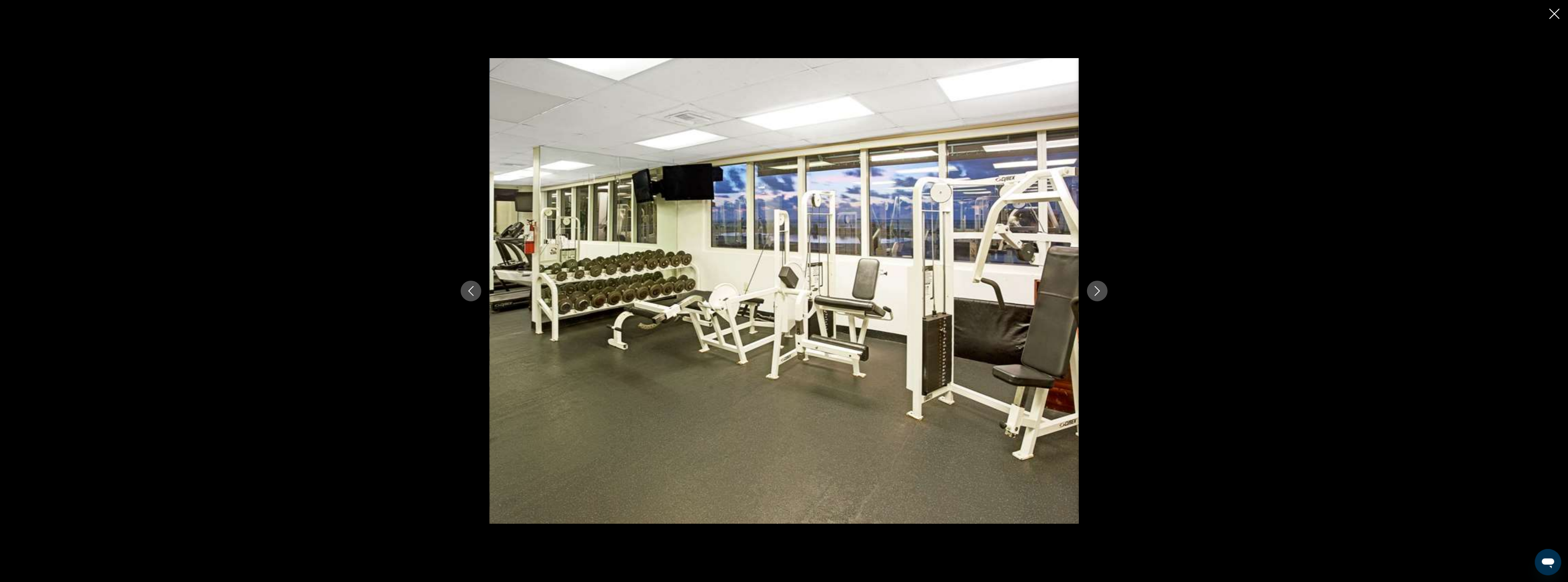
click at [1102, 294] on icon "Next image" at bounding box center [1097, 291] width 10 height 10
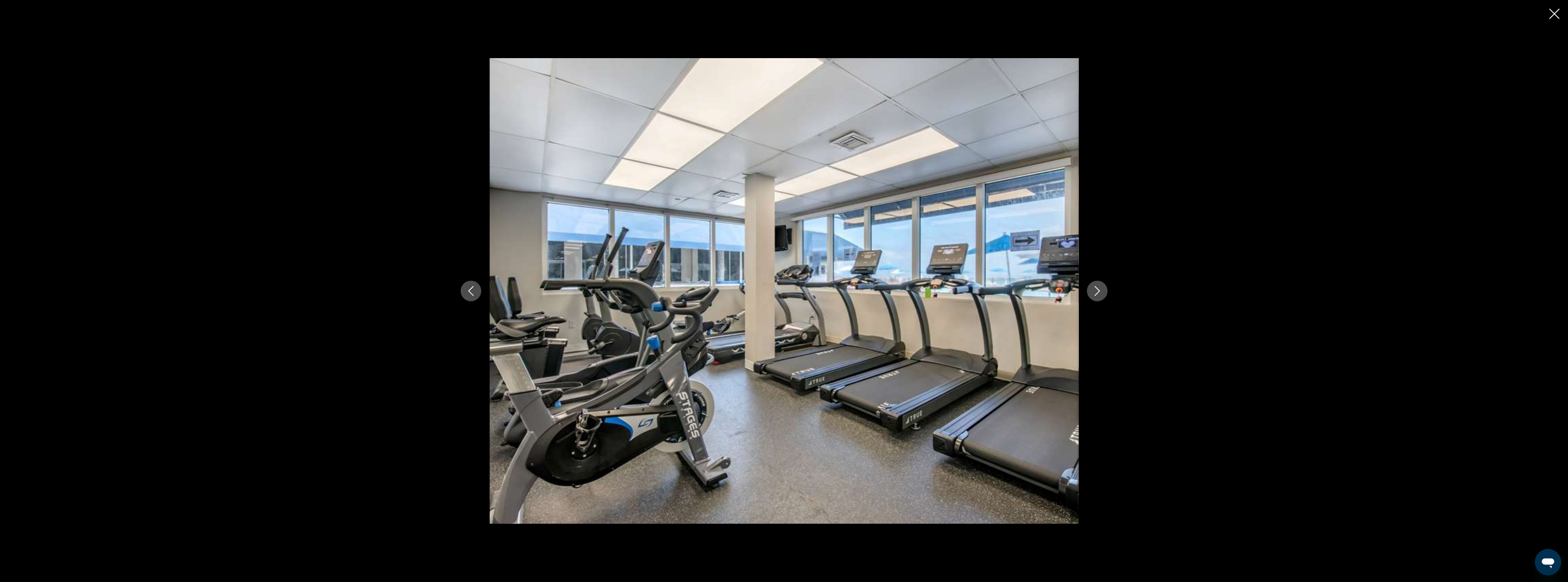
click at [1102, 294] on icon "Next image" at bounding box center [1097, 291] width 10 height 10
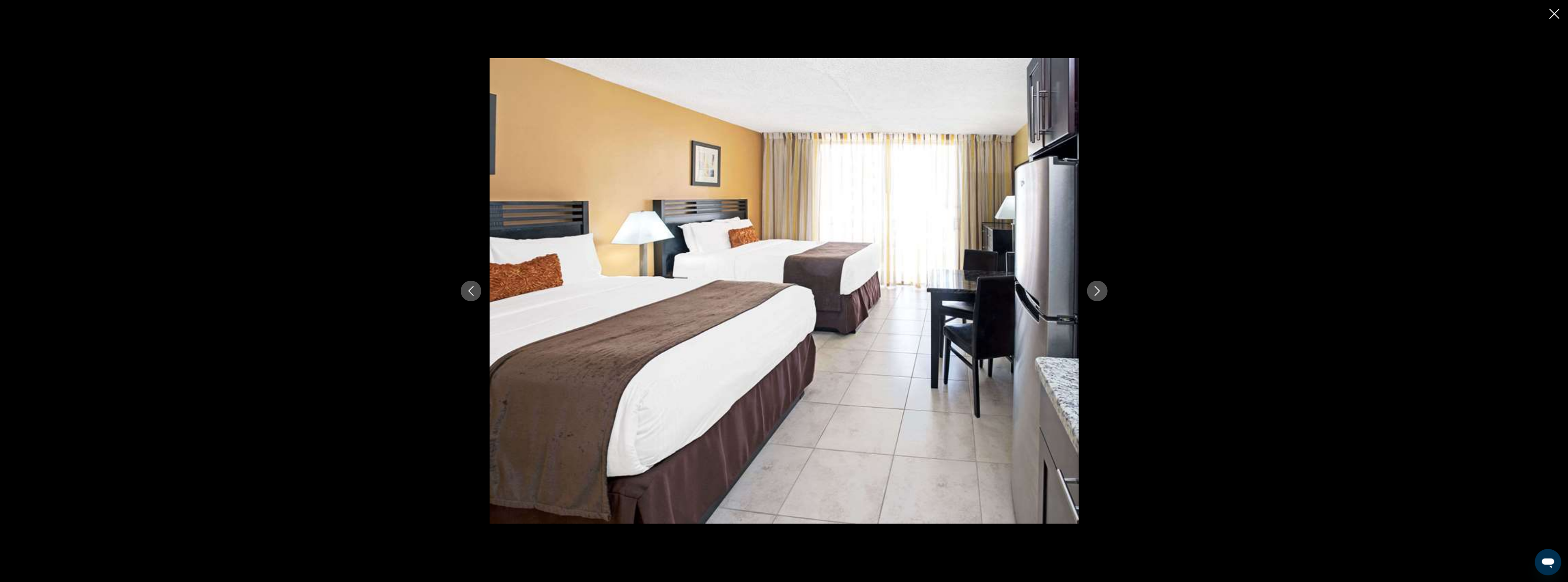
click at [1102, 294] on icon "Next image" at bounding box center [1097, 291] width 10 height 10
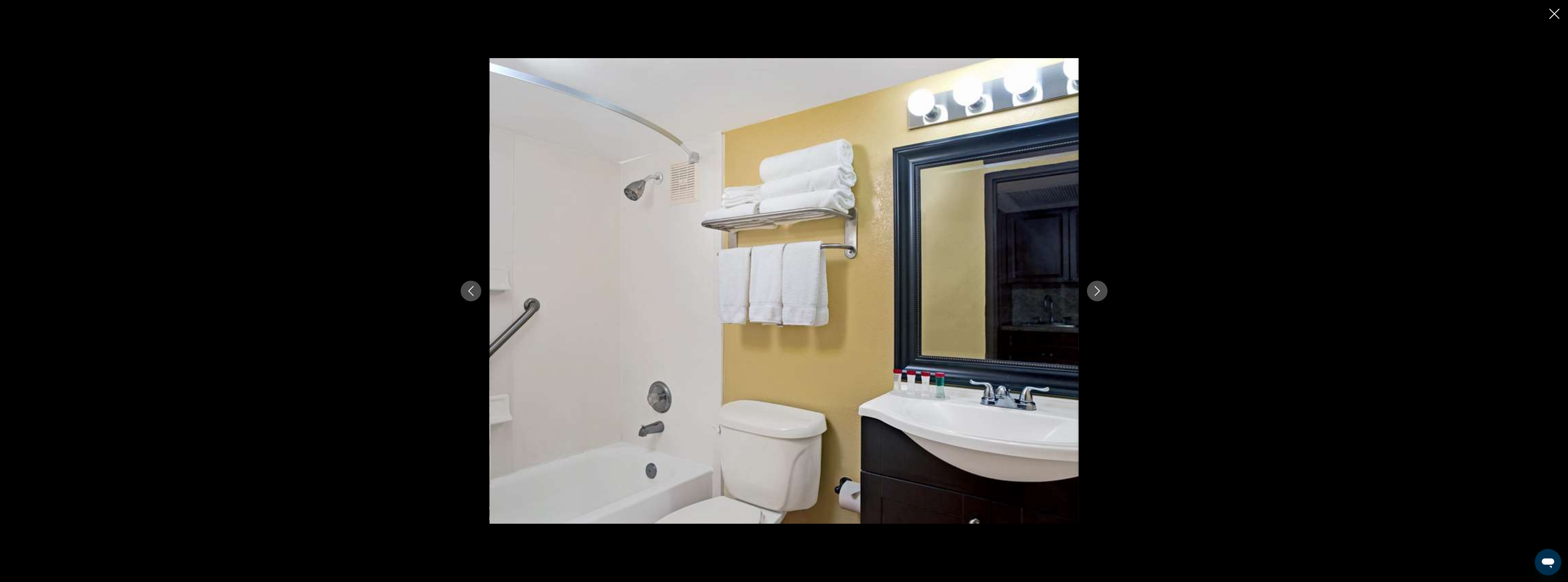
click at [470, 286] on icon "Previous image" at bounding box center [470, 291] width 10 height 10
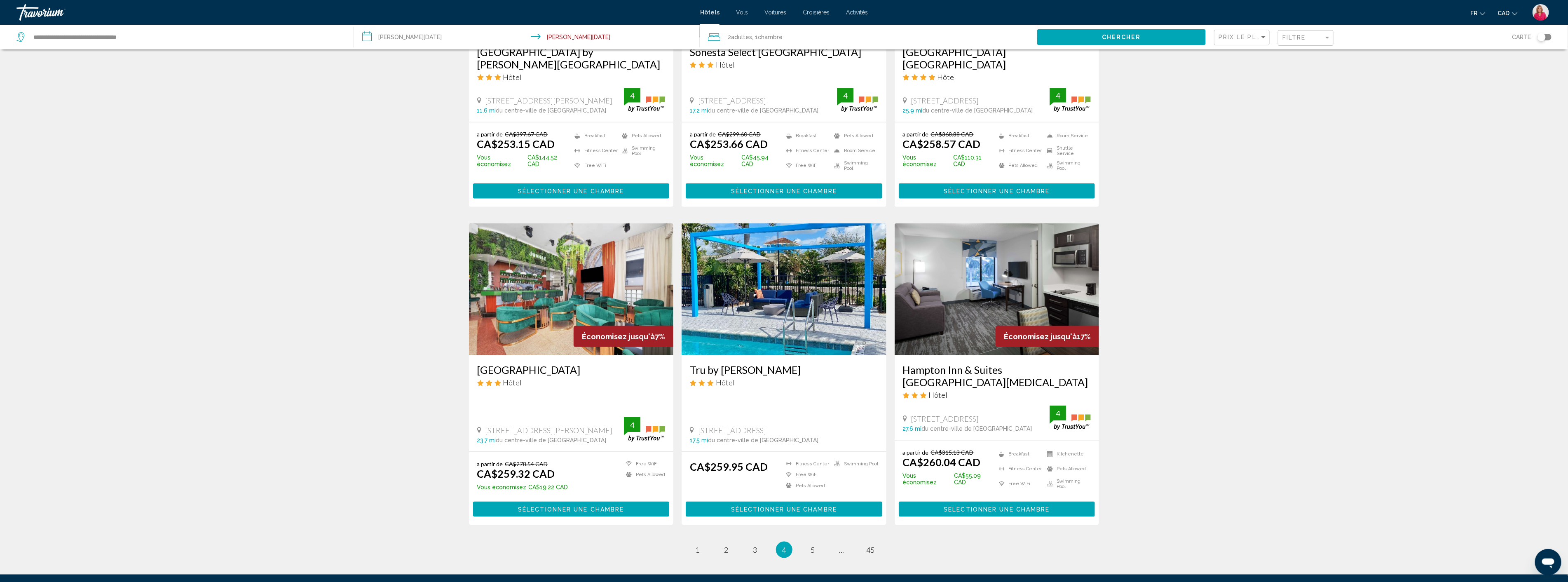
scroll to position [844, 0]
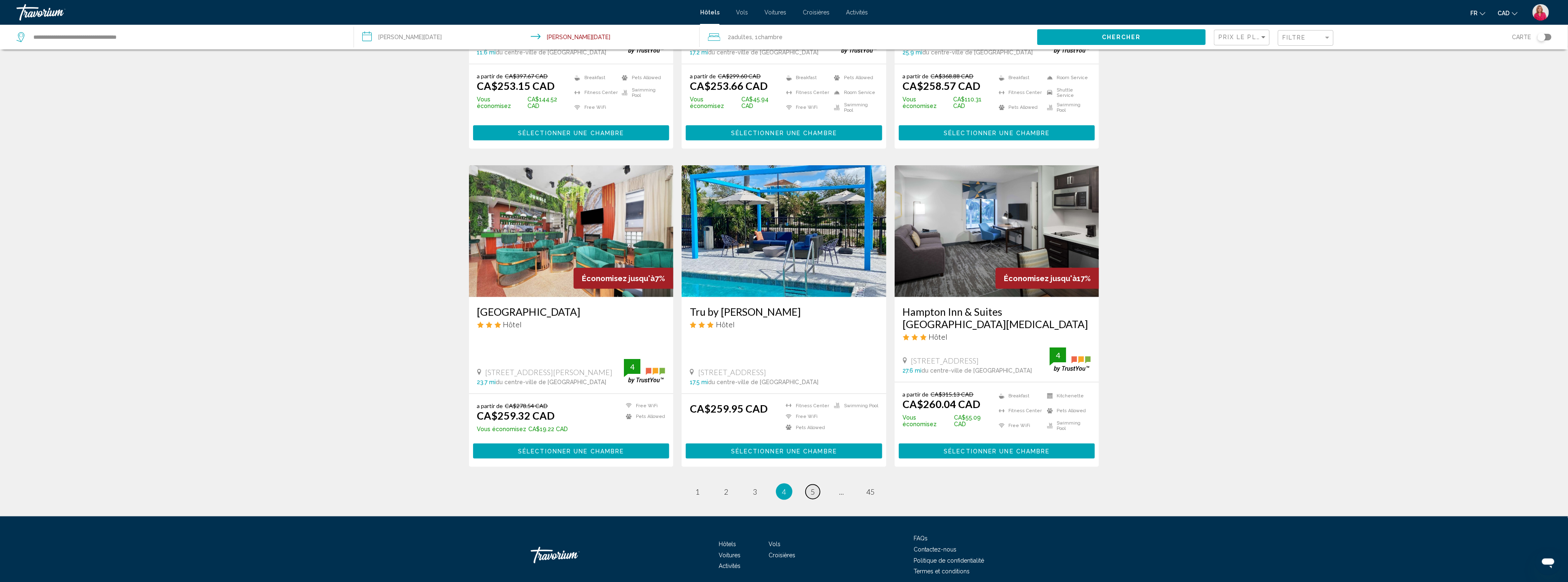
click at [811, 487] on span "5" at bounding box center [813, 492] width 4 height 9
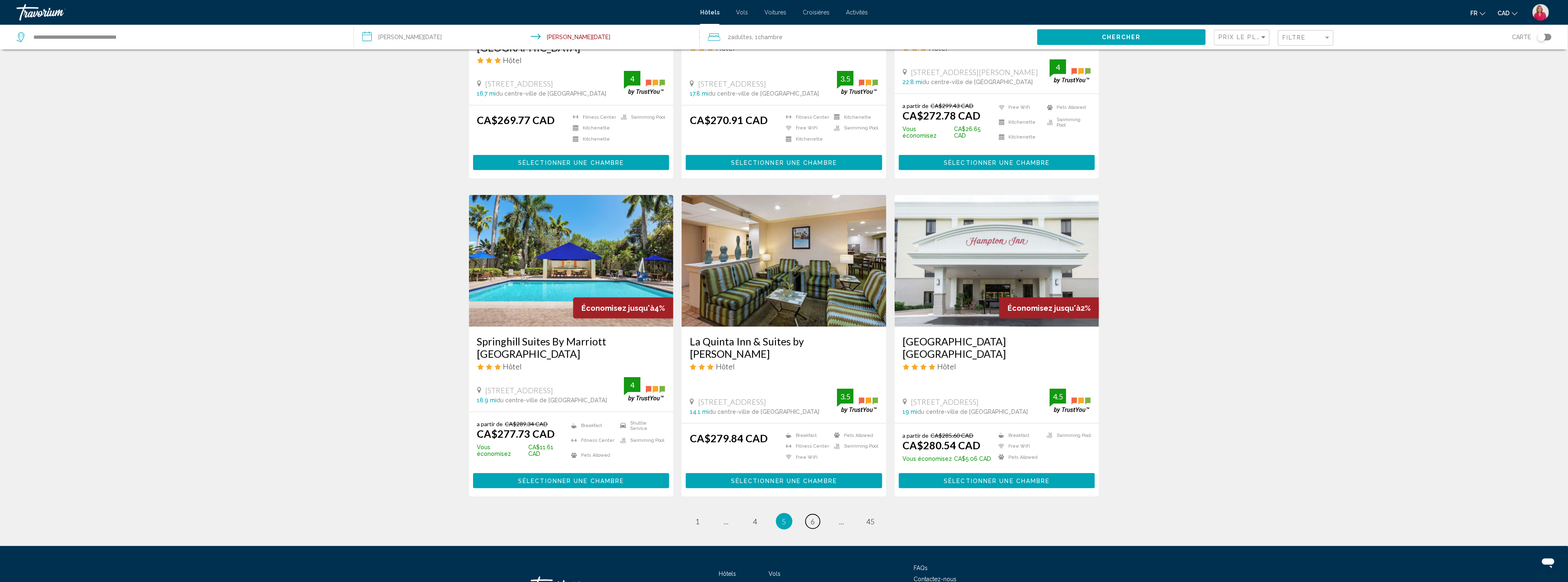
scroll to position [856, 0]
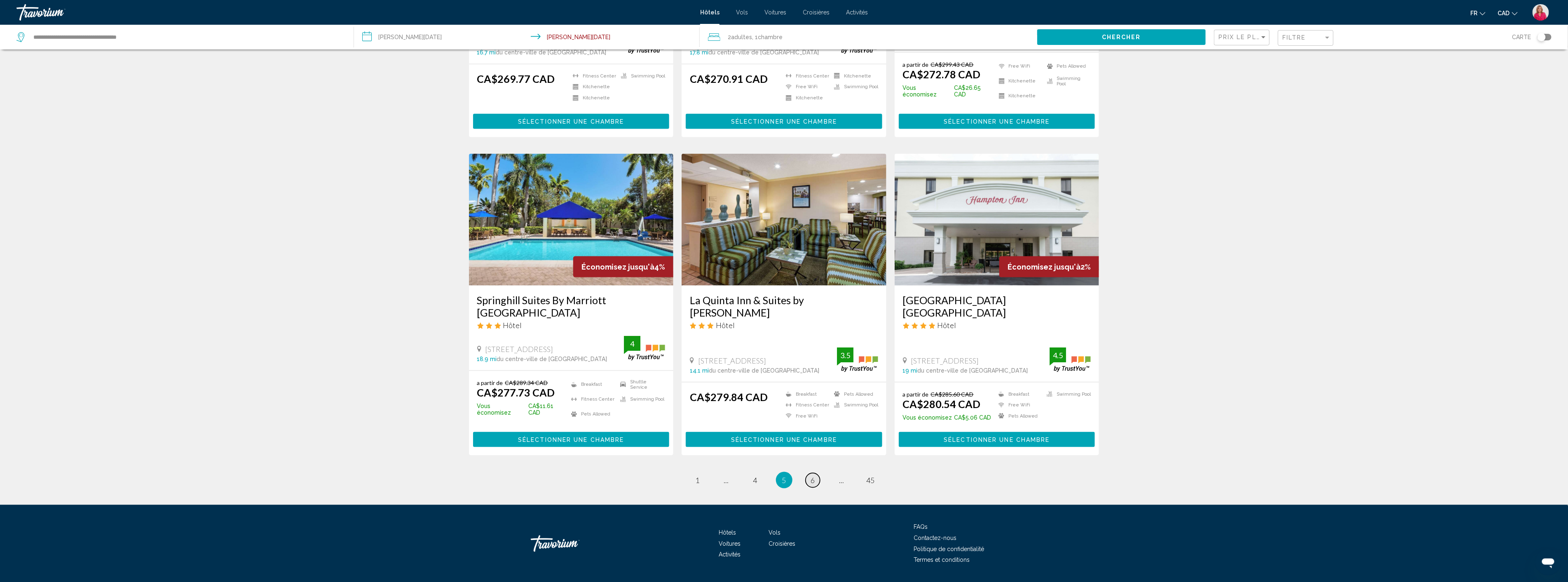
click at [813, 476] on span "6" at bounding box center [813, 480] width 4 height 9
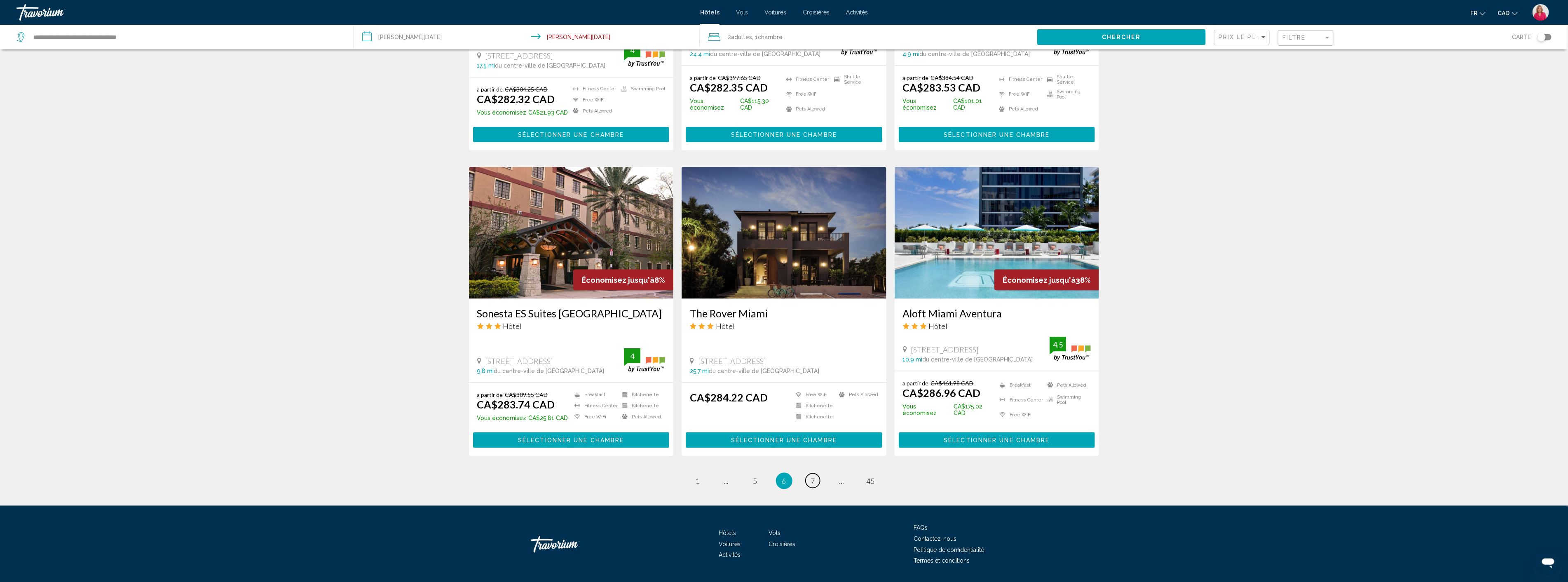
scroll to position [856, 0]
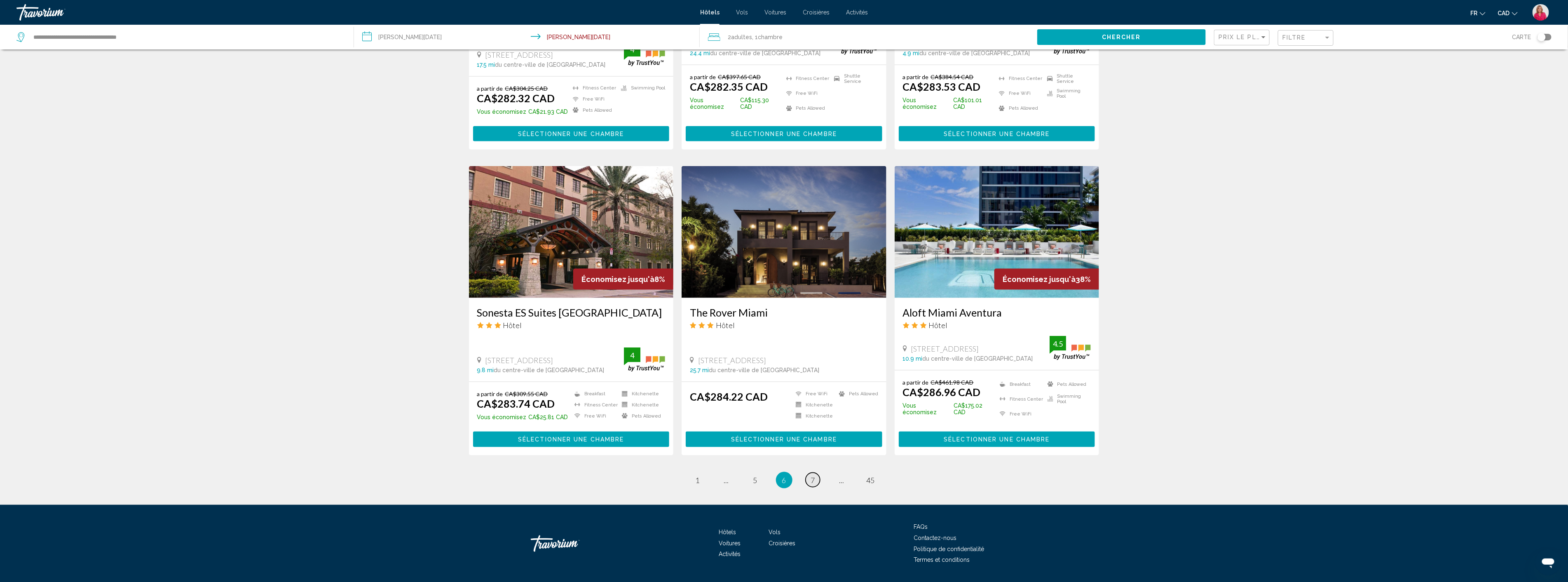
click at [813, 476] on span "7" at bounding box center [813, 480] width 4 height 9
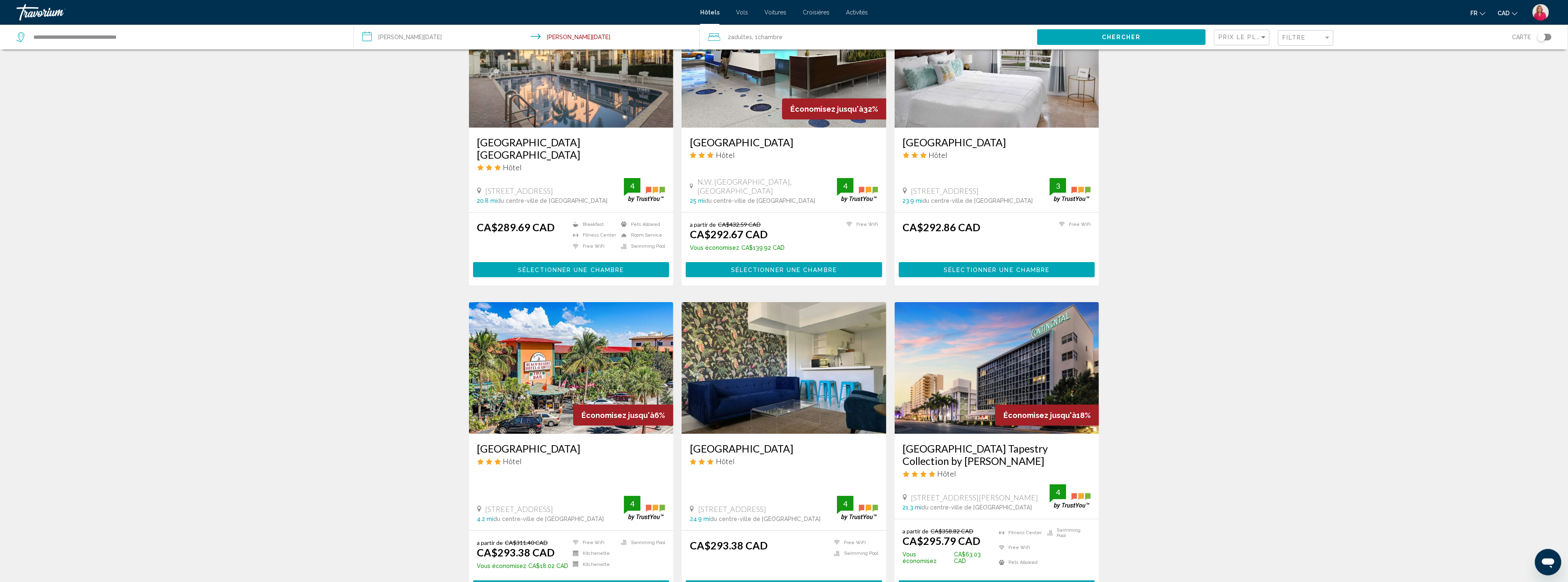
scroll to position [779, 0]
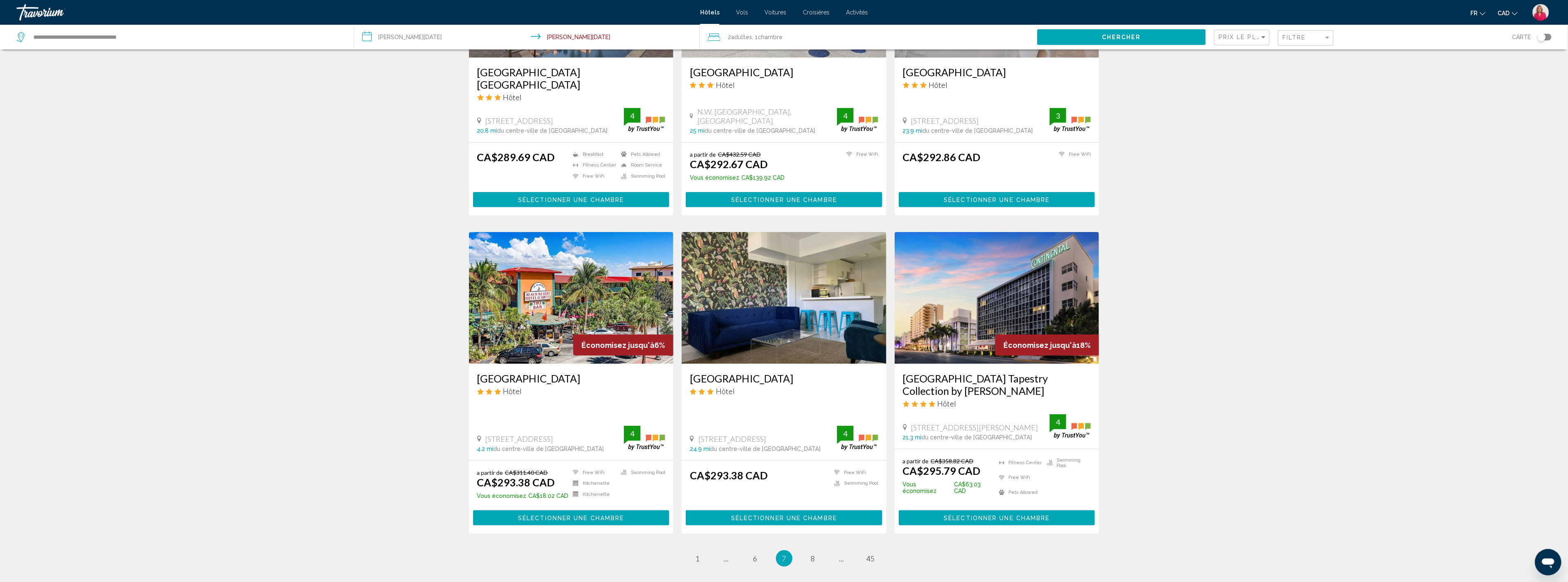
click at [943, 279] on img "Main content" at bounding box center [996, 298] width 204 height 132
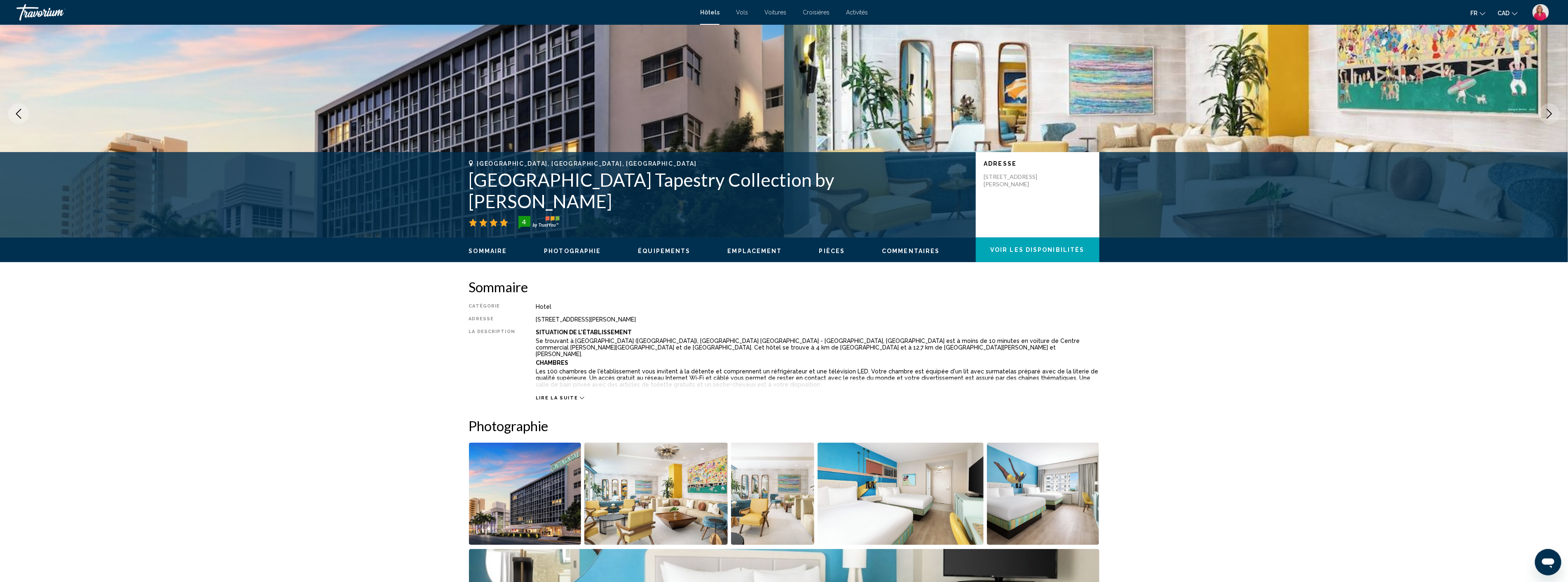
scroll to position [183, 0]
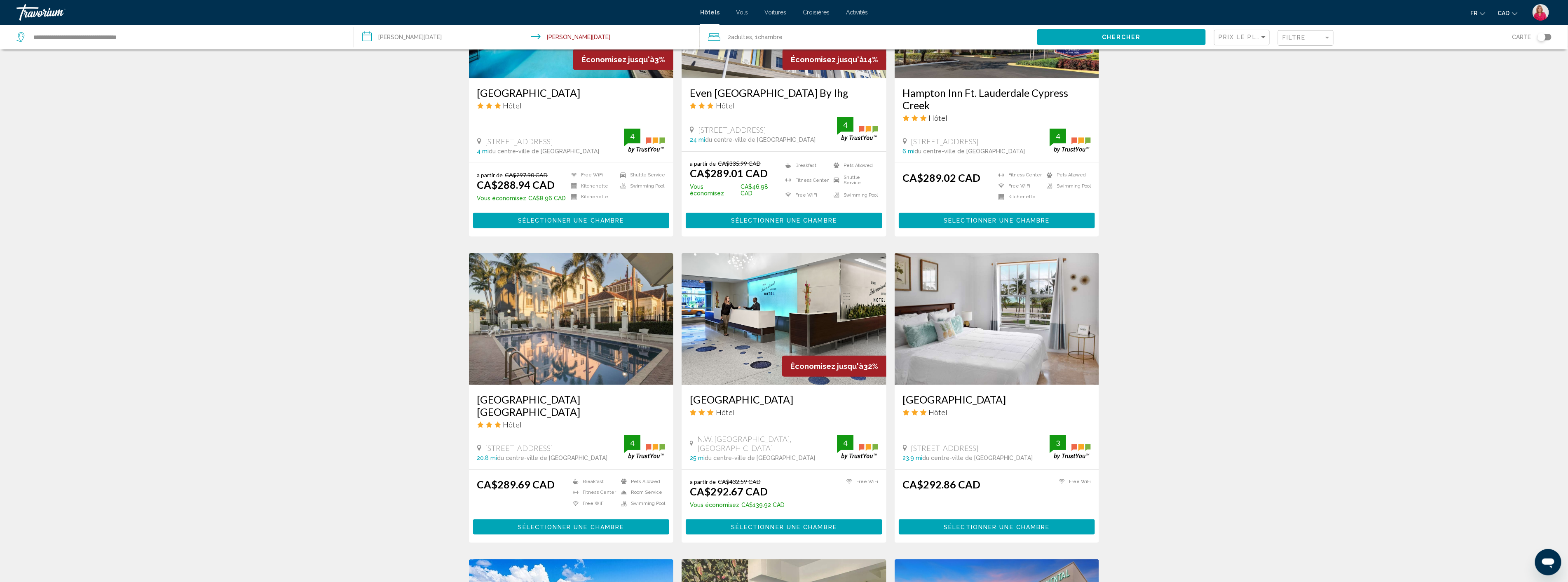
scroll to position [504, 0]
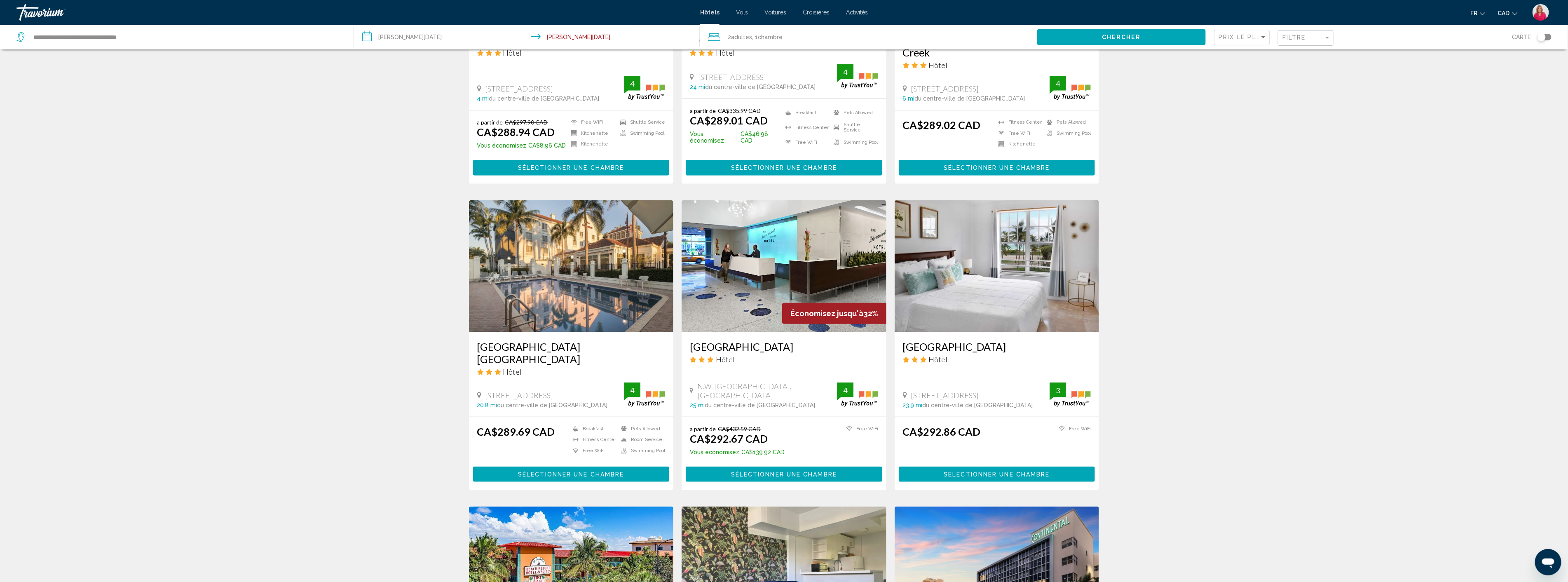
click at [562, 275] on img "Main content" at bounding box center [570, 266] width 204 height 132
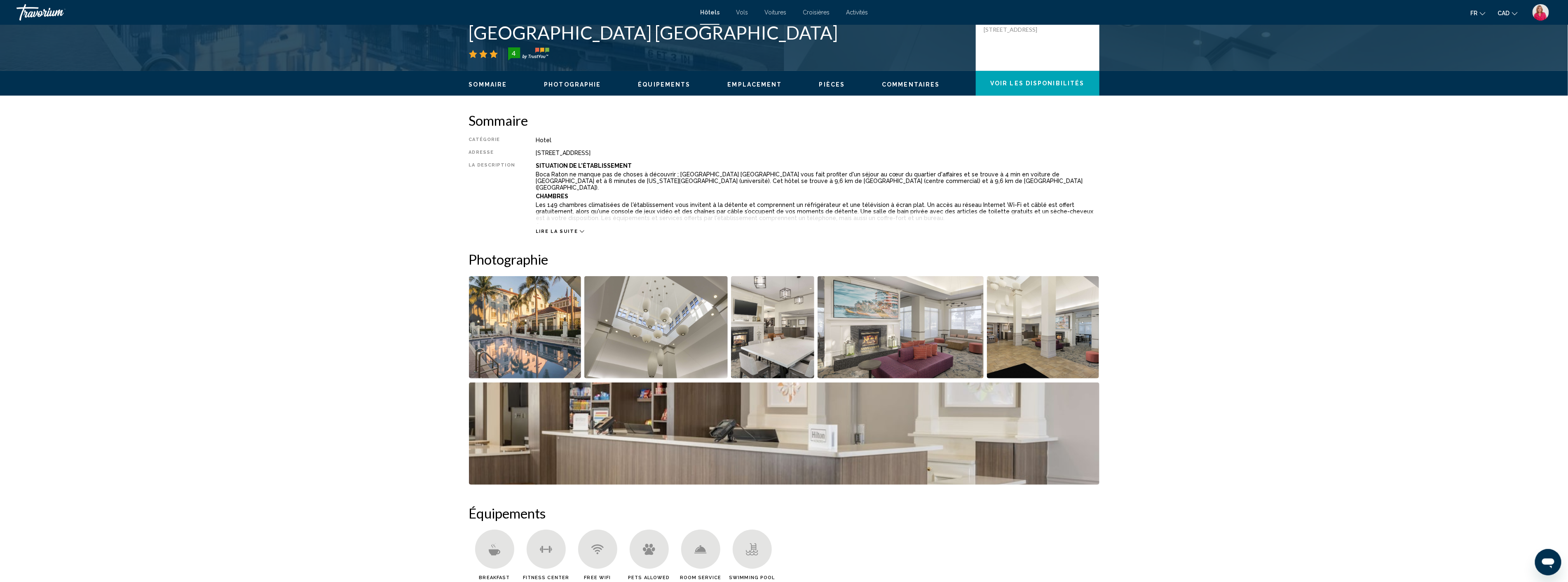
scroll to position [229, 0]
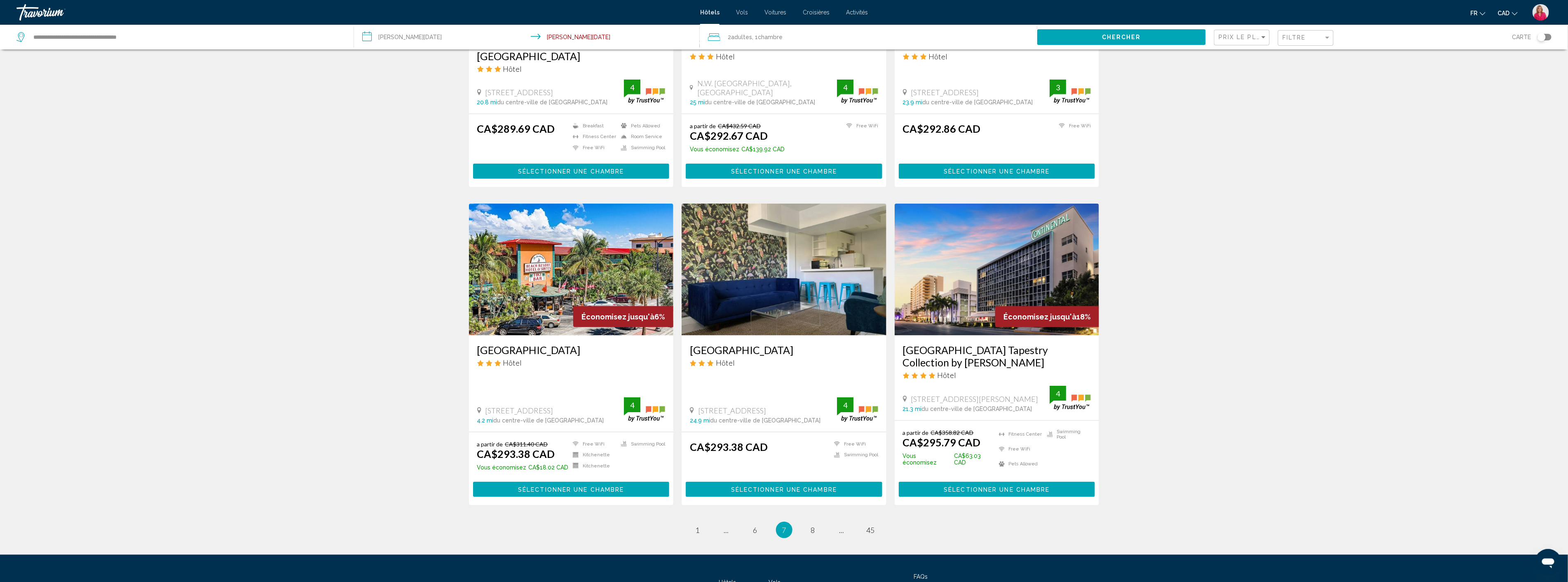
scroll to position [844, 0]
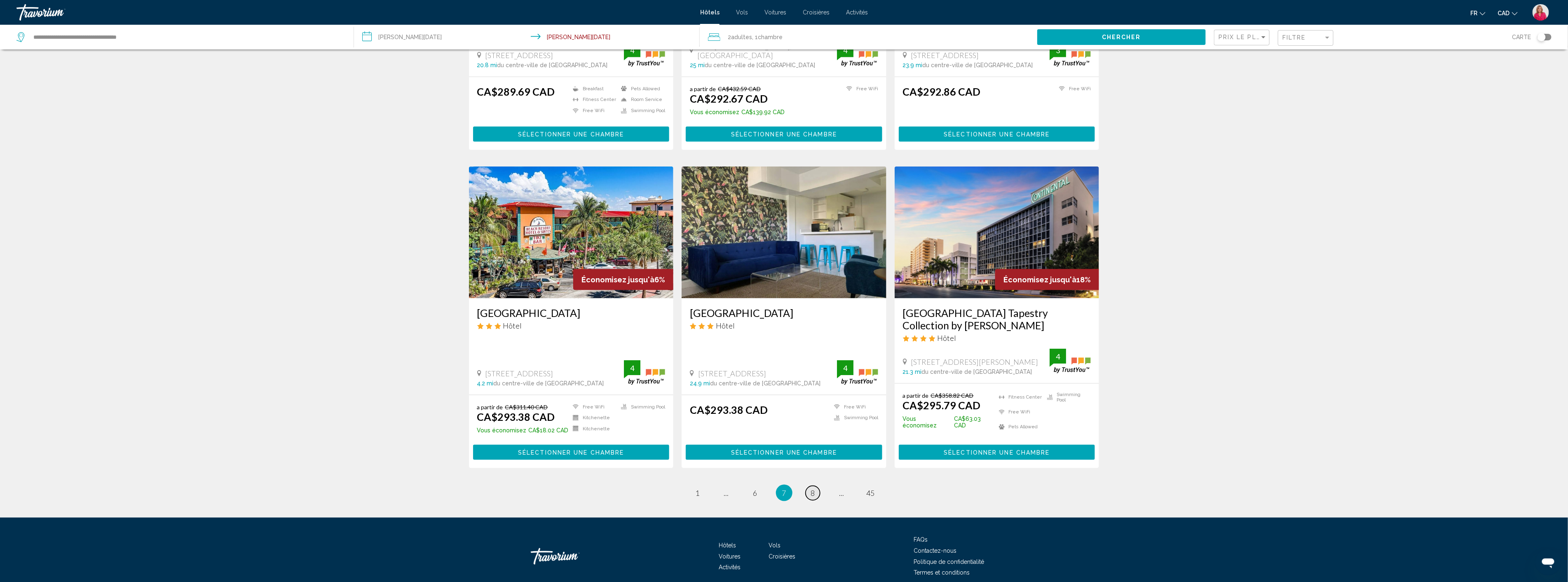
click at [812, 488] on span "8" at bounding box center [813, 492] width 4 height 9
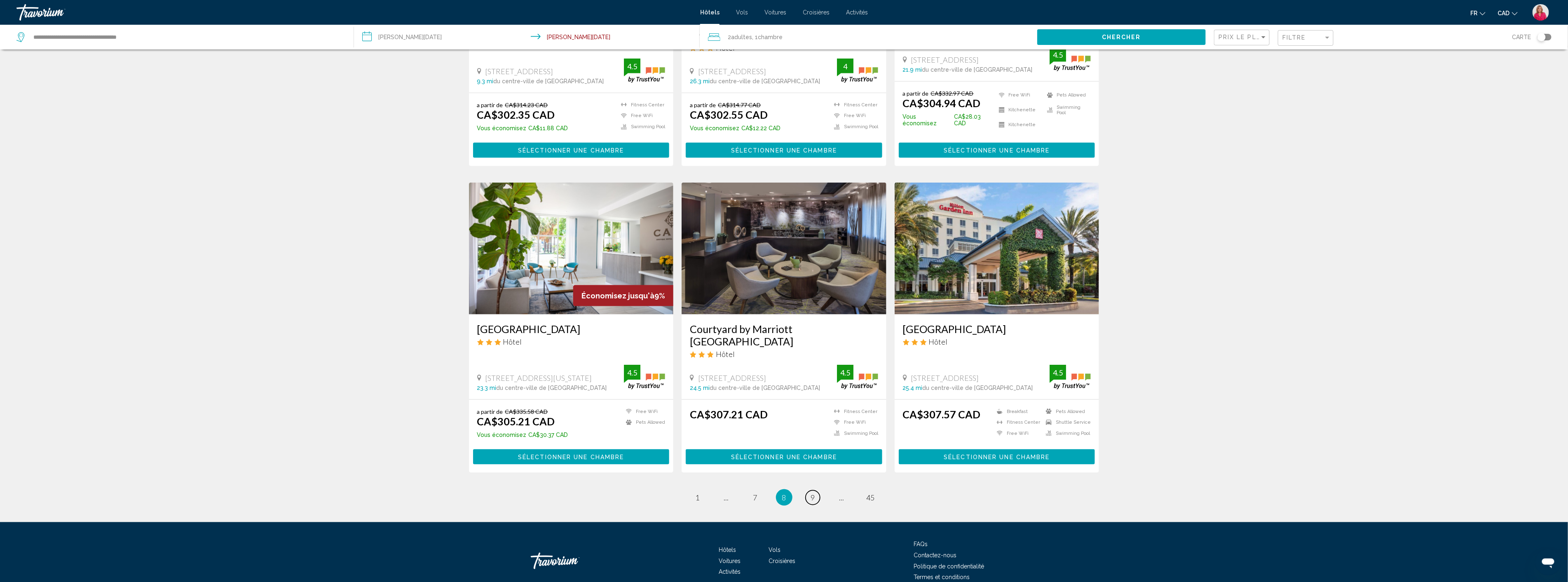
scroll to position [856, 0]
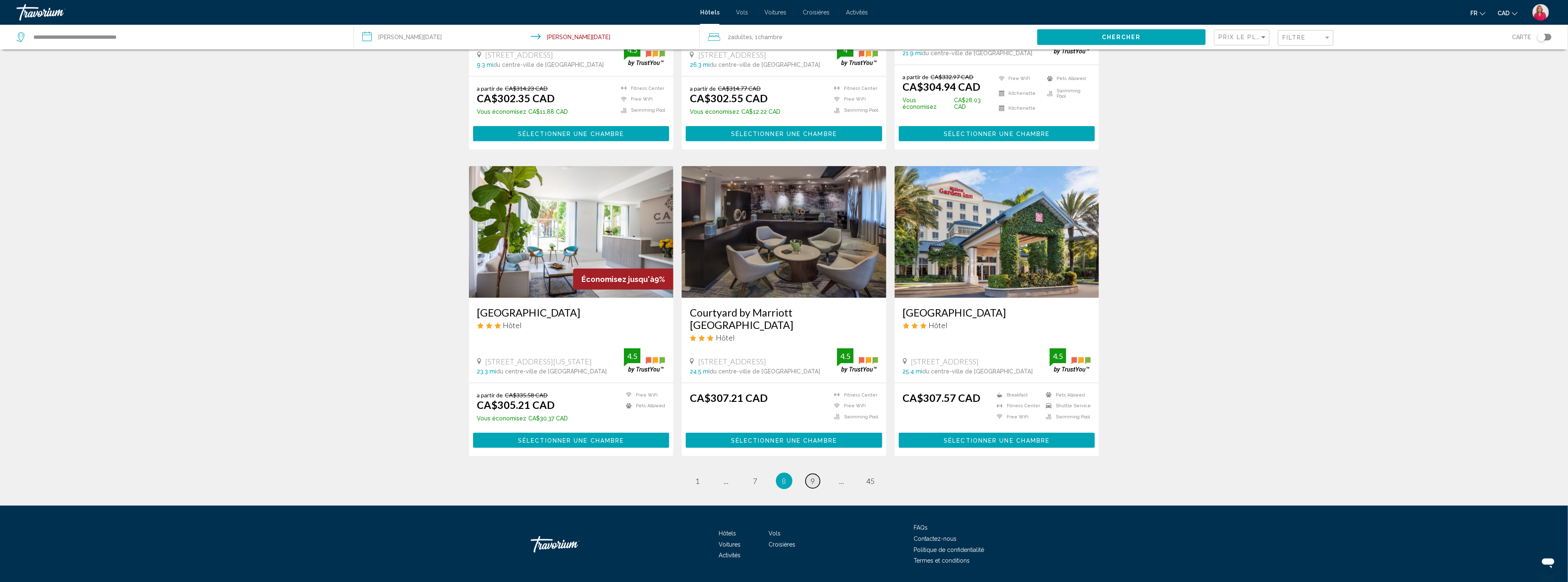
click at [814, 477] on span "9" at bounding box center [813, 481] width 4 height 9
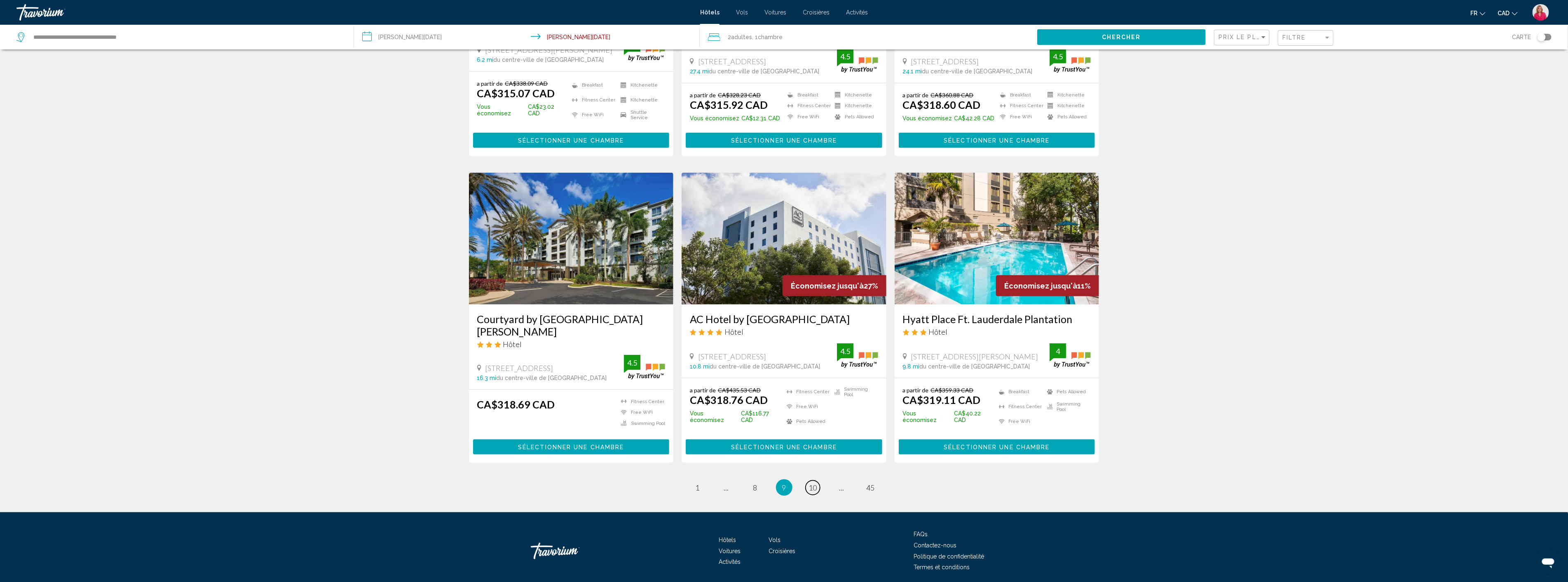
scroll to position [856, 0]
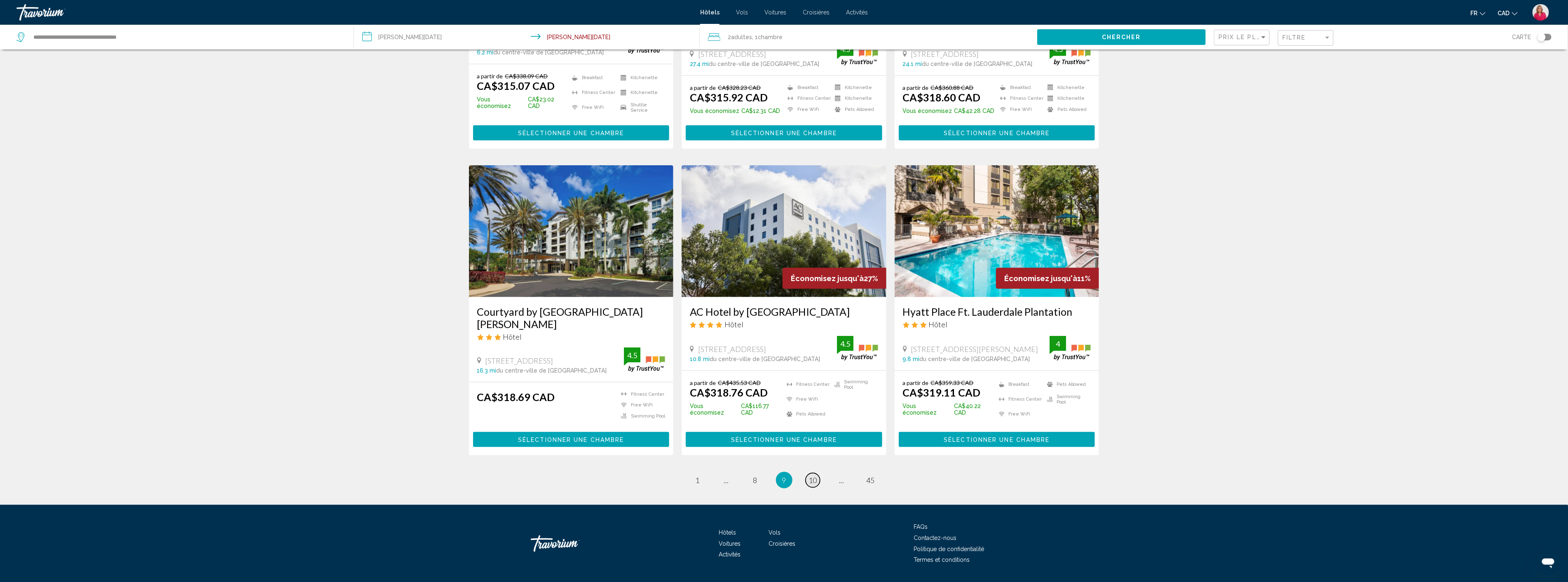
click at [814, 476] on span "10" at bounding box center [813, 480] width 8 height 9
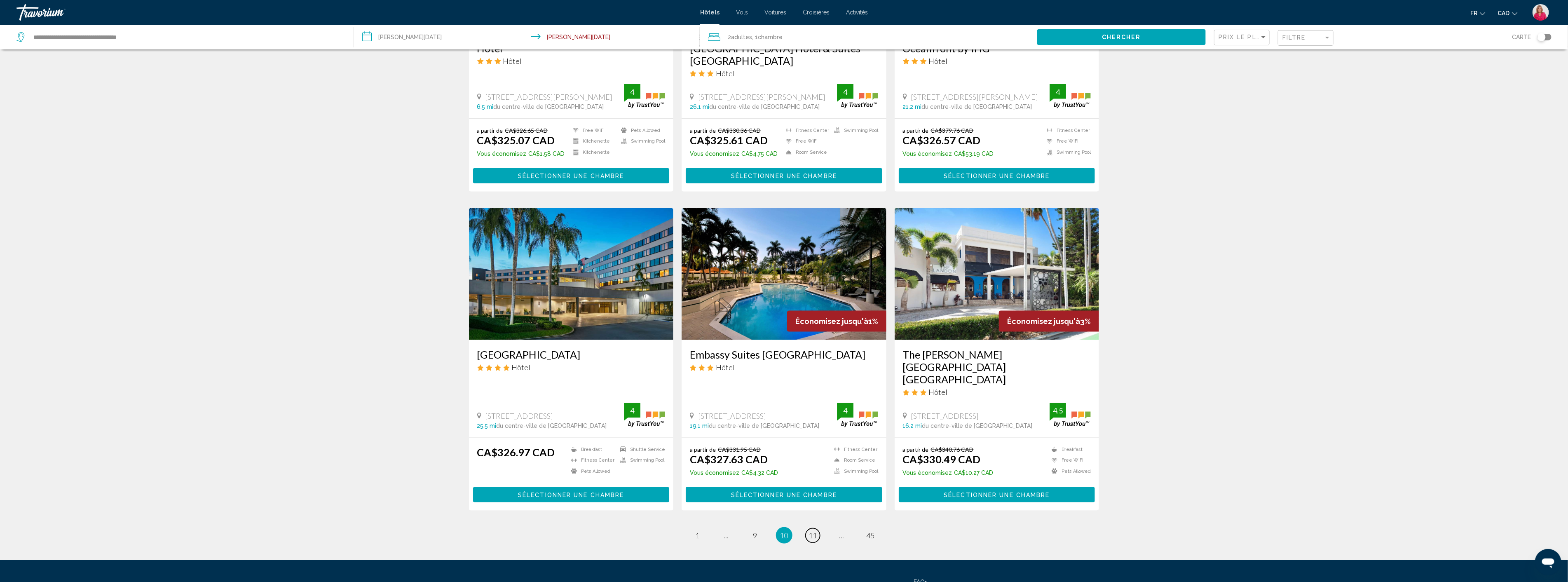
scroll to position [832, 0]
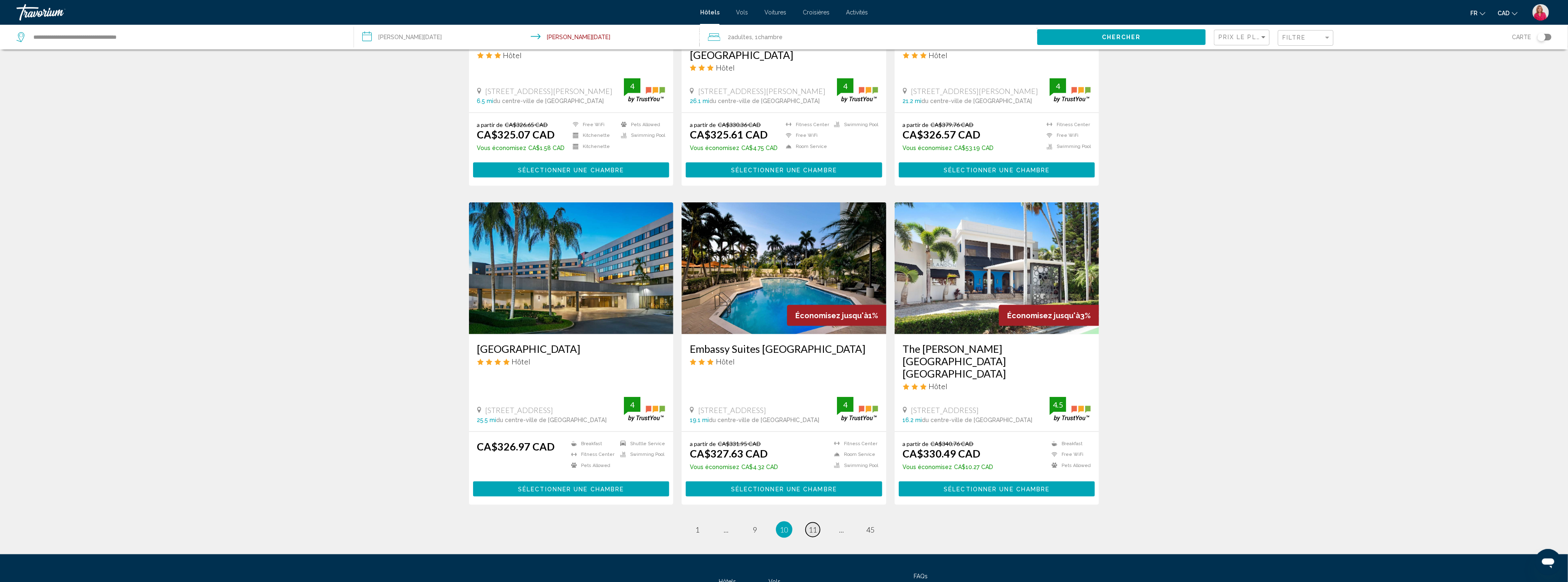
click at [809, 525] on span "11" at bounding box center [813, 529] width 8 height 9
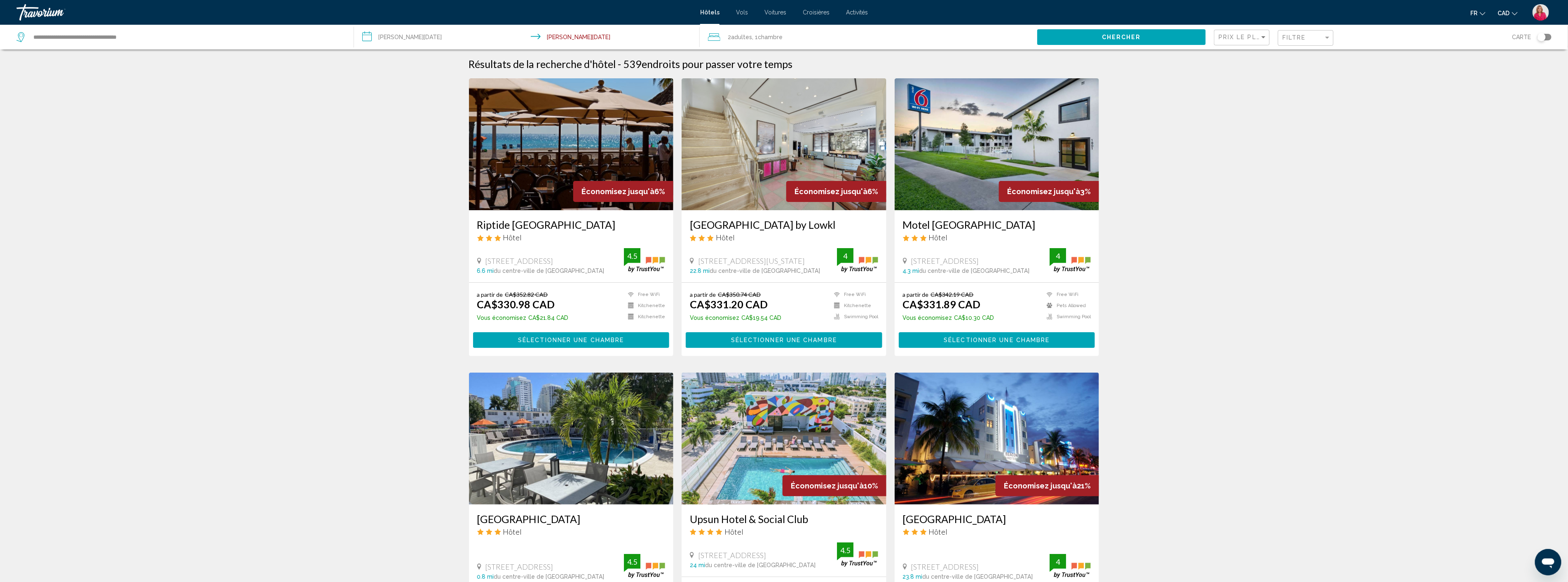
click at [1123, 32] on button "Chercher" at bounding box center [1121, 36] width 168 height 15
click at [1242, 39] on span "Prix le plus bas" at bounding box center [1250, 38] width 64 height 7
click at [1157, 86] on div at bounding box center [784, 291] width 1568 height 582
click at [1303, 38] on span "Filtre" at bounding box center [1293, 38] width 24 height 7
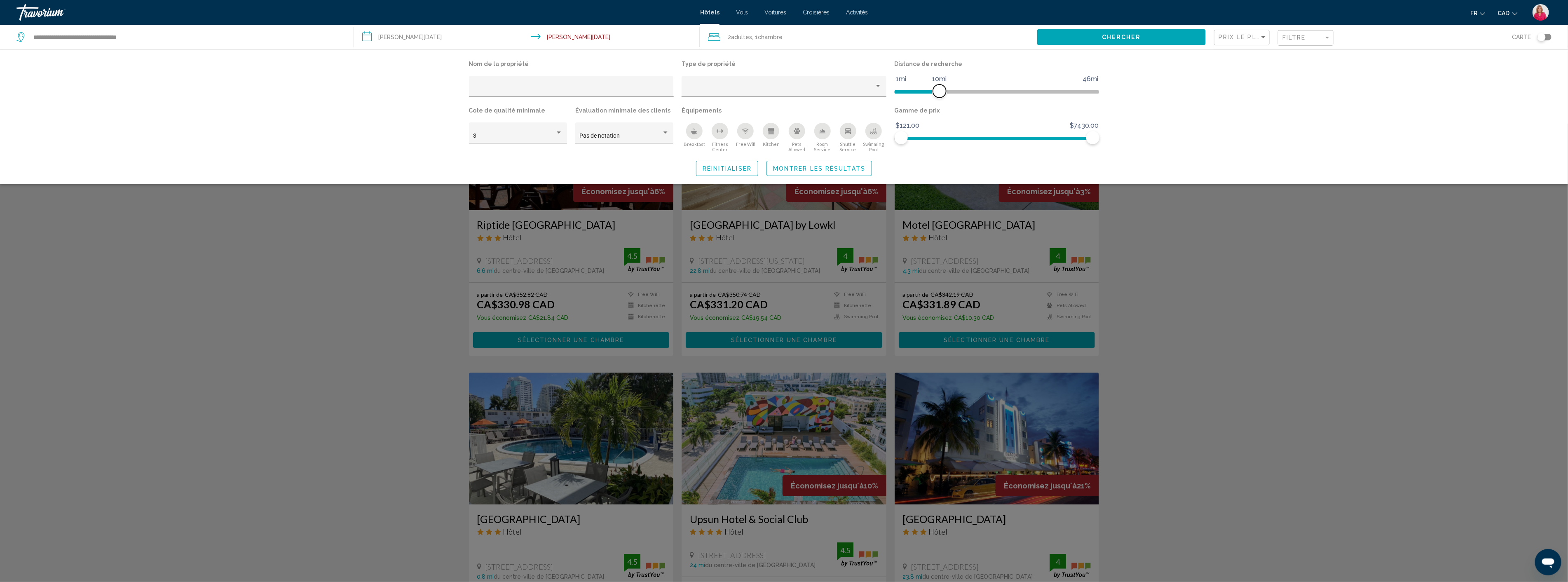
drag, startPoint x: 1027, startPoint y: 89, endPoint x: 940, endPoint y: 88, distance: 87.0
click at [940, 88] on span "Hotel Filters" at bounding box center [939, 90] width 13 height 13
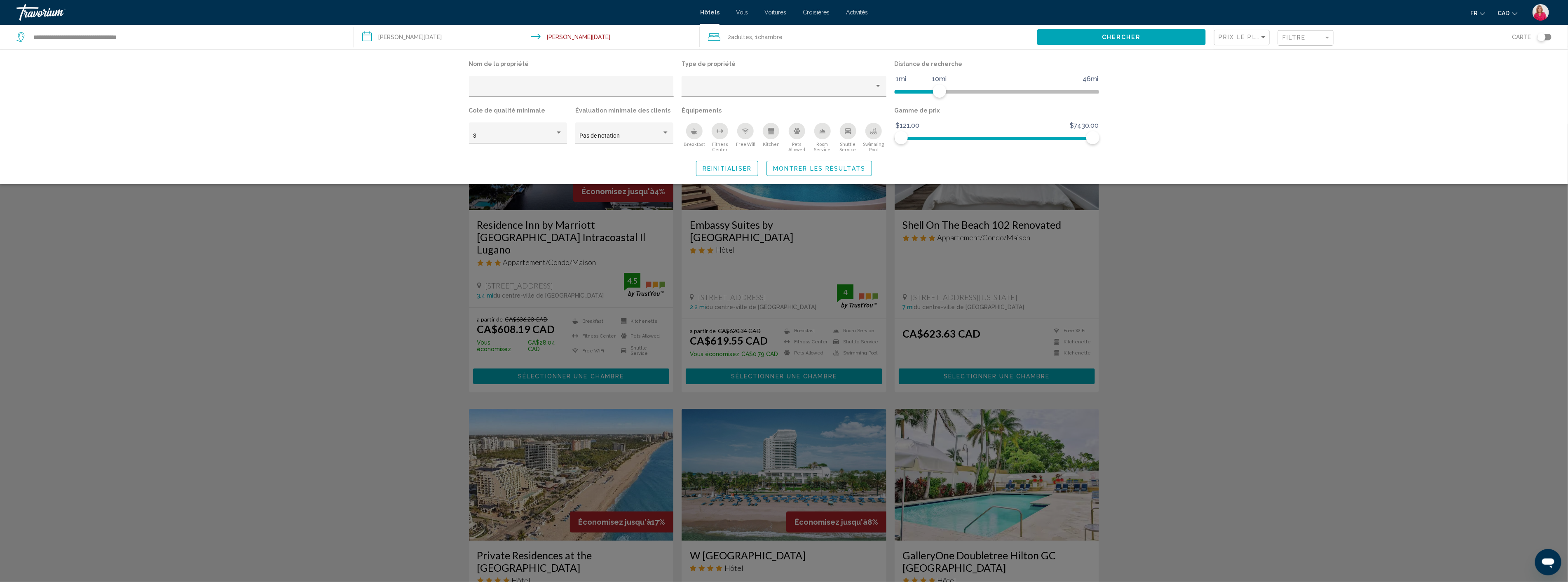
click at [1201, 253] on div "Search widget" at bounding box center [784, 353] width 1568 height 458
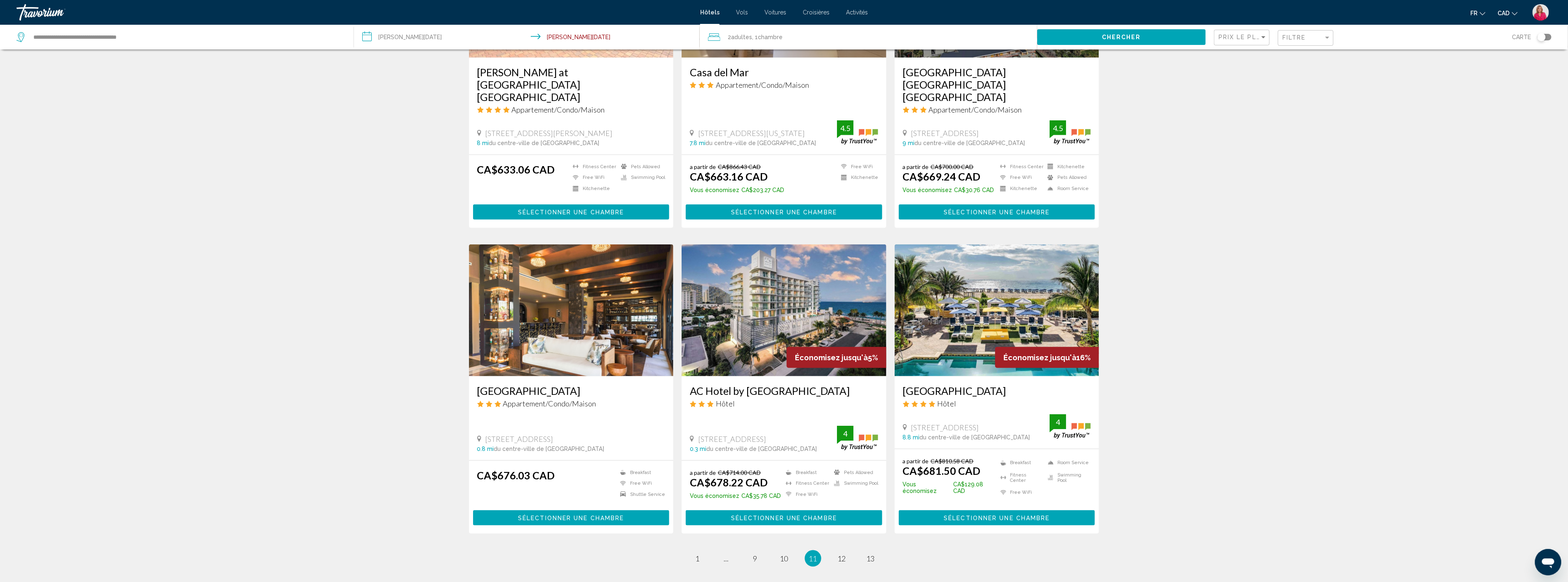
scroll to position [824, 0]
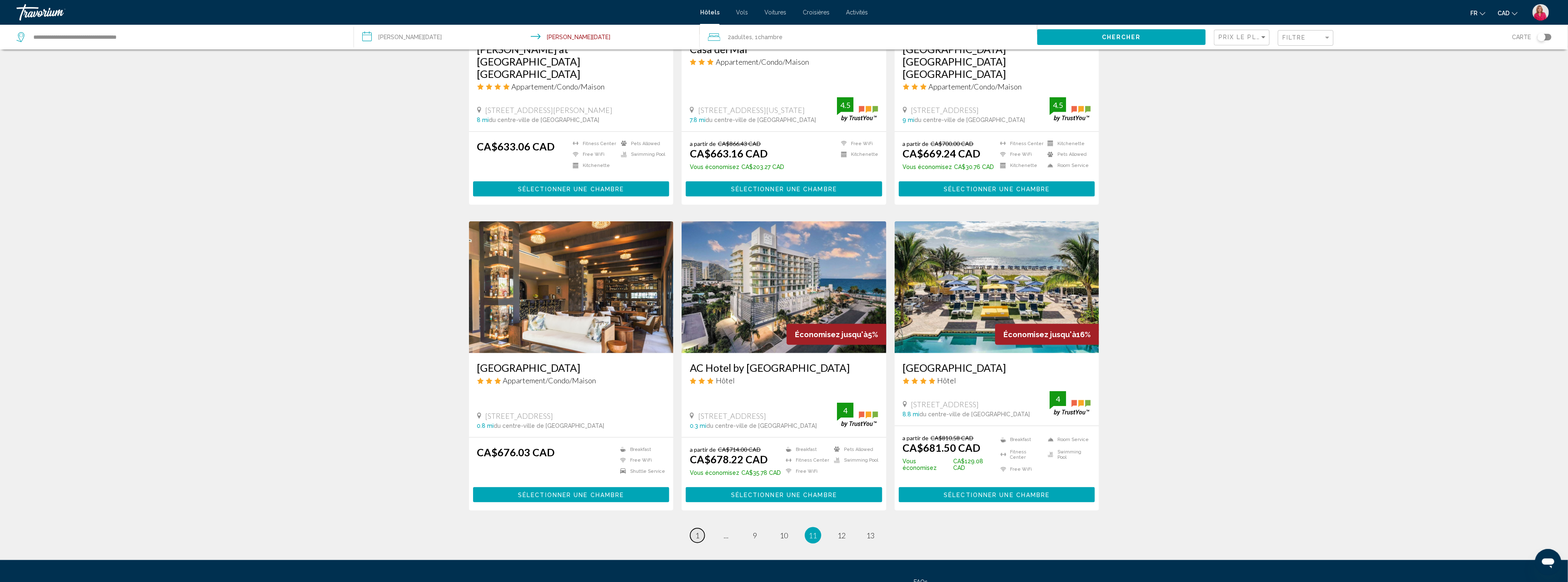
click at [697, 531] on span "1" at bounding box center [698, 535] width 4 height 9
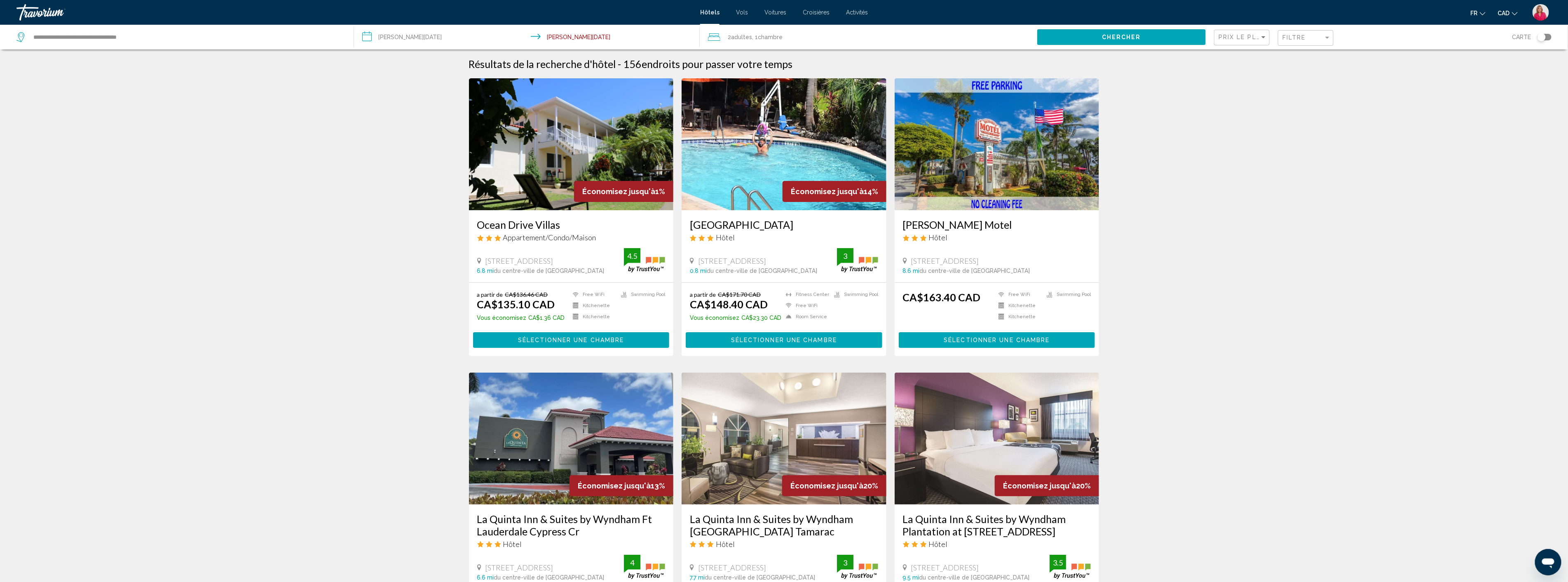
click at [1311, 41] on div "Filtre" at bounding box center [1306, 38] width 48 height 15
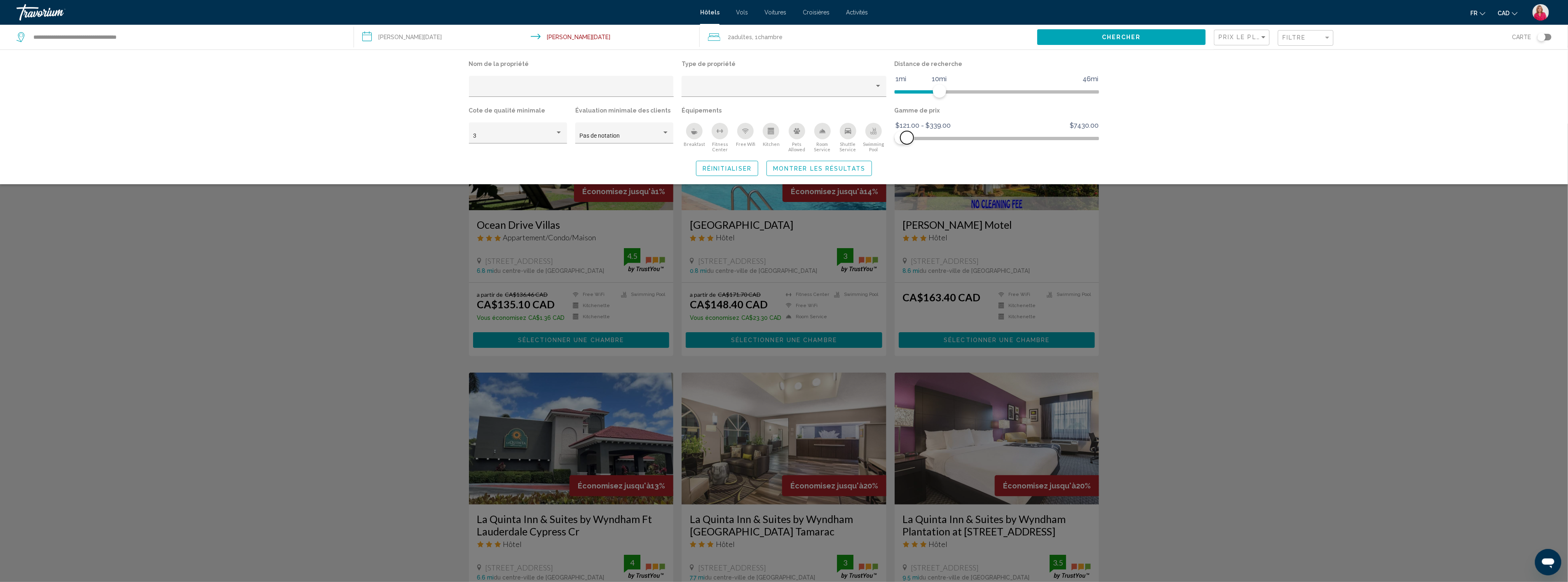
drag, startPoint x: 1097, startPoint y: 134, endPoint x: 907, endPoint y: 137, distance: 190.0
click at [907, 137] on span "Hotel Filters" at bounding box center [906, 137] width 13 height 13
click at [1220, 313] on div "Search widget" at bounding box center [784, 353] width 1568 height 458
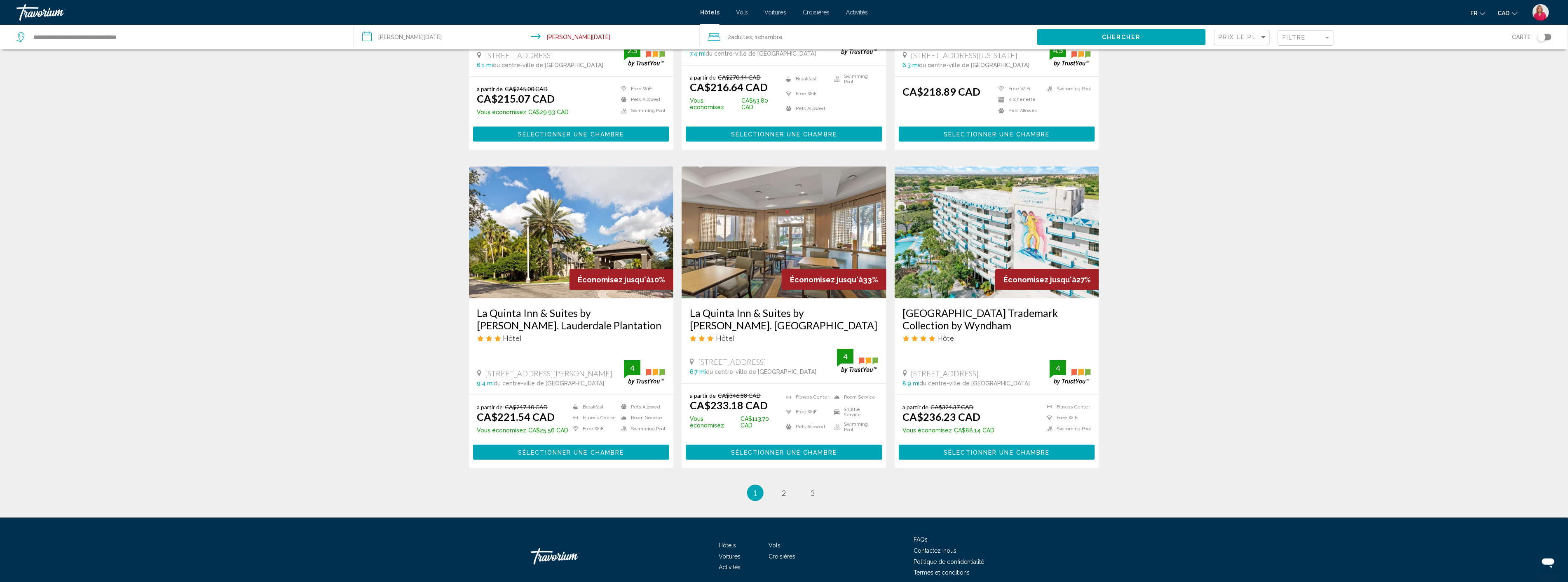
scroll to position [844, 0]
click at [784, 488] on span "2" at bounding box center [784, 492] width 4 height 9
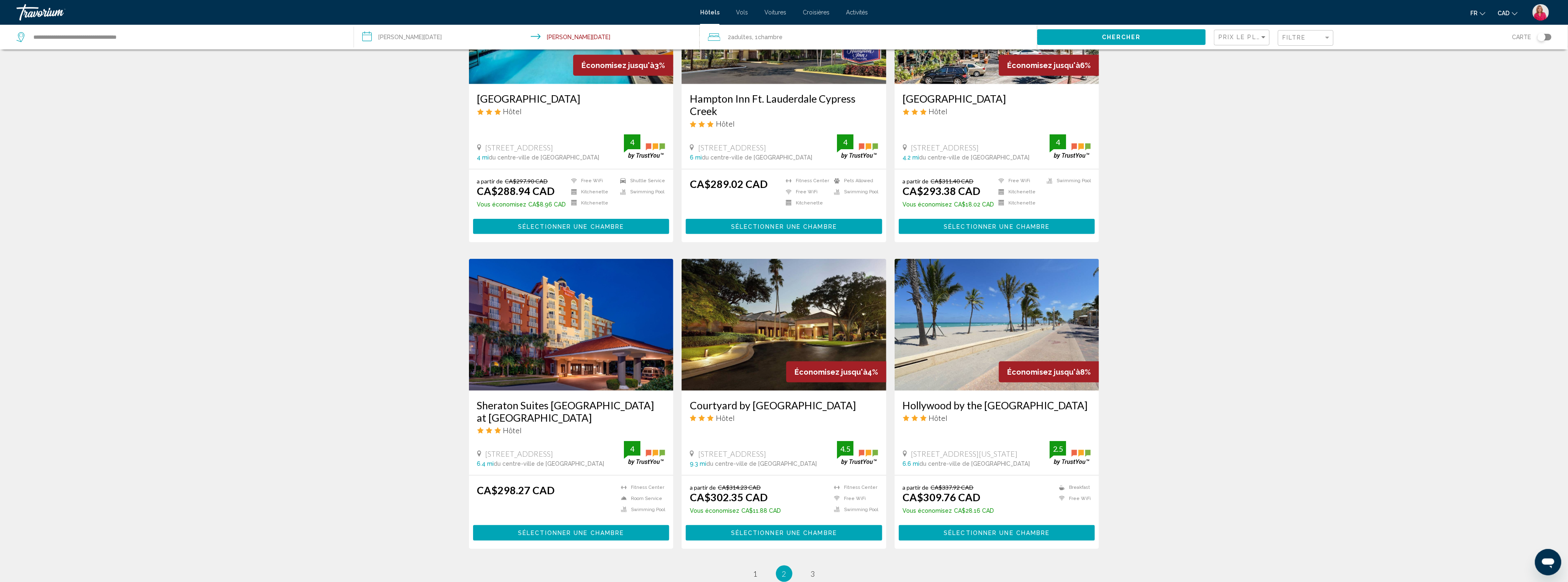
scroll to position [779, 0]
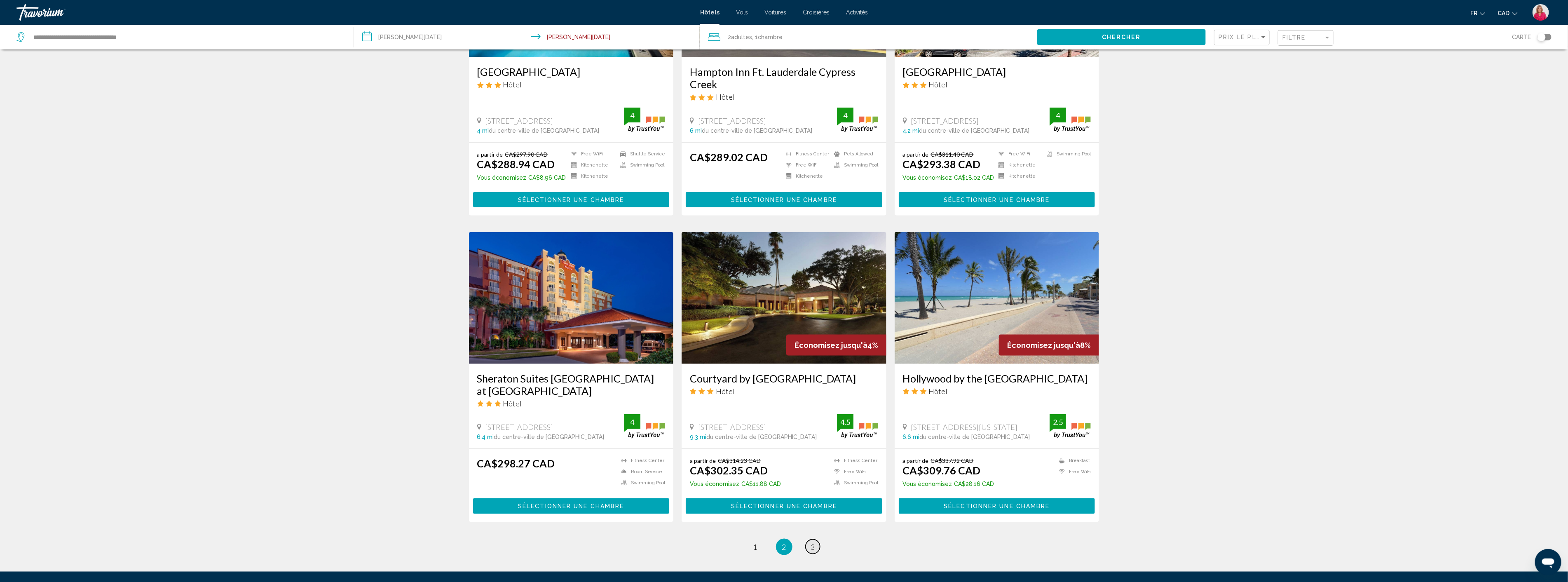
click at [812, 542] on span "3" at bounding box center [813, 547] width 4 height 9
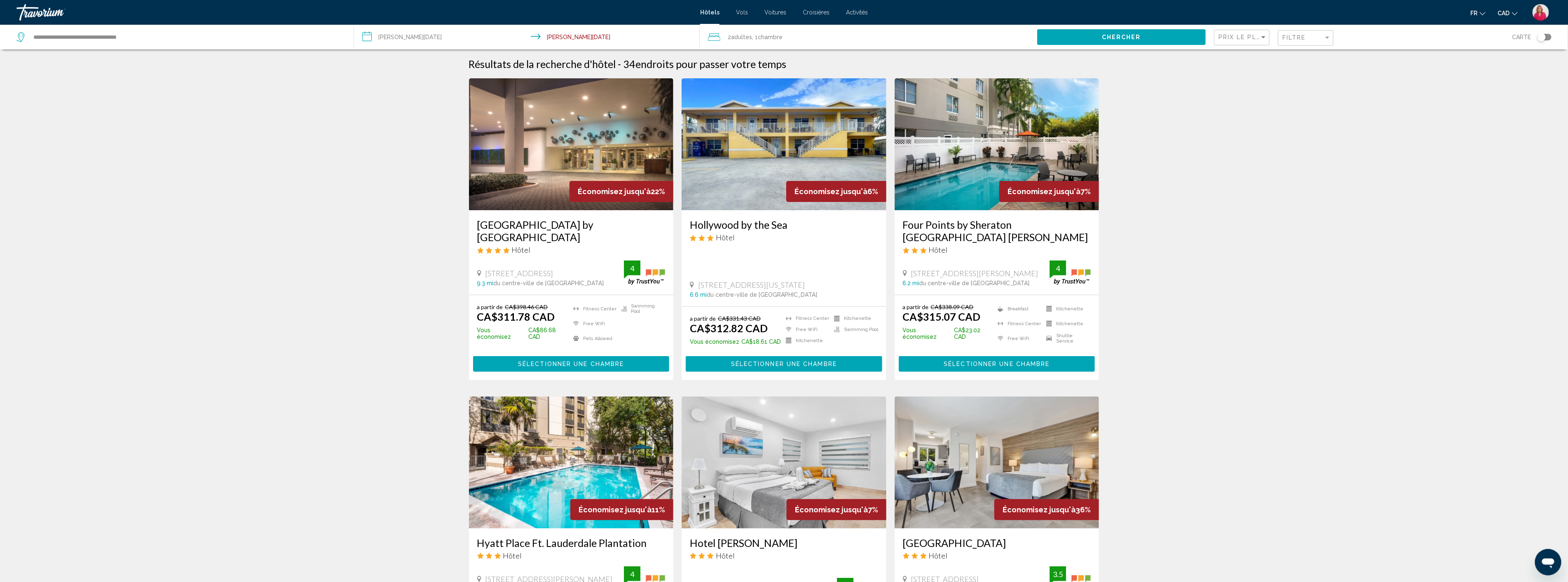
click at [606, 166] on img "Main content" at bounding box center [570, 144] width 204 height 132
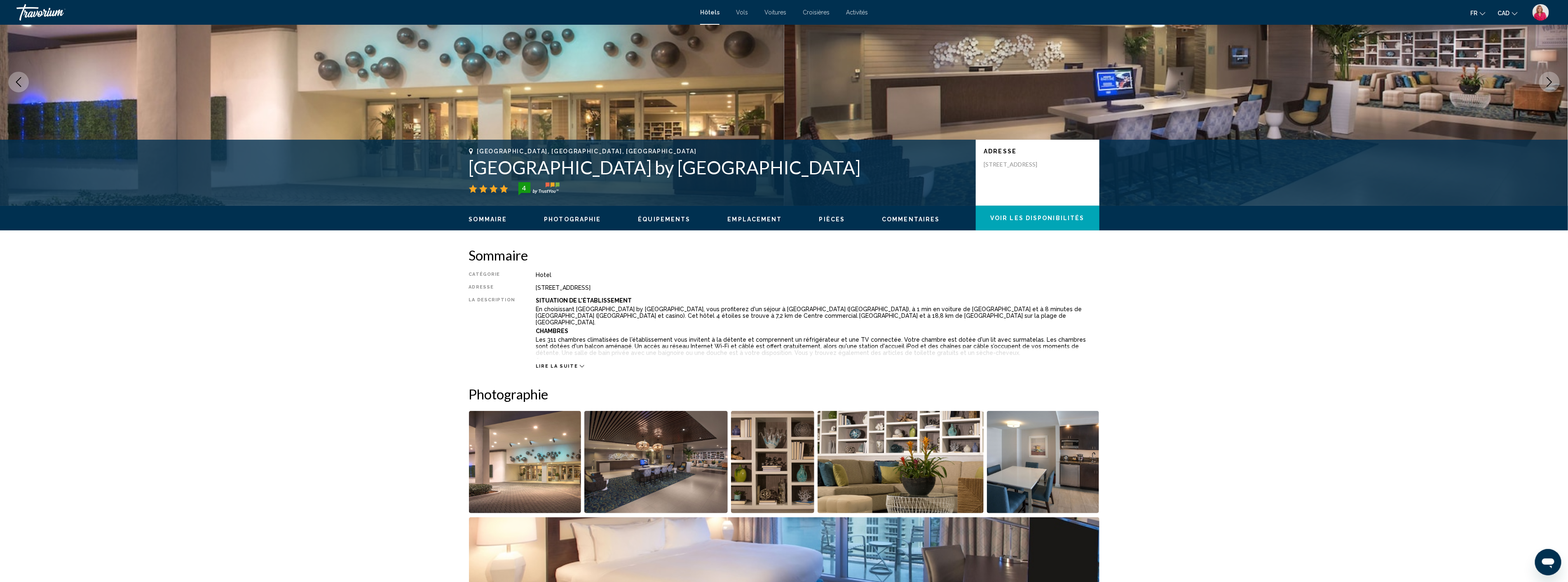
scroll to position [229, 0]
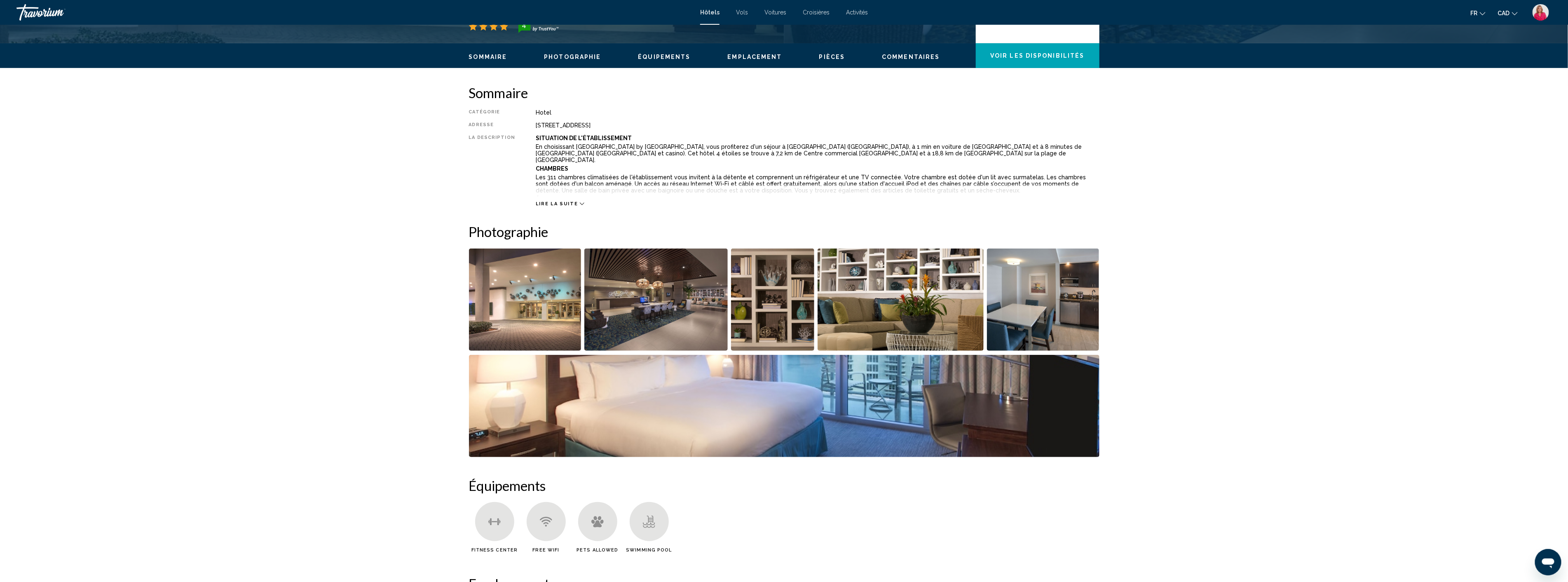
click at [529, 307] on img "Open full-screen image slider" at bounding box center [525, 299] width 112 height 102
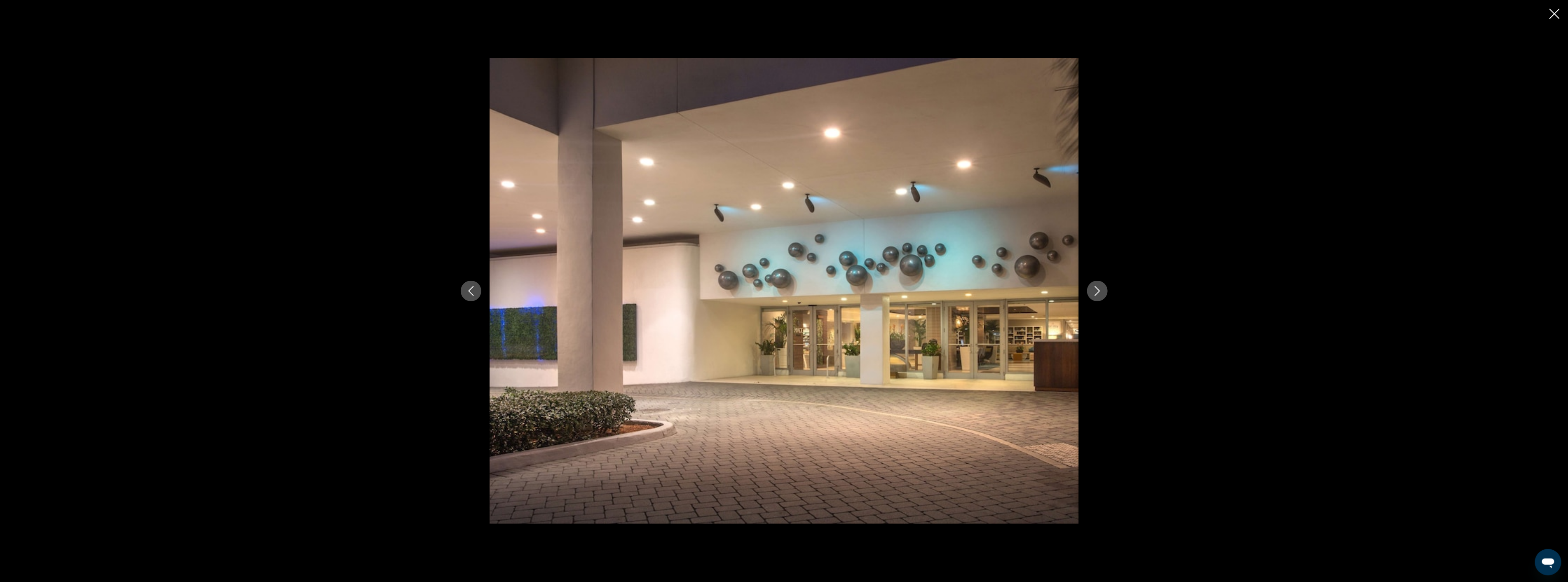
click at [1099, 289] on icon "Next image" at bounding box center [1097, 291] width 10 height 10
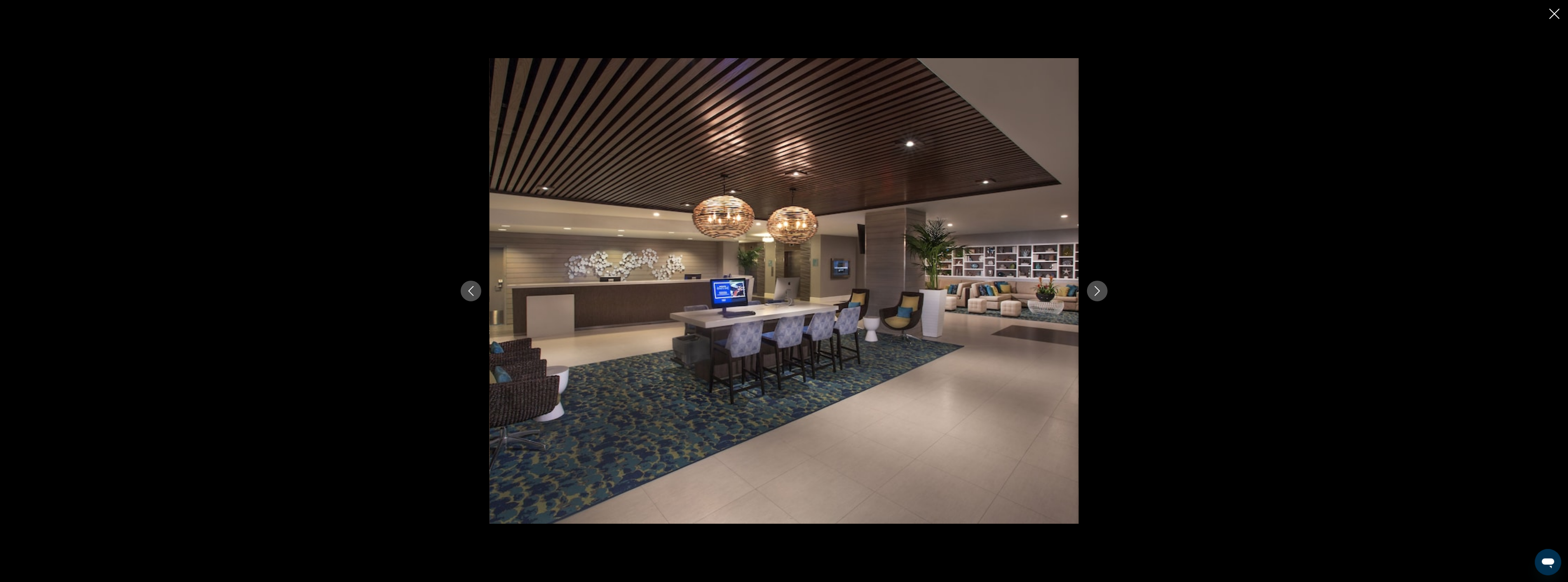
click at [1099, 289] on icon "Next image" at bounding box center [1097, 291] width 10 height 10
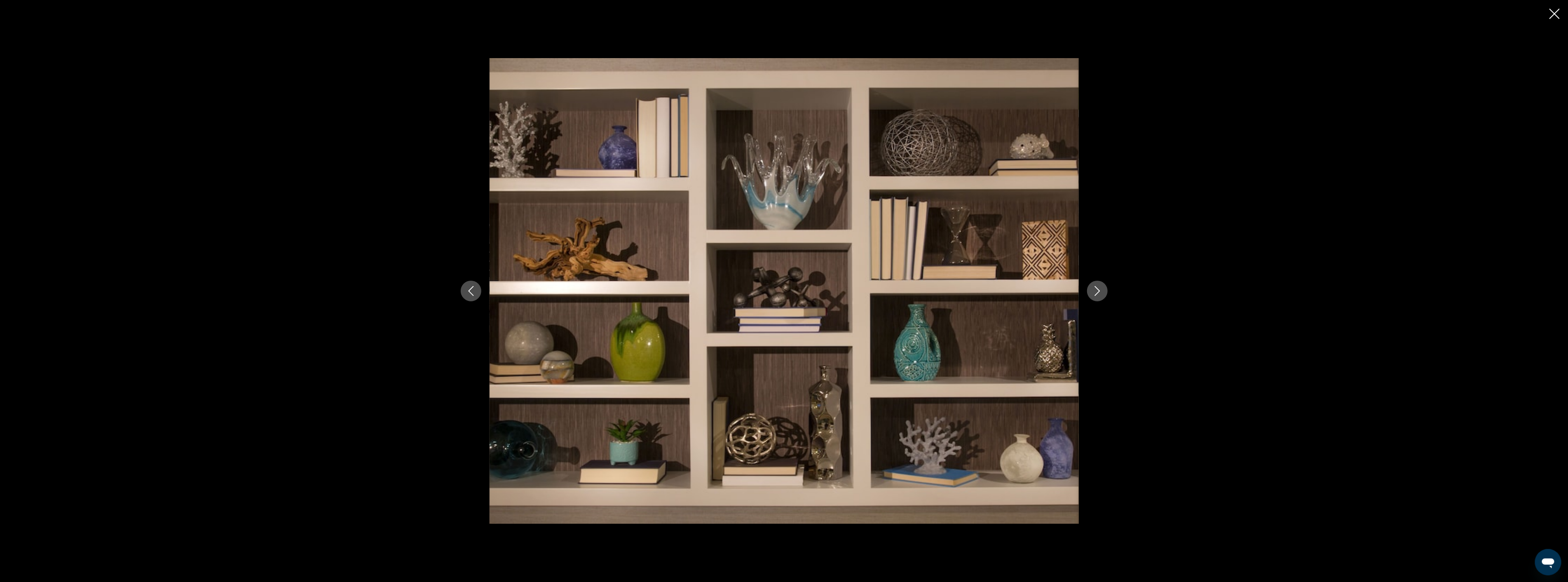
click at [1099, 289] on icon "Next image" at bounding box center [1097, 291] width 10 height 10
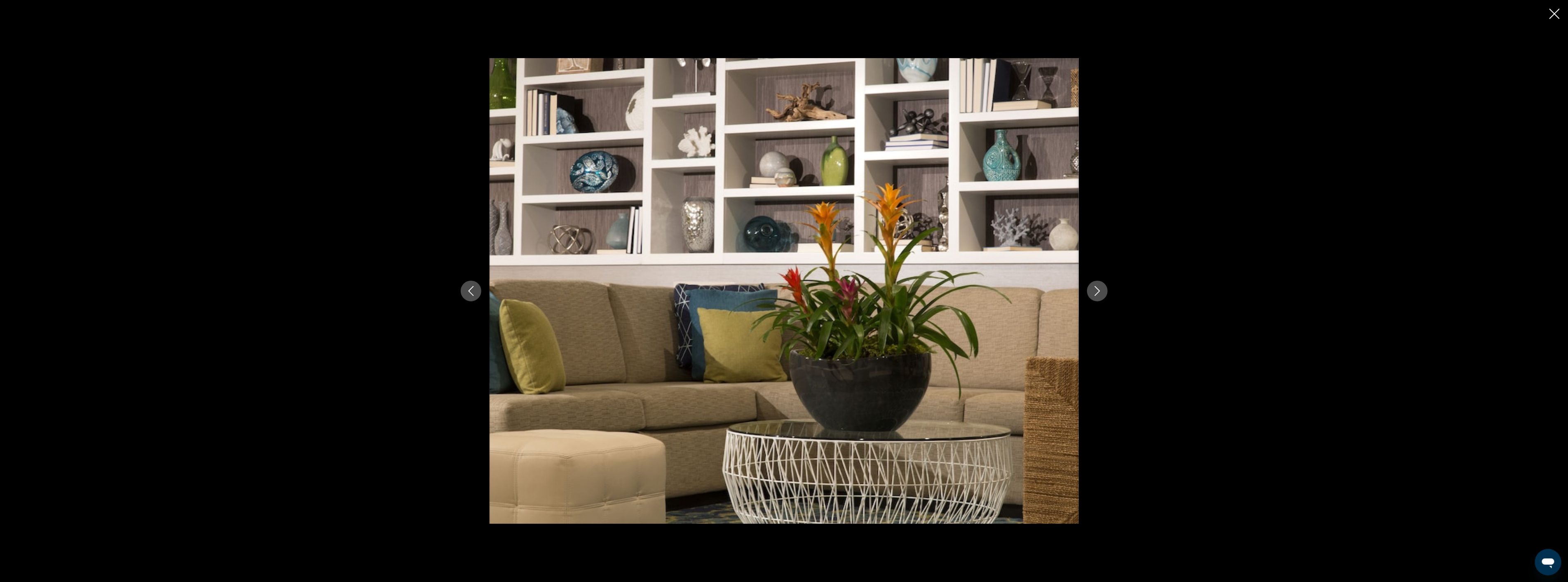
click at [1099, 289] on icon "Next image" at bounding box center [1097, 291] width 10 height 10
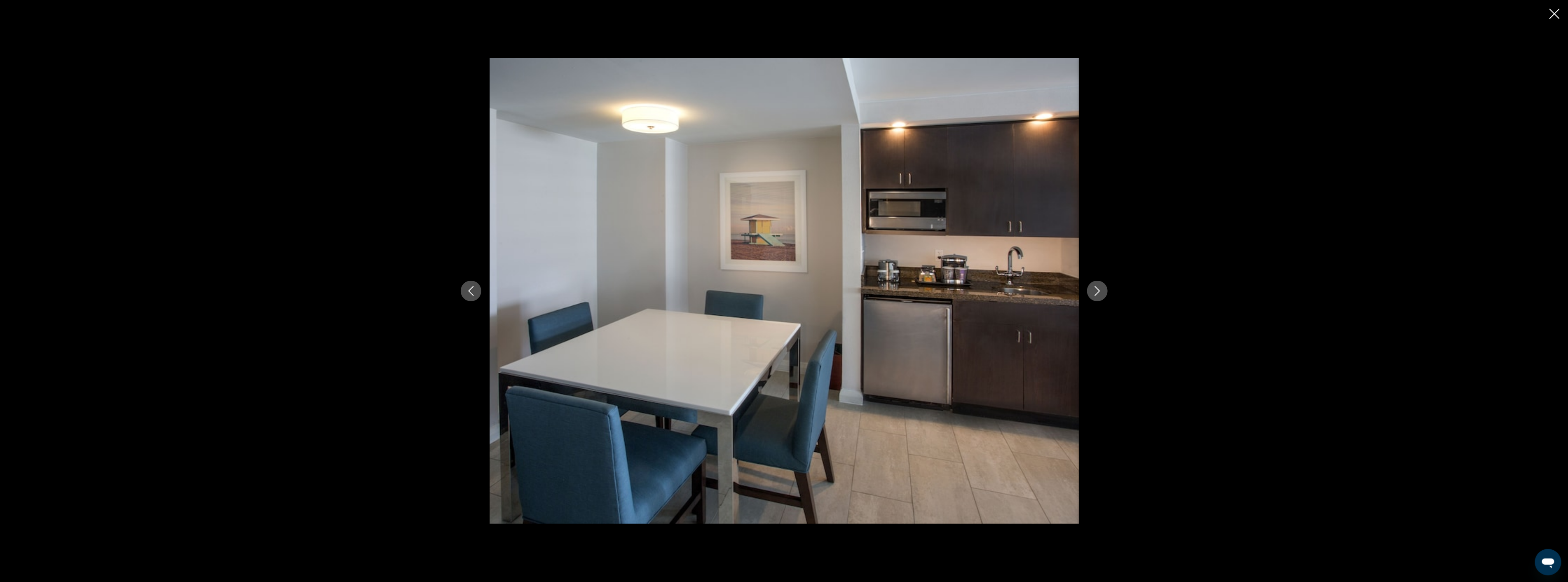
click at [1099, 289] on icon "Next image" at bounding box center [1097, 291] width 10 height 10
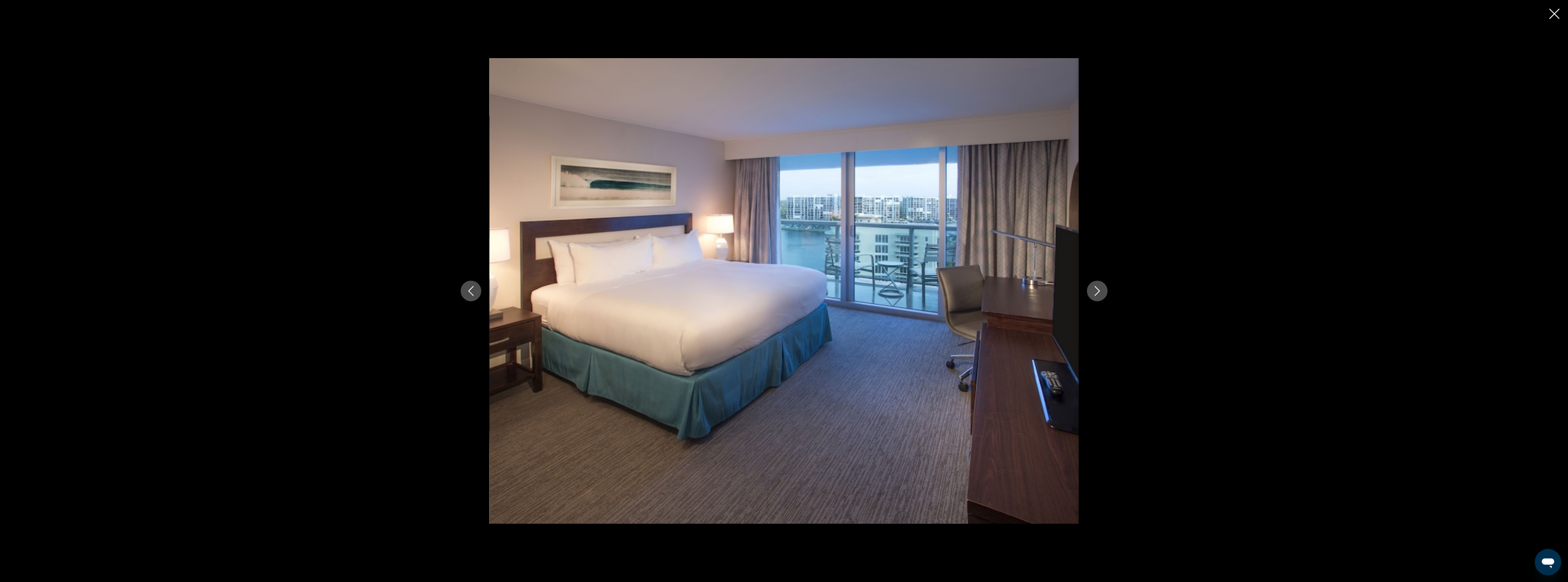
click at [1099, 289] on icon "Next image" at bounding box center [1097, 291] width 10 height 10
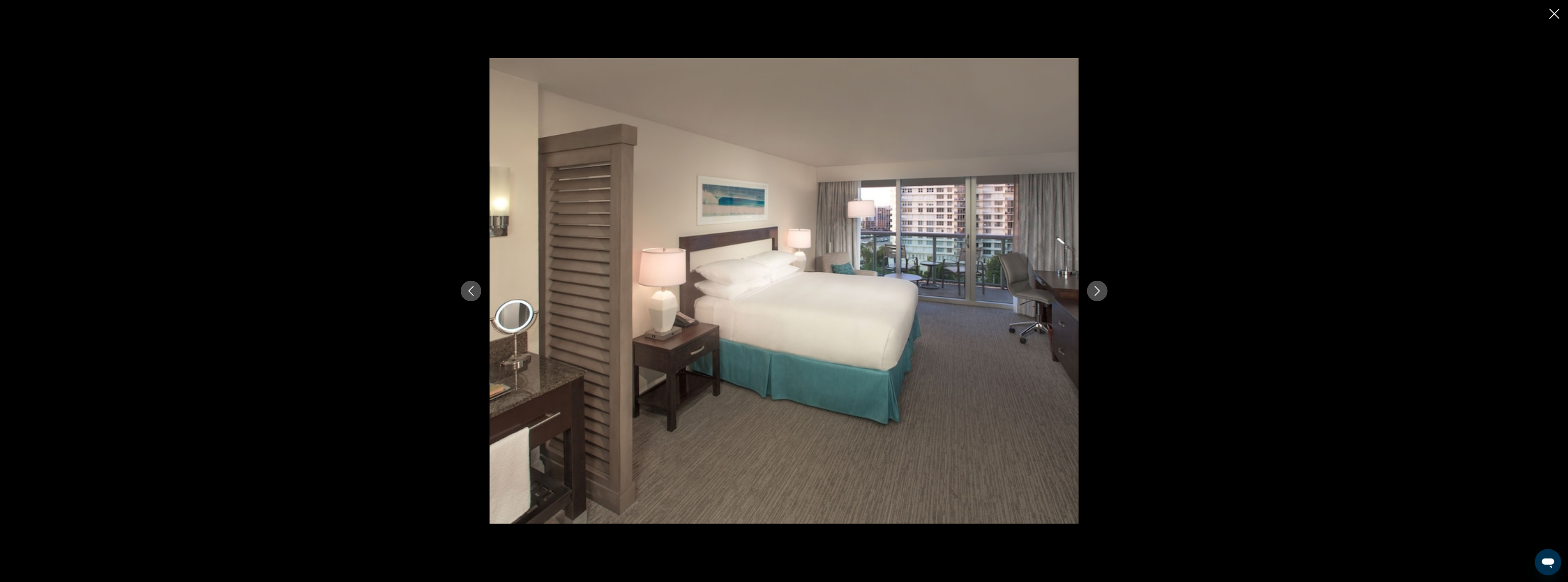
click at [1099, 289] on icon "Next image" at bounding box center [1097, 291] width 10 height 10
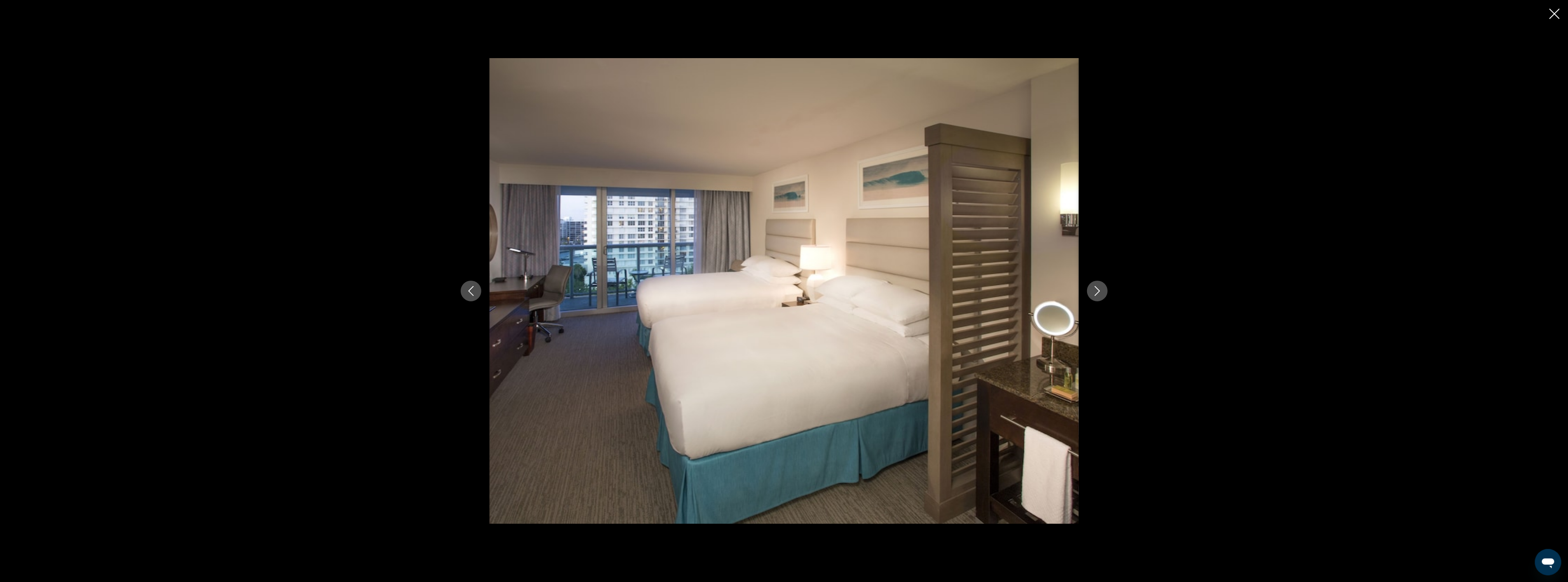
click at [1099, 289] on icon "Next image" at bounding box center [1097, 291] width 10 height 10
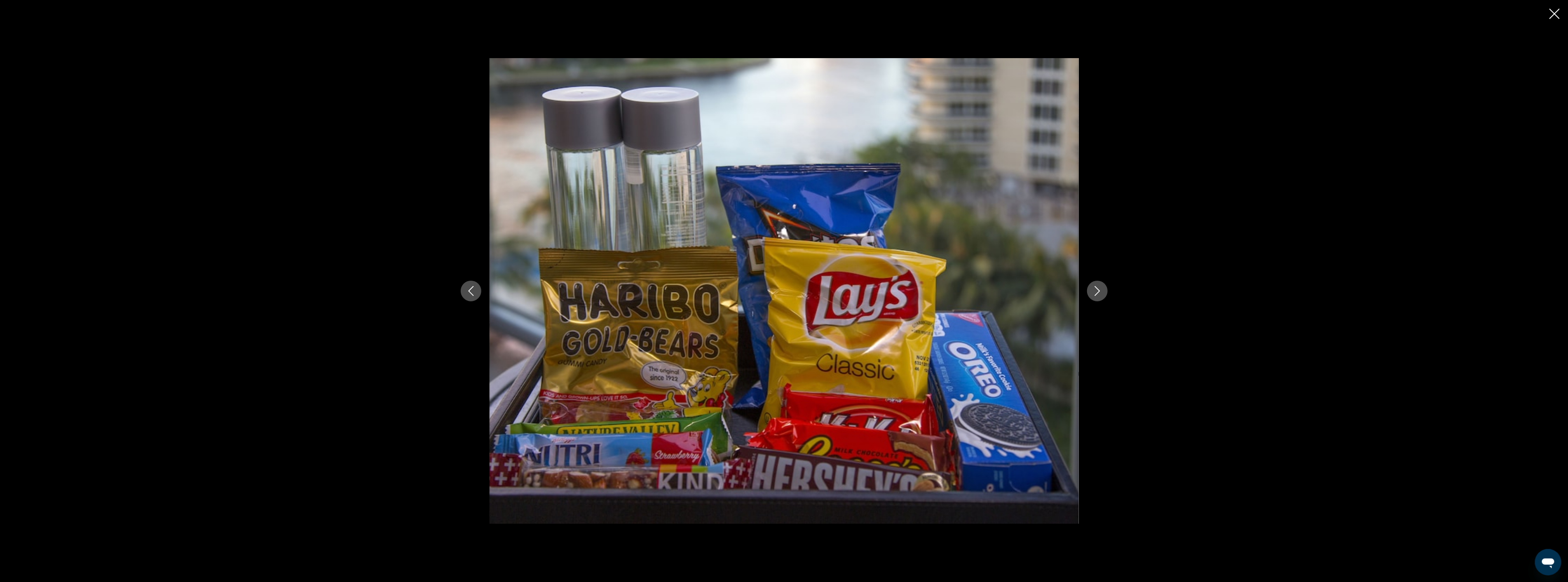
click at [1554, 18] on icon "Close slideshow" at bounding box center [1555, 14] width 11 height 11
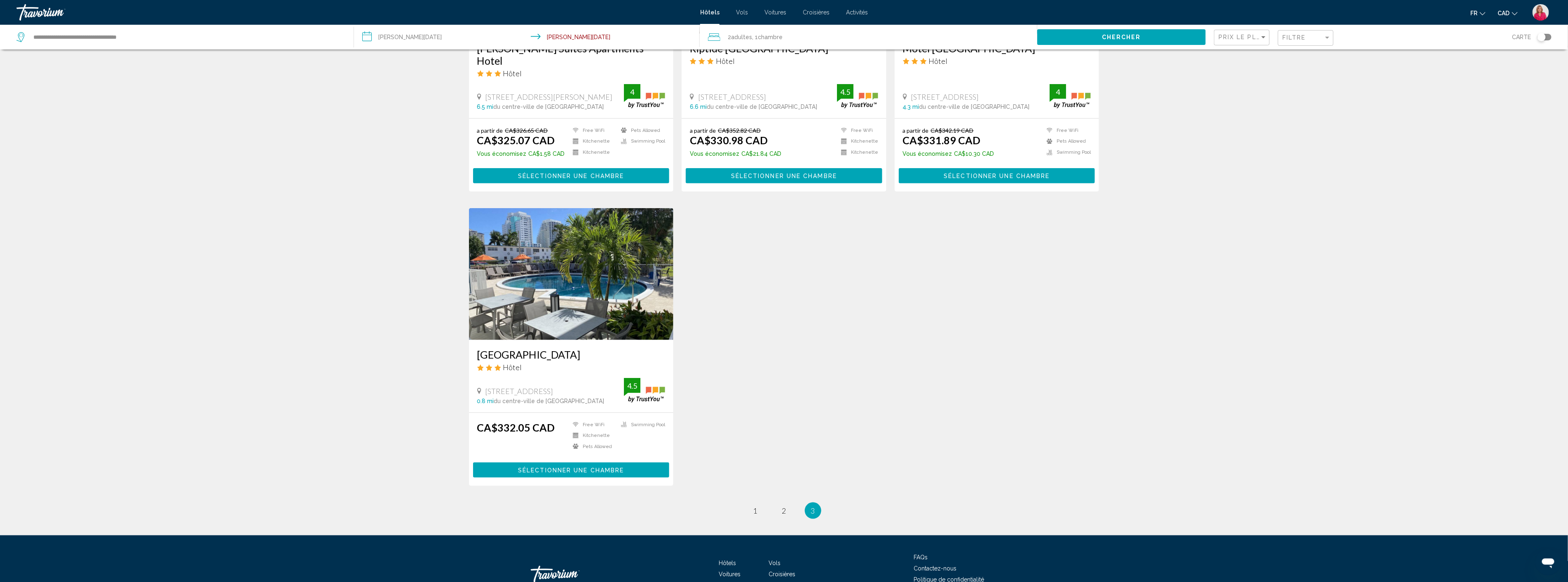
scroll to position [819, 0]
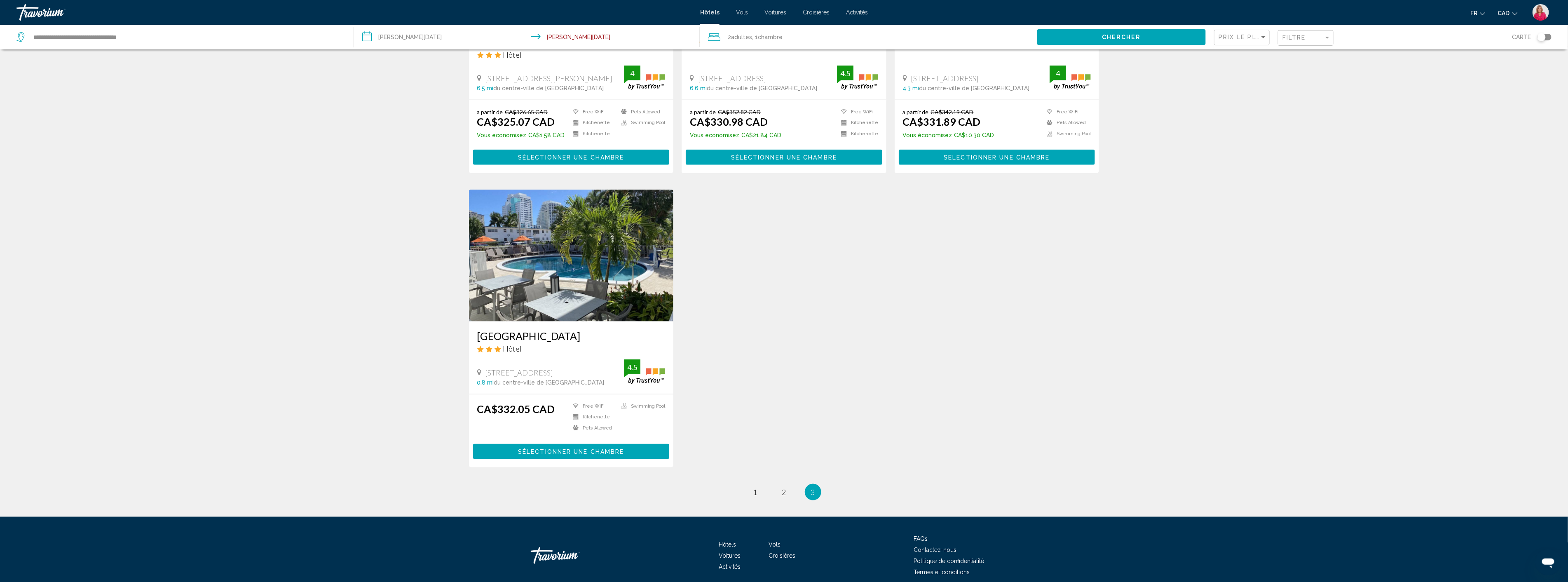
click at [556, 229] on img "Main content" at bounding box center [570, 255] width 204 height 132
